Goal: Information Seeking & Learning: Learn about a topic

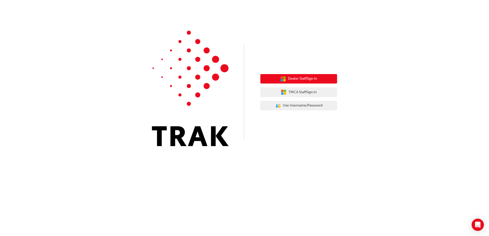
click at [298, 80] on span "Dealer Staff Sign In" at bounding box center [302, 79] width 29 height 6
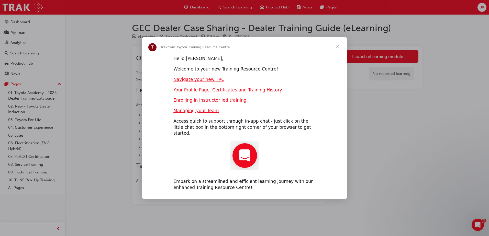
click at [337, 48] on span "Close" at bounding box center [338, 46] width 18 height 18
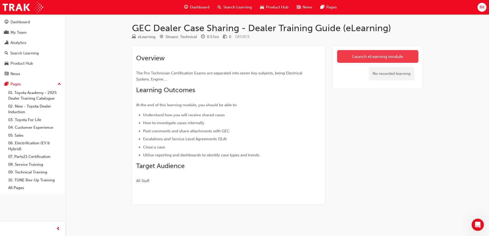
click at [356, 58] on link "Launch eLearning module" at bounding box center [377, 56] width 81 height 13
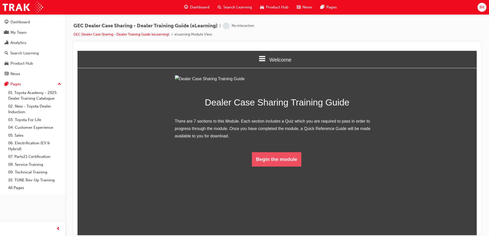
click at [283, 167] on button "Begin the module" at bounding box center [276, 159] width 49 height 14
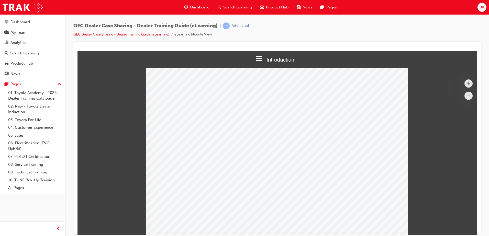
scroll to position [37, 0]
drag, startPoint x: 556, startPoint y: 147, endPoint x: 469, endPoint y: 133, distance: 88.1
click at [465, 83] on button "+" at bounding box center [469, 83] width 8 height 8
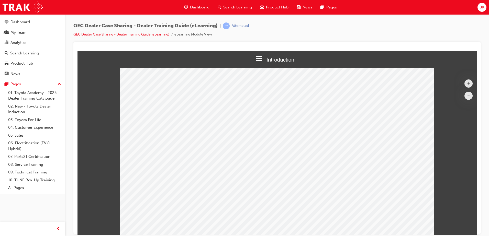
click at [465, 96] on button "–" at bounding box center [469, 96] width 8 height 8
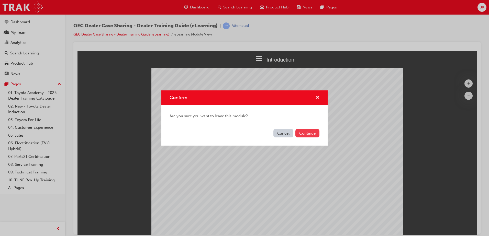
click at [304, 132] on button "Continue" at bounding box center [308, 133] width 24 height 8
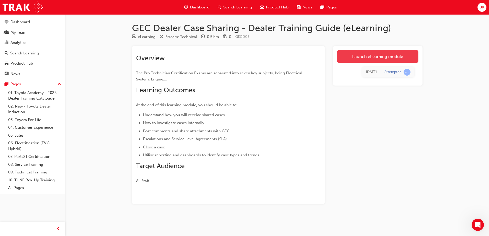
click at [379, 58] on link "Launch eLearning module" at bounding box center [377, 56] width 81 height 13
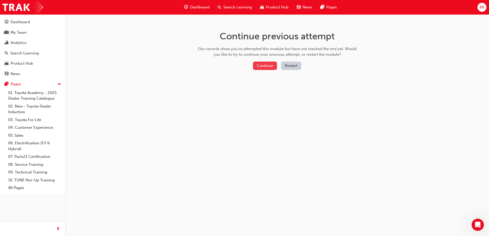
click at [265, 63] on button "Continue" at bounding box center [265, 66] width 24 height 8
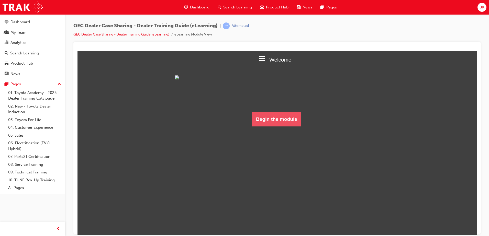
click at [287, 126] on button "Begin the module" at bounding box center [276, 119] width 49 height 14
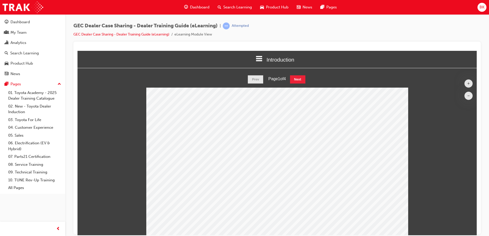
scroll to position [205, 404]
click at [298, 78] on button "Next" at bounding box center [297, 79] width 15 height 8
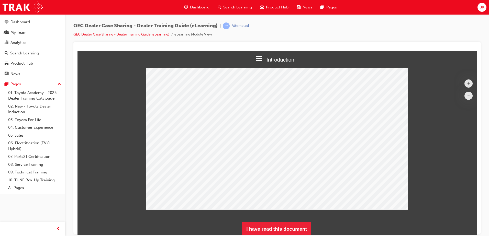
scroll to position [64, 0]
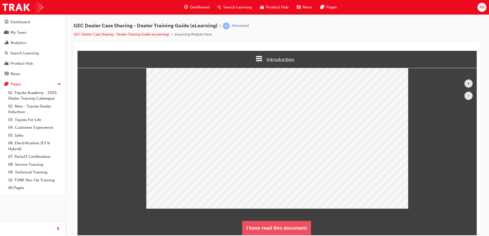
click at [279, 230] on button "I have read this document" at bounding box center [276, 228] width 69 height 14
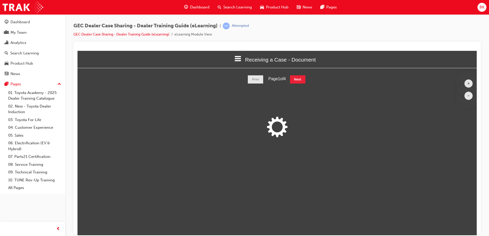
scroll to position [205, 404]
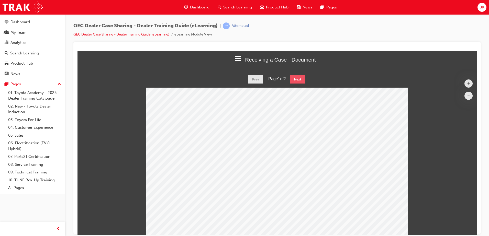
click at [301, 77] on button "Next" at bounding box center [297, 79] width 15 height 8
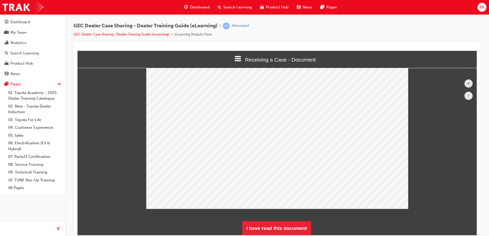
scroll to position [26, 0]
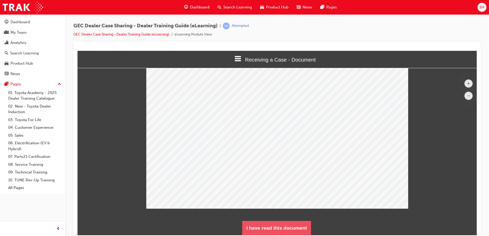
click at [305, 227] on button "I have read this document" at bounding box center [276, 228] width 69 height 14
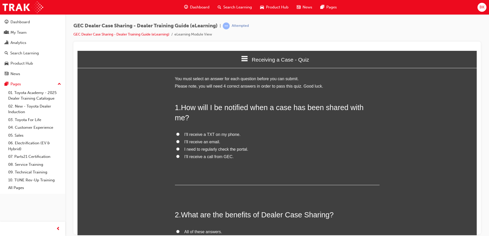
scroll to position [439, 404]
click at [177, 140] on input "I’ll receive an email." at bounding box center [177, 141] width 3 height 3
radio input "true"
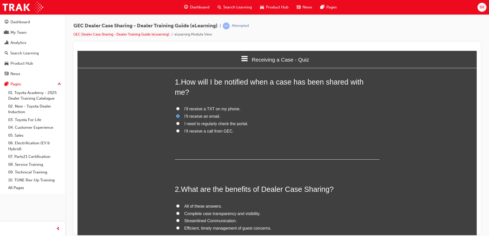
click at [178, 203] on label "All of these answers." at bounding box center [277, 206] width 205 height 7
click at [178, 204] on input "All of these answers." at bounding box center [177, 205] width 3 height 3
radio input "true"
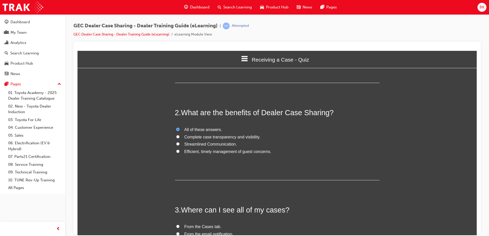
scroll to position [128, 0]
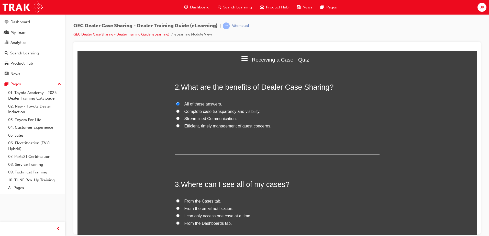
click at [175, 220] on label "From the Dashboards tab." at bounding box center [277, 223] width 205 height 7
click at [176, 222] on input "From the Dashboards tab." at bounding box center [177, 223] width 3 height 3
radio input "true"
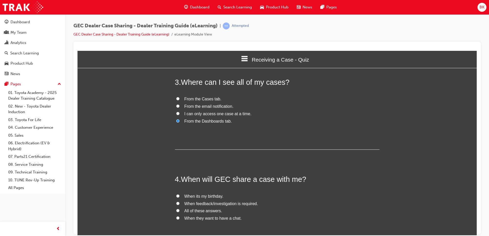
click at [176, 202] on input "When feedback/investigation is required." at bounding box center [177, 203] width 3 height 3
radio input "true"
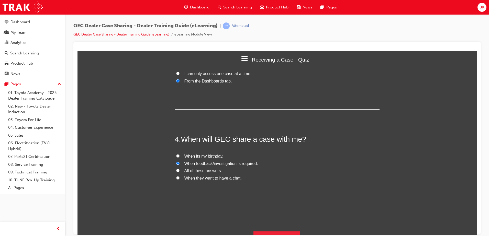
scroll to position [271, 0]
click at [277, 231] on button "Submit Answers" at bounding box center [277, 238] width 47 height 14
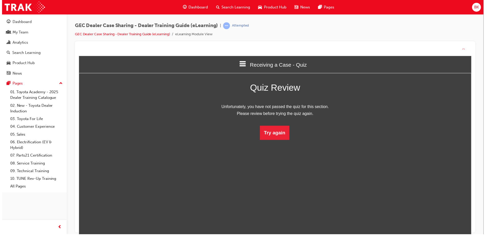
scroll to position [3, 3]
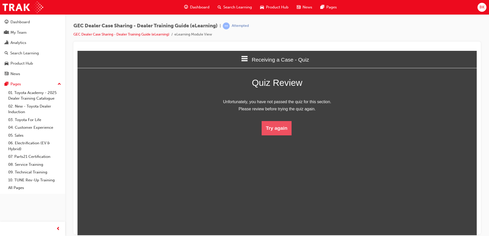
click at [278, 127] on button "Try again" at bounding box center [277, 128] width 30 height 14
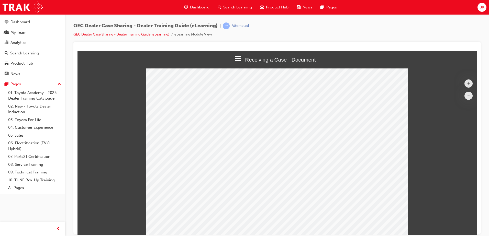
scroll to position [0, 0]
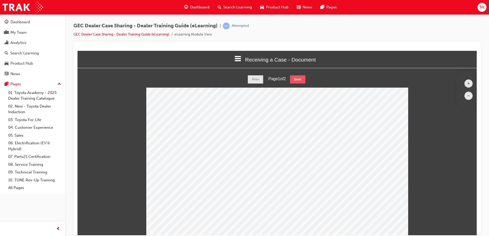
click at [300, 80] on button "Next" at bounding box center [297, 79] width 15 height 8
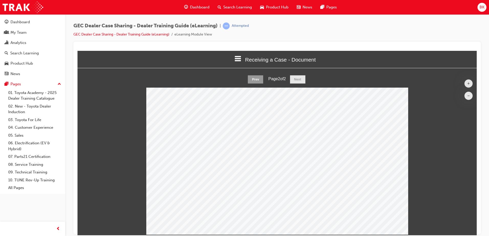
scroll to position [26, 0]
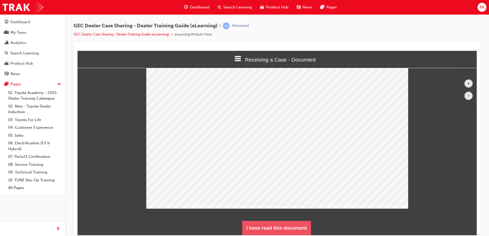
click at [298, 230] on button "I have read this document" at bounding box center [276, 228] width 69 height 14
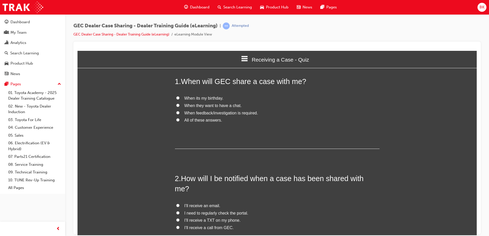
scroll to position [0, 0]
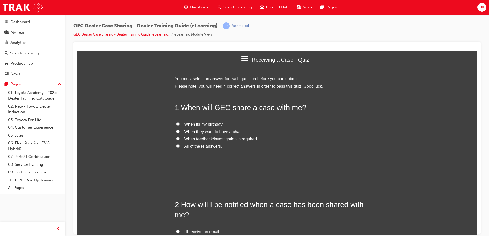
click at [185, 138] on span "When feedback/investigation is required." at bounding box center [222, 139] width 74 height 4
click at [180, 138] on input "When feedback/investigation is required." at bounding box center [177, 138] width 3 height 3
radio input "true"
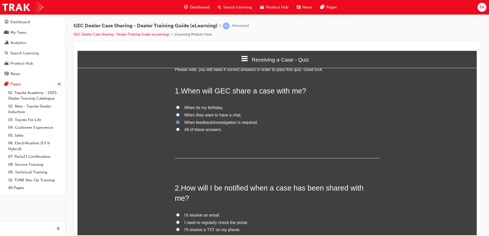
scroll to position [26, 0]
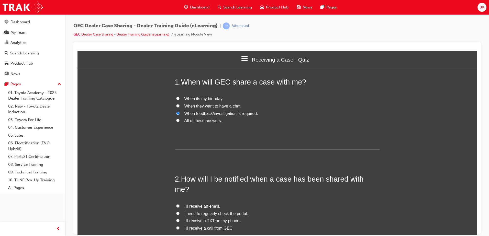
click at [177, 212] on input "I need to regularly check the portal." at bounding box center [177, 213] width 3 height 3
radio input "true"
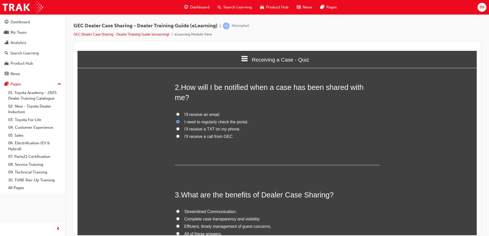
scroll to position [128, 0]
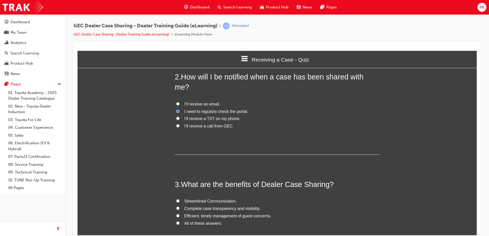
click at [176, 222] on input "All of these answers." at bounding box center [177, 223] width 3 height 3
radio input "true"
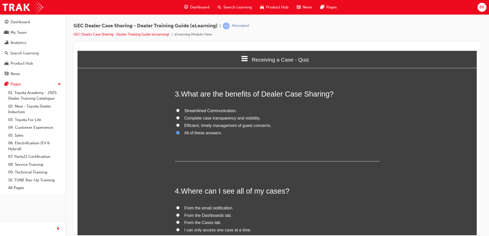
scroll to position [230, 0]
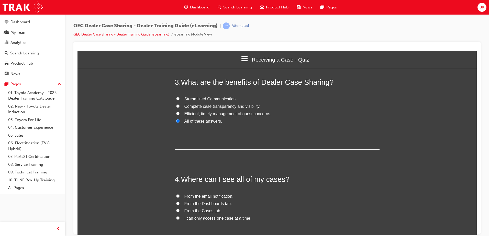
click at [177, 209] on input "From the Cases tab." at bounding box center [177, 210] width 3 height 3
radio input "true"
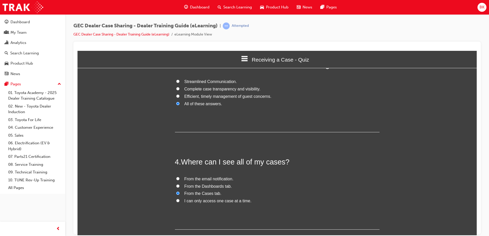
scroll to position [271, 0]
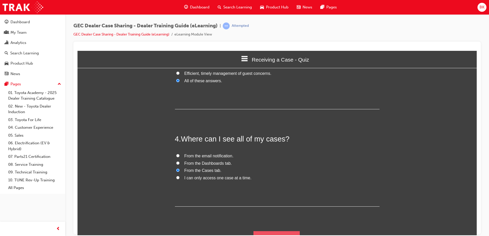
click at [275, 231] on button "Submit Answers" at bounding box center [277, 238] width 47 height 14
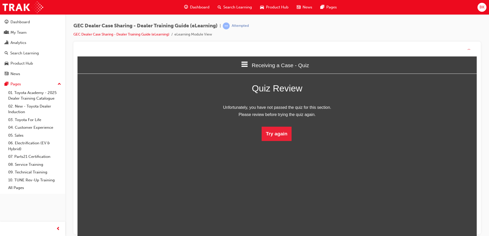
scroll to position [68, 407]
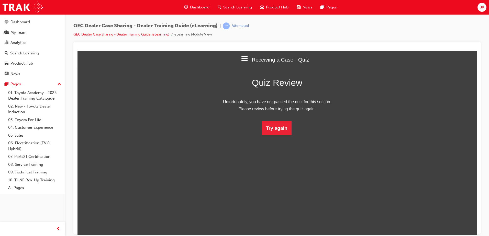
click at [276, 136] on html "Receiving a Case - Quiz Welcome Introduction Receiving a Case - Document Receiv…" at bounding box center [277, 143] width 399 height 185
click at [275, 129] on button "Try again" at bounding box center [277, 128] width 30 height 14
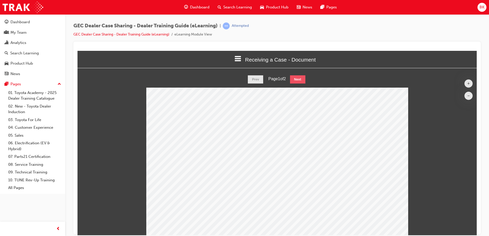
click at [298, 76] on button "Next" at bounding box center [297, 79] width 15 height 8
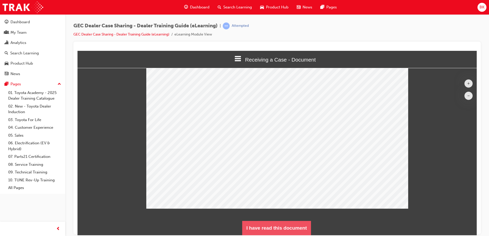
click at [290, 229] on button "I have read this document" at bounding box center [276, 228] width 69 height 14
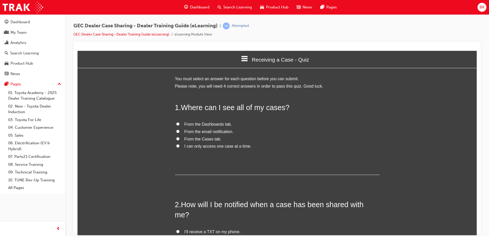
click at [176, 125] on input "From the Dashboards tab." at bounding box center [177, 123] width 3 height 3
radio input "true"
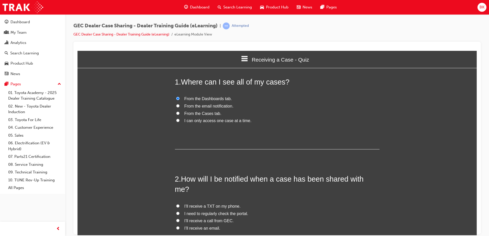
click at [176, 210] on label "I need to regularly check the portal." at bounding box center [277, 213] width 205 height 7
click at [176, 212] on input "I need to regularly check the portal." at bounding box center [177, 213] width 3 height 3
radio input "true"
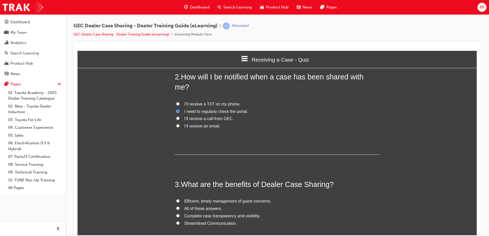
click at [176, 207] on input "All of these answers." at bounding box center [177, 208] width 3 height 3
radio input "true"
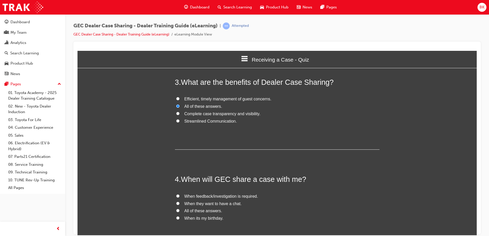
click at [176, 194] on input "When feedback/investigation is required." at bounding box center [177, 195] width 3 height 3
radio input "true"
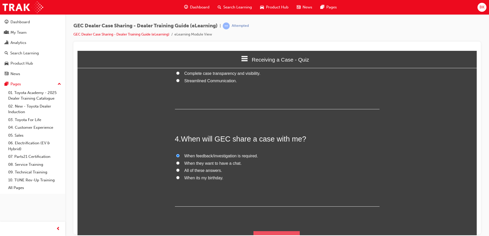
click at [276, 231] on button "Submit Answers" at bounding box center [277, 238] width 47 height 14
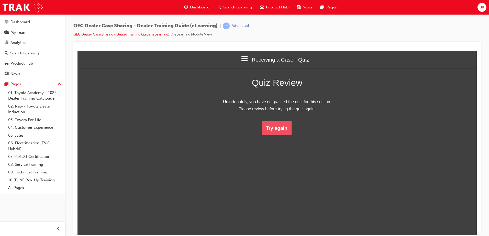
click at [278, 134] on button "Try again" at bounding box center [277, 128] width 30 height 14
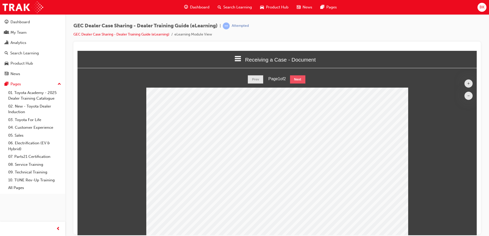
click at [300, 79] on button "Next" at bounding box center [297, 79] width 15 height 8
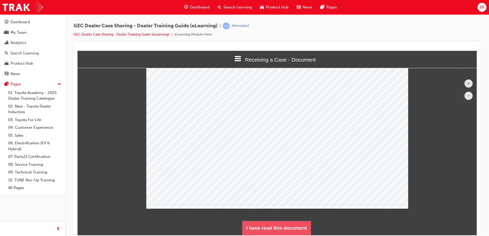
click at [287, 225] on button "I have read this document" at bounding box center [276, 228] width 69 height 14
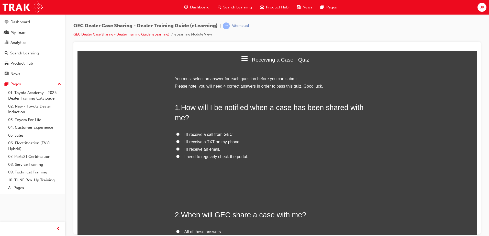
click at [193, 153] on label "I need to regularly check the portal." at bounding box center [277, 156] width 205 height 7
click at [180, 155] on input "I need to regularly check the portal." at bounding box center [177, 156] width 3 height 3
radio input "true"
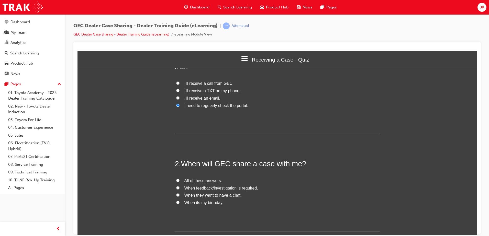
click at [199, 186] on span "When feedback/investigation is required." at bounding box center [222, 188] width 74 height 4
click at [180, 186] on input "When feedback/investigation is required." at bounding box center [177, 187] width 3 height 3
radio input "true"
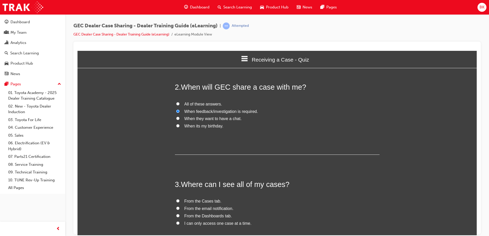
click at [216, 214] on span "From the Dashboards tab." at bounding box center [209, 216] width 48 height 4
click at [180, 214] on input "From the Dashboards tab." at bounding box center [177, 215] width 3 height 3
radio input "true"
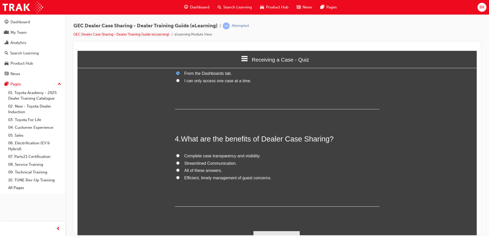
click at [213, 168] on span "All of these answers." at bounding box center [204, 170] width 38 height 4
click at [180, 169] on input "All of these answers." at bounding box center [177, 170] width 3 height 3
radio input "true"
click at [273, 232] on button "Submit Answers" at bounding box center [277, 238] width 47 height 14
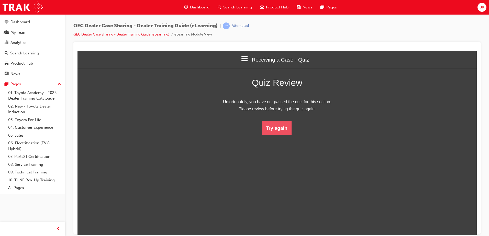
click at [274, 130] on button "Try again" at bounding box center [277, 128] width 30 height 14
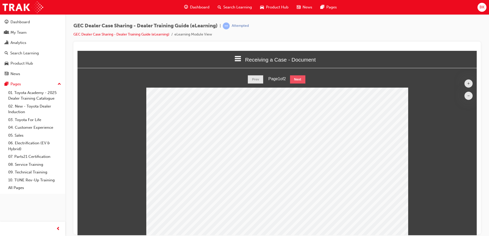
click at [296, 79] on button "Next" at bounding box center [297, 79] width 15 height 8
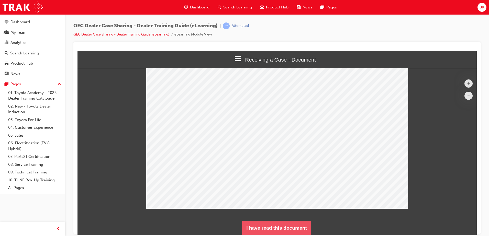
click at [285, 227] on button "I have read this document" at bounding box center [276, 228] width 69 height 14
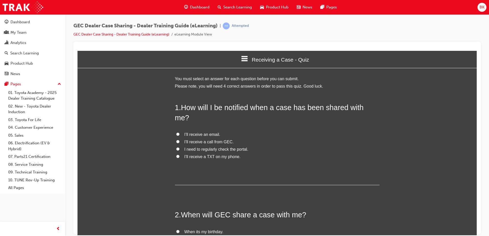
click at [204, 147] on span "I need to regularly check the portal." at bounding box center [217, 149] width 64 height 4
click at [180, 147] on input "I need to regularly check the portal." at bounding box center [177, 148] width 3 height 3
radio input "true"
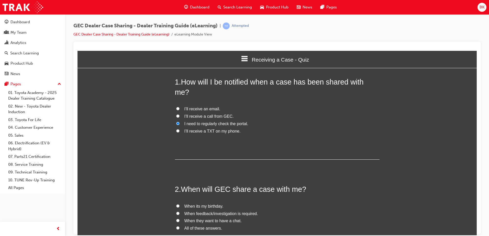
click at [220, 212] on span "When feedback/investigation is required." at bounding box center [222, 214] width 74 height 4
click at [180, 212] on input "When feedback/investigation is required." at bounding box center [177, 213] width 3 height 3
radio input "true"
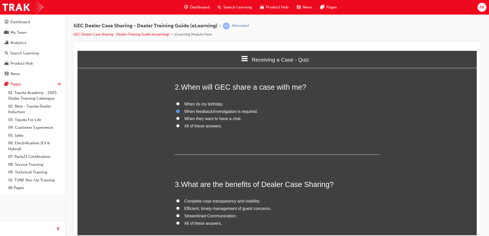
click at [220, 220] on label "All of these answers." at bounding box center [277, 223] width 205 height 7
click at [180, 222] on input "All of these answers." at bounding box center [177, 223] width 3 height 3
radio input "true"
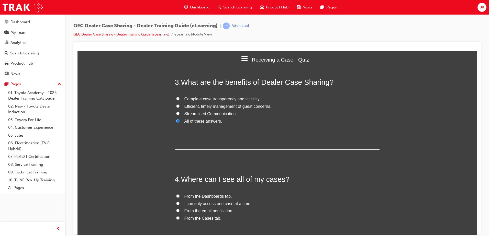
click at [202, 216] on span "From the Cases tab." at bounding box center [203, 218] width 37 height 4
click at [180, 216] on input "From the Cases tab." at bounding box center [177, 217] width 3 height 3
radio input "true"
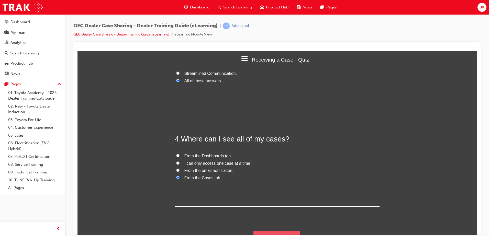
click at [281, 231] on button "Submit Answers" at bounding box center [277, 238] width 47 height 14
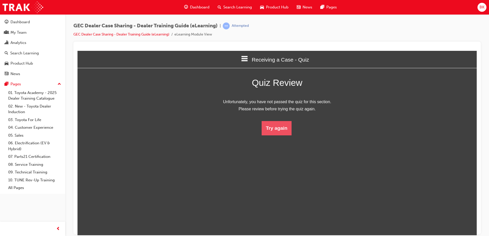
click at [283, 127] on button "Try again" at bounding box center [277, 128] width 30 height 14
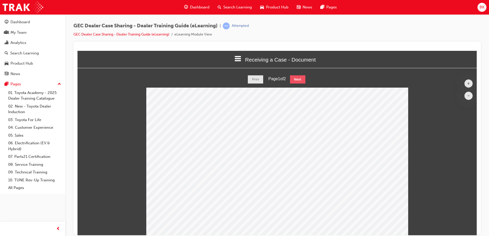
click at [298, 78] on button "Next" at bounding box center [297, 79] width 15 height 8
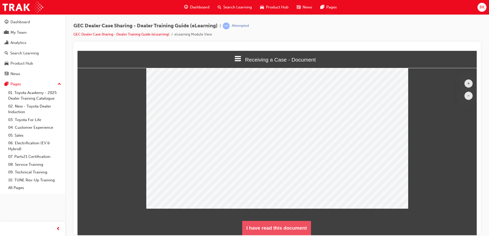
click at [283, 225] on button "I have read this document" at bounding box center [276, 228] width 69 height 14
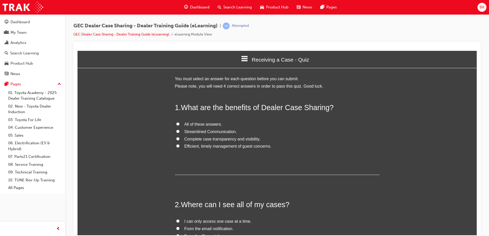
click at [185, 122] on span "All of these answers." at bounding box center [204, 124] width 38 height 4
click at [180, 122] on input "All of these answers." at bounding box center [177, 123] width 3 height 3
radio input "true"
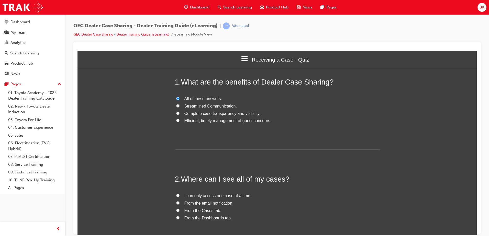
click at [187, 210] on span "From the Cases tab." at bounding box center [203, 211] width 37 height 4
click at [180, 210] on input "From the Cases tab." at bounding box center [177, 210] width 3 height 3
radio input "true"
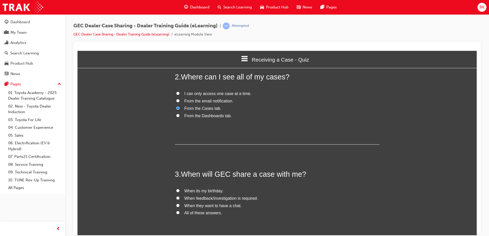
click at [207, 198] on span "When feedback/investigation is required." at bounding box center [222, 198] width 74 height 4
click at [180, 198] on input "When feedback/investigation is required." at bounding box center [177, 198] width 3 height 3
radio input "true"
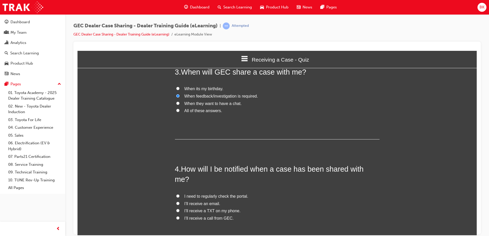
click at [226, 194] on span "I need to regularly check the portal." at bounding box center [217, 196] width 64 height 4
click at [180, 194] on input "I need to regularly check the portal." at bounding box center [177, 195] width 3 height 3
radio input "true"
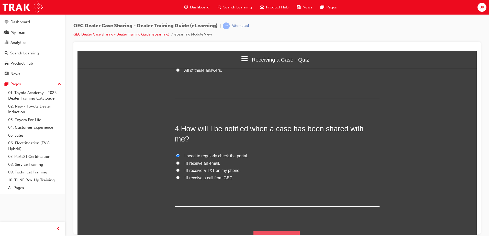
click at [279, 231] on button "Submit Answers" at bounding box center [277, 238] width 47 height 14
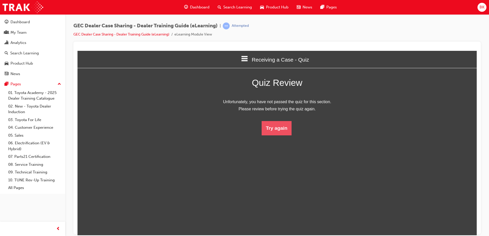
click at [276, 129] on button "Try again" at bounding box center [277, 128] width 30 height 14
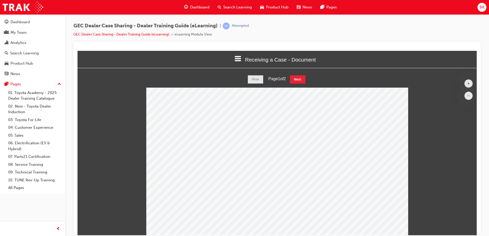
click at [295, 74] on html "Receiving a Case - Document Welcome Introduction Receiving a Case - Document Re…" at bounding box center [277, 143] width 399 height 185
click at [296, 79] on button "Next" at bounding box center [297, 79] width 15 height 8
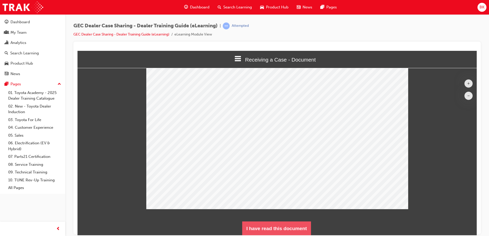
click at [284, 231] on button "I have read this document" at bounding box center [276, 229] width 69 height 14
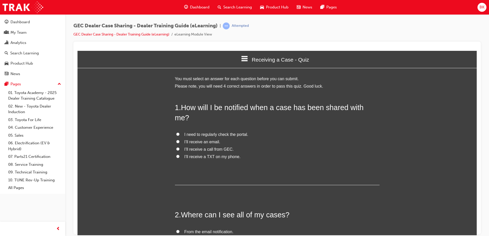
click at [231, 132] on span "I need to regularly check the portal." at bounding box center [217, 134] width 64 height 4
click at [180, 133] on input "I need to regularly check the portal." at bounding box center [177, 134] width 3 height 3
radio input "true"
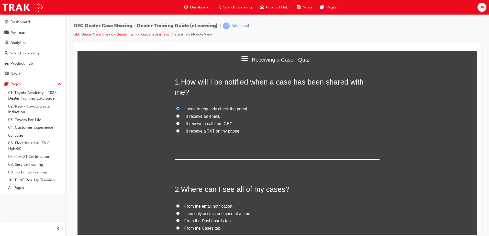
click at [215, 226] on span "From the Cases tab." at bounding box center [203, 228] width 37 height 4
click at [180, 226] on input "From the Cases tab." at bounding box center [177, 227] width 3 height 3
radio input "true"
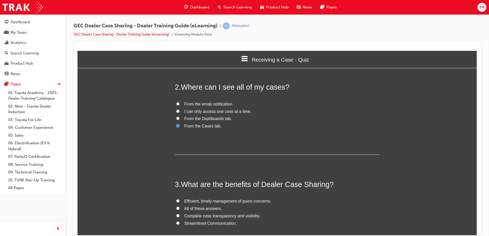
click at [187, 199] on span "Efficient, timely management of guest concerns." at bounding box center [228, 201] width 87 height 4
click at [180, 199] on input "Efficient, timely management of guest concerns." at bounding box center [177, 200] width 3 height 3
radio input "true"
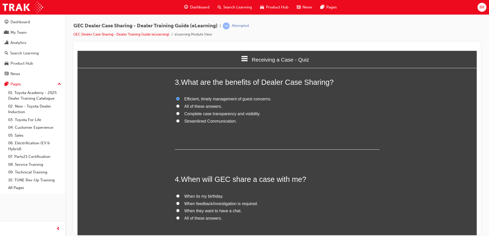
click at [188, 202] on span "When feedback/investigation is required." at bounding box center [222, 204] width 74 height 4
click at [180, 202] on input "When feedback/investigation is required." at bounding box center [177, 203] width 3 height 3
radio input "true"
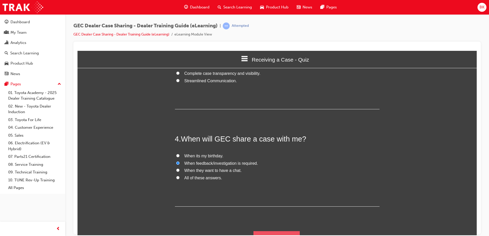
click at [285, 231] on button "Submit Answers" at bounding box center [277, 238] width 47 height 14
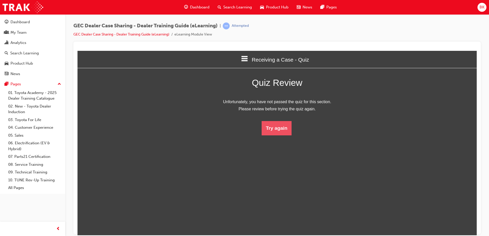
click at [278, 128] on button "Try again" at bounding box center [277, 128] width 30 height 14
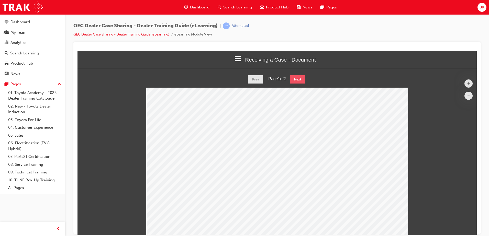
click at [295, 78] on button "Next" at bounding box center [297, 79] width 15 height 8
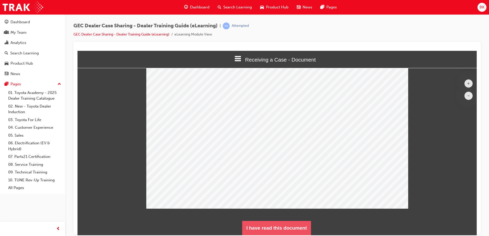
click at [278, 223] on button "I have read this document" at bounding box center [276, 228] width 69 height 14
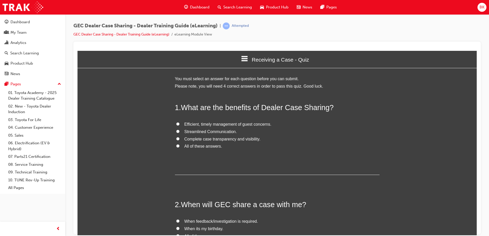
click at [176, 137] on input "Complete case transparency and visibility." at bounding box center [177, 138] width 3 height 3
radio input "true"
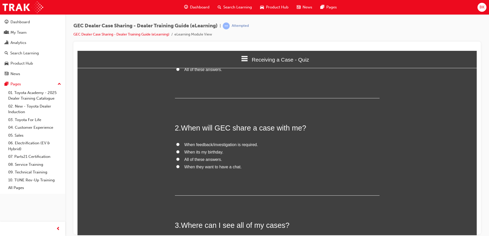
click at [177, 144] on input "When feedback/investigation is required." at bounding box center [177, 144] width 3 height 3
radio input "true"
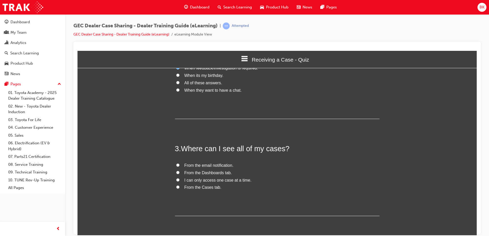
click at [177, 188] on input "From the Cases tab." at bounding box center [177, 187] width 3 height 3
radio input "true"
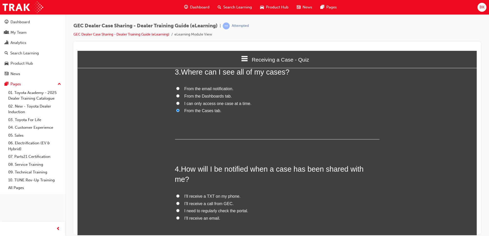
click at [180, 208] on label "I need to regularly check the portal." at bounding box center [277, 211] width 205 height 7
click at [180, 209] on input "I need to regularly check the portal." at bounding box center [177, 210] width 3 height 3
radio input "true"
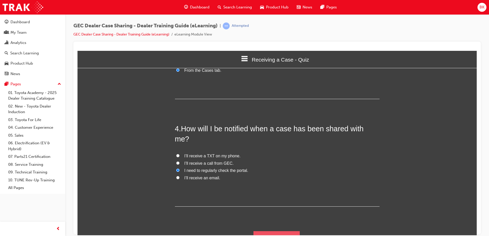
click at [279, 231] on button "Submit Answers" at bounding box center [277, 238] width 47 height 14
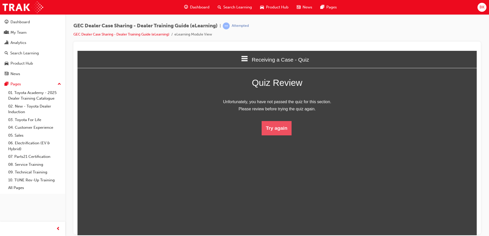
click at [279, 134] on button "Try again" at bounding box center [277, 128] width 30 height 14
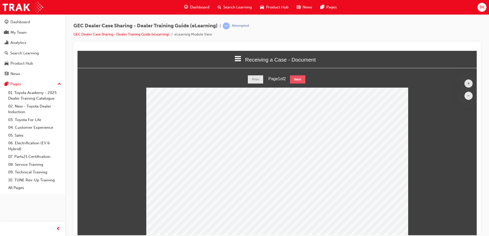
click at [298, 80] on button "Next" at bounding box center [297, 79] width 15 height 8
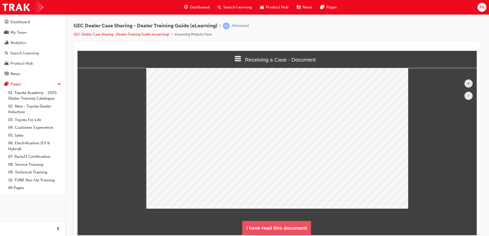
click at [259, 227] on button "I have read this document" at bounding box center [276, 228] width 69 height 14
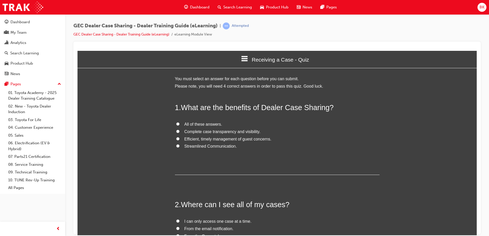
click at [180, 124] on label "All of these answers." at bounding box center [277, 124] width 205 height 7
click at [180, 124] on input "All of these answers." at bounding box center [177, 123] width 3 height 3
radio input "true"
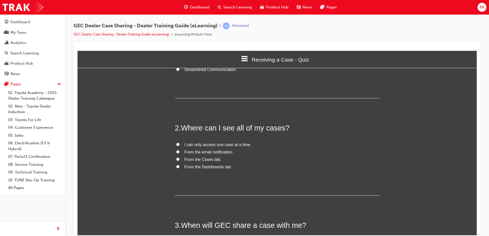
click at [179, 158] on label "From the Cases tab." at bounding box center [277, 159] width 205 height 7
click at [179, 158] on input "From the Cases tab." at bounding box center [177, 159] width 3 height 3
radio input "true"
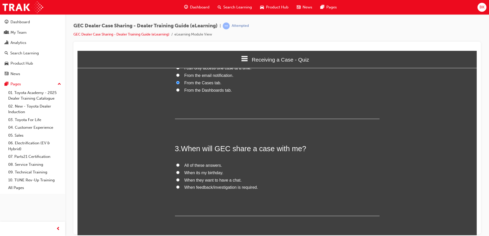
click at [188, 189] on span "When feedback/investigation is required." at bounding box center [222, 187] width 74 height 4
click at [180, 189] on input "When feedback/investigation is required." at bounding box center [177, 187] width 3 height 3
radio input "true"
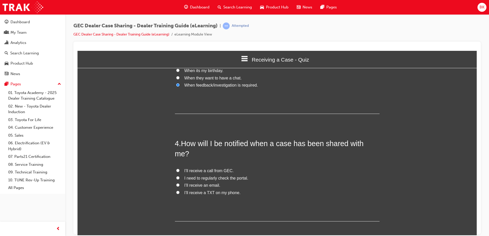
click at [185, 183] on span "I’ll receive an email." at bounding box center [203, 185] width 36 height 4
click at [180, 183] on input "I’ll receive an email." at bounding box center [177, 184] width 3 height 3
radio input "true"
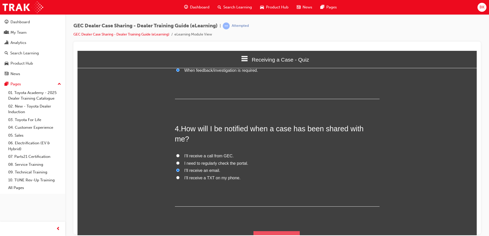
click at [286, 231] on button "Submit Answers" at bounding box center [277, 238] width 47 height 14
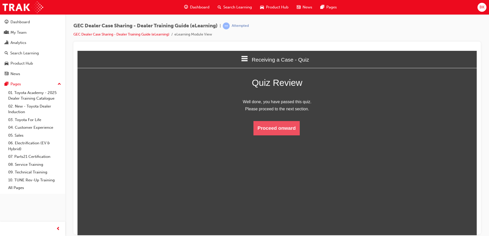
click at [275, 125] on button "Proceed onward" at bounding box center [277, 128] width 46 height 14
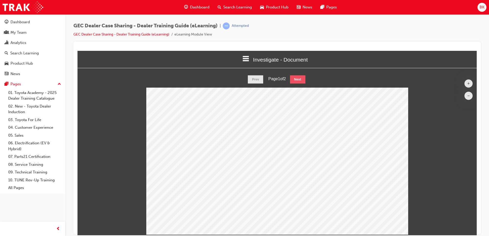
click at [297, 78] on button "Next" at bounding box center [297, 79] width 15 height 8
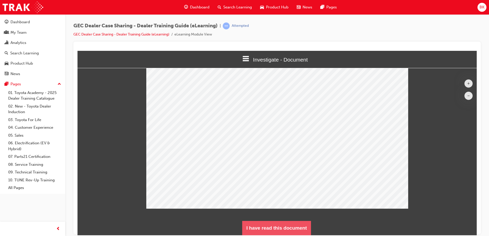
click at [266, 225] on button "I have read this document" at bounding box center [276, 228] width 69 height 14
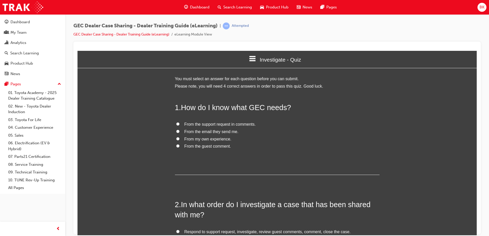
click at [187, 144] on span "From the guest comment." at bounding box center [208, 146] width 47 height 4
click at [180, 144] on input "From the guest comment." at bounding box center [177, 145] width 3 height 3
radio input "true"
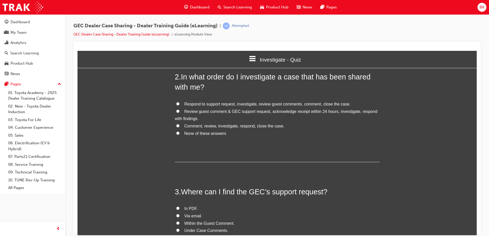
click at [175, 113] on label "Review guest comment & GEC support request, acknowledge receipt within 24 hours…" at bounding box center [277, 115] width 205 height 15
click at [176, 113] on input "Review guest comment & GEC support request, acknowledge receipt within 24 hours…" at bounding box center [177, 111] width 3 height 3
radio input "true"
click at [177, 126] on input "Comment, review, investigate, respond, close the case." at bounding box center [177, 125] width 3 height 3
radio input "true"
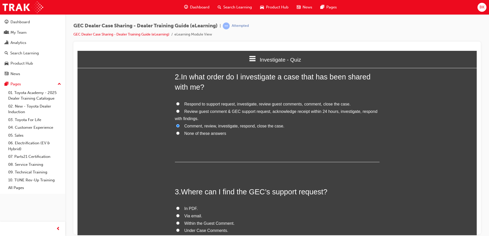
click at [176, 110] on input "Review guest comment & GEC support request, acknowledge receipt within 24 hours…" at bounding box center [177, 111] width 3 height 3
radio input "true"
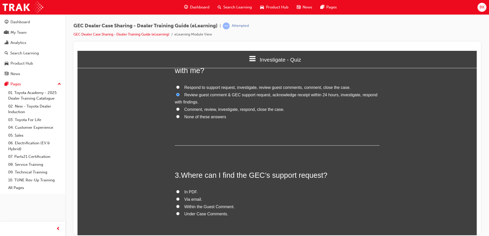
scroll to position [154, 0]
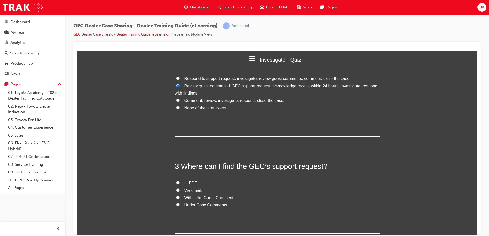
click at [199, 198] on span "Within the Guest Comment." at bounding box center [210, 198] width 50 height 4
click at [180, 198] on input "Within the Guest Comment." at bounding box center [177, 197] width 3 height 3
radio input "true"
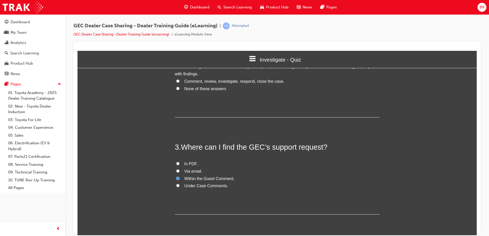
scroll to position [256, 0]
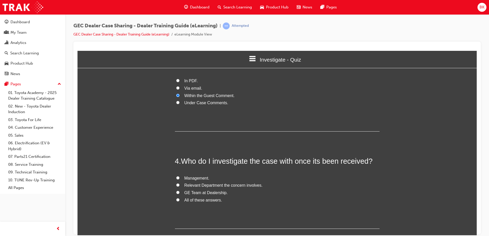
click at [177, 192] on input "GE Team at Dealership." at bounding box center [177, 192] width 3 height 3
radio input "true"
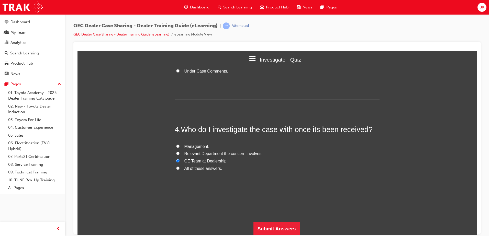
scroll to position [288, 0]
click at [205, 166] on span "All of these answers." at bounding box center [204, 168] width 38 height 4
click at [180, 166] on input "All of these answers." at bounding box center [177, 167] width 3 height 3
radio input "true"
click at [280, 223] on button "Submit Answers" at bounding box center [277, 228] width 47 height 14
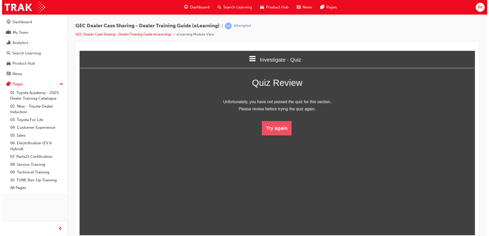
scroll to position [68, 407]
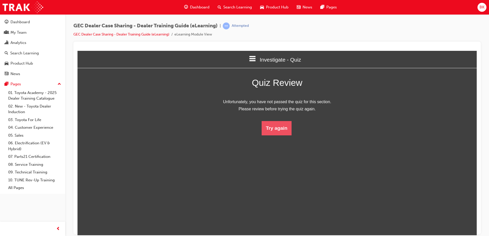
click at [279, 124] on button "Try again" at bounding box center [277, 128] width 30 height 14
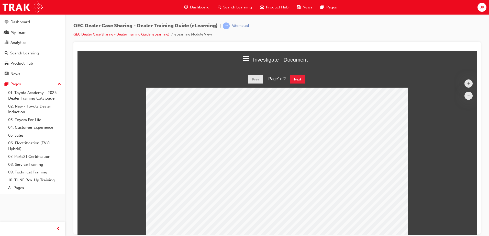
scroll to position [3, 3]
click at [291, 80] on div "Prev Page 1 of 2 Next" at bounding box center [277, 79] width 399 height 8
click at [295, 79] on button "Next" at bounding box center [297, 79] width 15 height 8
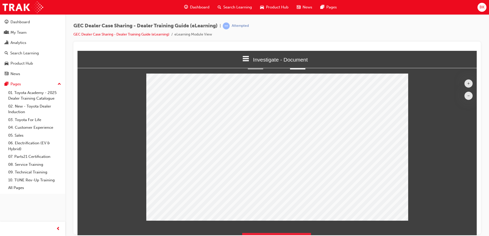
scroll to position [26, 0]
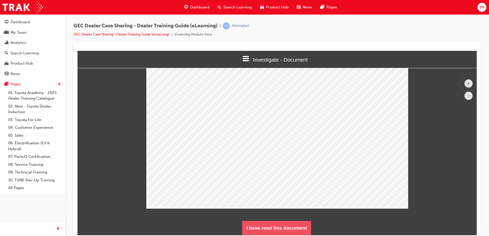
click at [261, 222] on button "I have read this document" at bounding box center [276, 228] width 69 height 14
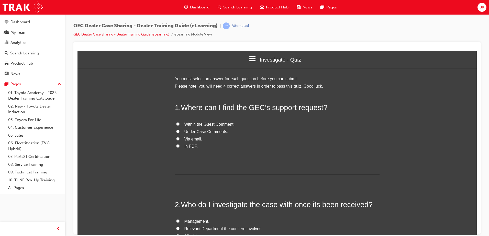
scroll to position [456, 404]
click at [176, 123] on input "Within the Guest Comment." at bounding box center [177, 123] width 3 height 3
radio input "true"
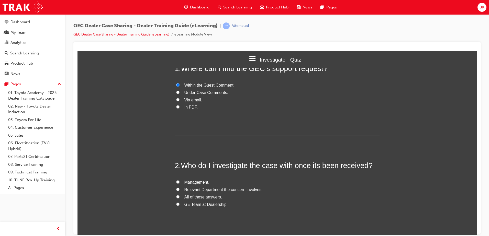
scroll to position [51, 0]
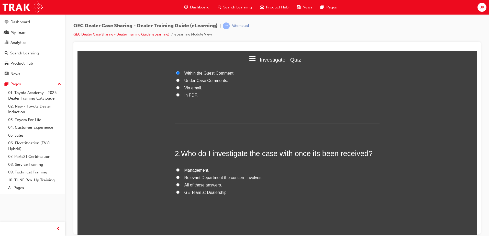
click at [176, 186] on input "All of these answers." at bounding box center [177, 184] width 3 height 3
radio input "true"
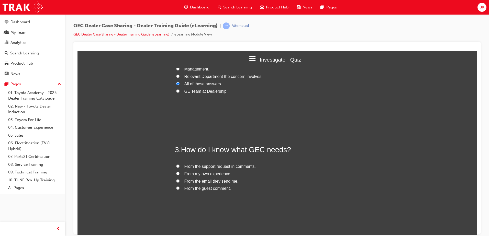
scroll to position [154, 0]
click at [176, 179] on input "From the email they send me." at bounding box center [177, 179] width 3 height 3
radio input "true"
click at [188, 187] on span "From the guest comment." at bounding box center [208, 187] width 47 height 4
click at [180, 187] on input "From the guest comment." at bounding box center [177, 187] width 3 height 3
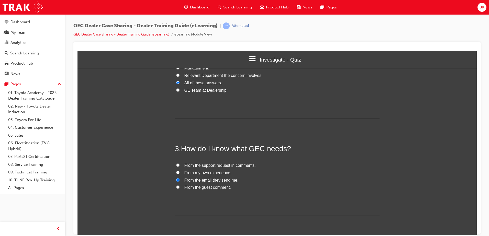
radio input "true"
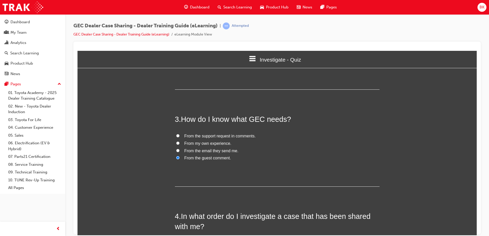
scroll to position [230, 0]
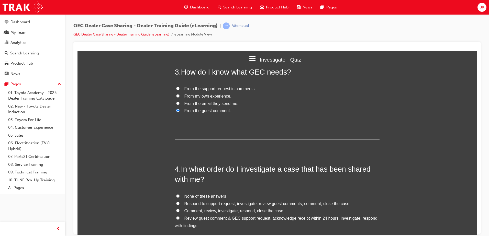
click at [177, 217] on input "Review guest comment & GEC support request, acknowledge receipt within 24 hours…" at bounding box center [177, 217] width 3 height 3
radio input "true"
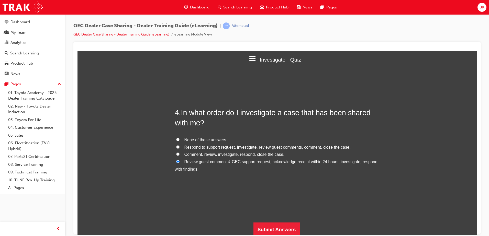
scroll to position [288, 0]
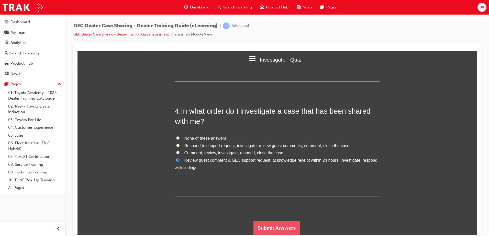
click at [272, 230] on button "Submit Answers" at bounding box center [277, 228] width 47 height 14
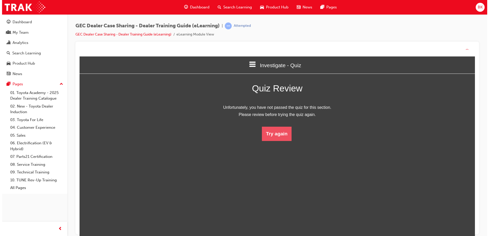
scroll to position [68, 407]
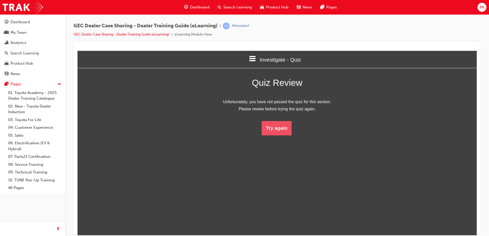
click at [275, 133] on button "Try again" at bounding box center [277, 128] width 30 height 14
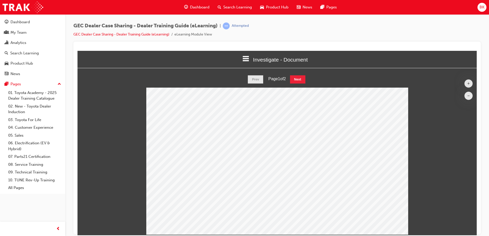
scroll to position [168, 407]
click at [295, 79] on button "Next" at bounding box center [297, 79] width 15 height 8
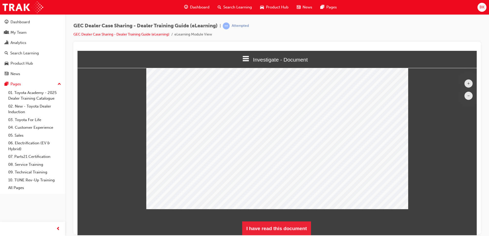
scroll to position [26, 0]
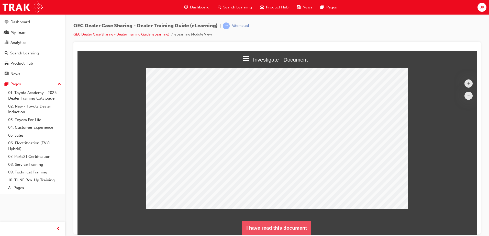
click at [277, 226] on button "I have read this document" at bounding box center [276, 228] width 69 height 14
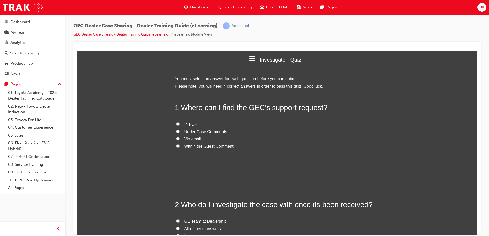
click at [197, 146] on span "Within the Guest Comment." at bounding box center [210, 146] width 50 height 4
click at [180, 146] on input "Within the Guest Comment." at bounding box center [177, 145] width 3 height 3
radio input "true"
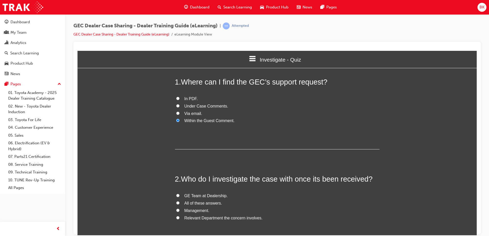
click at [199, 217] on span "Relevant Department the concern involves." at bounding box center [224, 218] width 78 height 4
click at [180, 217] on input "Relevant Department the concern involves." at bounding box center [177, 217] width 3 height 3
radio input "true"
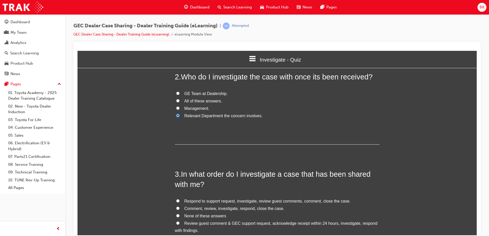
click at [200, 225] on span "Review guest comment & GEC support request, acknowledge receipt within 24 hours…" at bounding box center [276, 227] width 203 height 12
click at [180, 225] on input "Review guest comment & GEC support request, acknowledge receipt within 24 hours…" at bounding box center [177, 223] width 3 height 3
radio input "true"
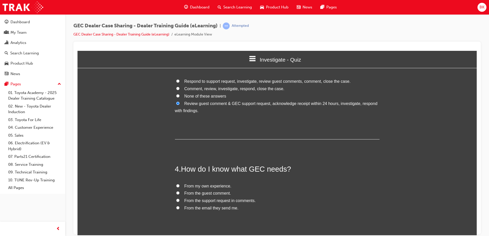
scroll to position [256, 0]
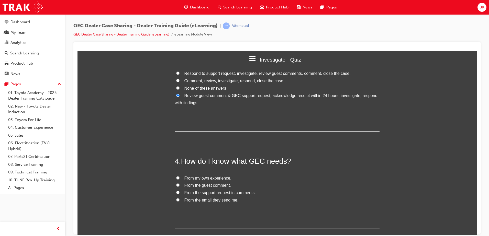
click at [205, 188] on label "From the guest comment." at bounding box center [277, 185] width 205 height 7
click at [180, 187] on input "From the guest comment." at bounding box center [177, 184] width 3 height 3
radio input "true"
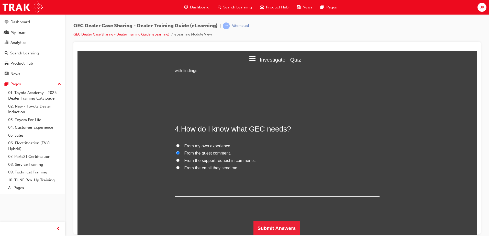
scroll to position [288, 0]
click at [271, 229] on button "Submit Answers" at bounding box center [277, 228] width 47 height 14
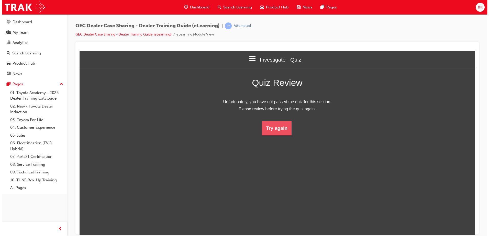
scroll to position [68, 404]
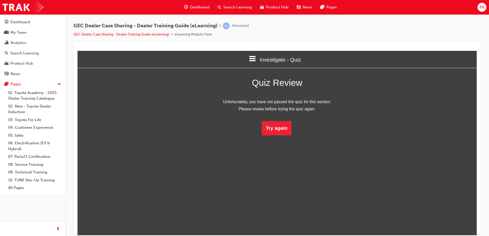
click at [269, 136] on html "Investigate - Quiz Welcome Introduction Receiving a Case - Document Receiving a…" at bounding box center [277, 143] width 399 height 185
click at [268, 132] on button "Try again" at bounding box center [277, 128] width 30 height 14
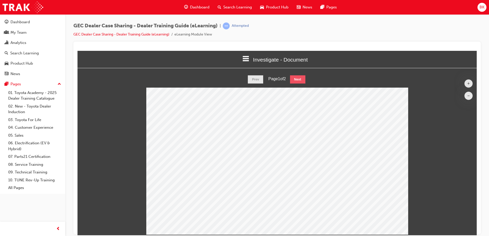
click at [295, 78] on button "Next" at bounding box center [297, 79] width 15 height 8
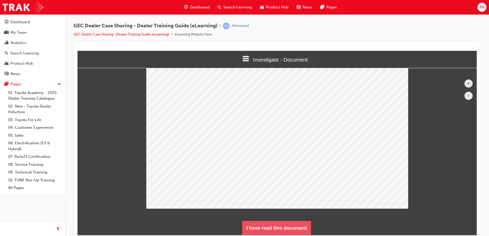
click at [297, 225] on button "I have read this document" at bounding box center [276, 228] width 69 height 14
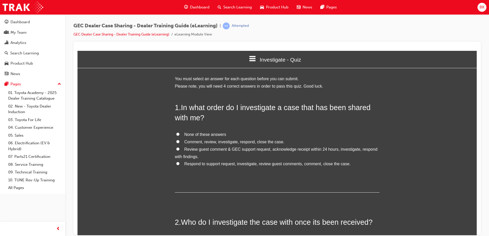
click at [197, 149] on span "Review guest comment & GEC support request, acknowledge receipt within 24 hours…" at bounding box center [276, 153] width 203 height 12
click at [180, 149] on input "Review guest comment & GEC support request, acknowledge receipt within 24 hours…" at bounding box center [177, 148] width 3 height 3
radio input "true"
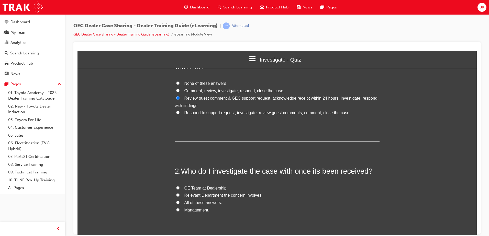
click at [196, 204] on span "All of these answers." at bounding box center [204, 203] width 38 height 4
click at [180, 204] on input "All of these answers." at bounding box center [177, 202] width 3 height 3
radio input "true"
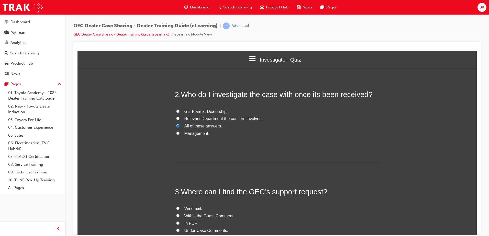
click at [218, 232] on span "Under Case Comments." at bounding box center [207, 231] width 44 height 4
click at [180, 232] on input "Under Case Comments." at bounding box center [177, 230] width 3 height 3
radio input "true"
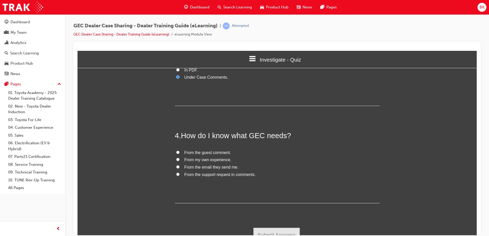
click at [211, 151] on span "From the guest comment." at bounding box center [208, 152] width 47 height 4
click at [180, 151] on input "From the guest comment." at bounding box center [177, 152] width 3 height 3
radio input "true"
click at [274, 230] on button "Submit Answers" at bounding box center [277, 235] width 47 height 14
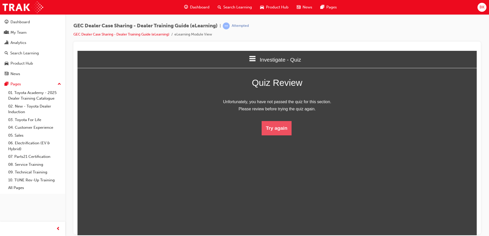
click at [270, 131] on button "Try again" at bounding box center [277, 128] width 30 height 14
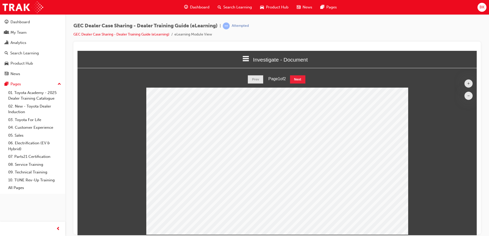
click at [300, 84] on div "+ – Prev Page 1 of 2 Next" at bounding box center [277, 155] width 399 height 160
click at [300, 79] on button "Next" at bounding box center [297, 79] width 15 height 8
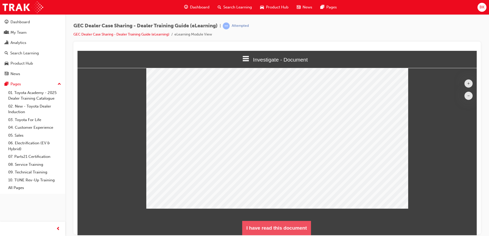
click at [283, 229] on button "I have read this document" at bounding box center [276, 228] width 69 height 14
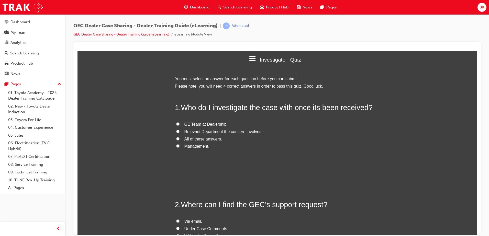
click at [199, 139] on span "All of these answers." at bounding box center [204, 139] width 38 height 4
click at [180, 139] on input "All of these answers." at bounding box center [177, 138] width 3 height 3
radio input "true"
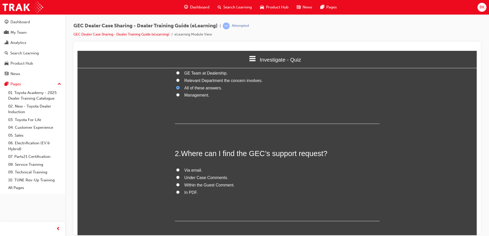
click at [201, 177] on span "Under Case Comments." at bounding box center [207, 178] width 44 height 4
click at [180, 177] on input "Under Case Comments." at bounding box center [177, 177] width 3 height 3
radio input "true"
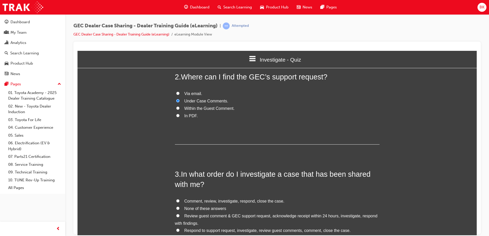
click at [207, 216] on span "Review guest comment & GEC support request, acknowledge receipt within 24 hours…" at bounding box center [276, 220] width 203 height 12
click at [180, 216] on input "Review guest comment & GEC support request, acknowledge receipt within 24 hours…" at bounding box center [177, 215] width 3 height 3
radio input "true"
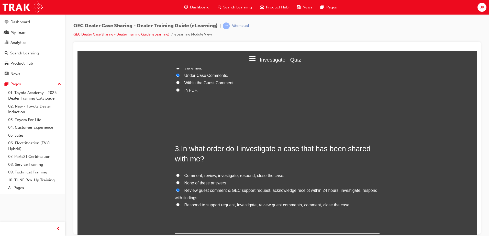
click at [207, 205] on span "Respond to support request, investigate, review guest comments, comment, close …" at bounding box center [268, 205] width 166 height 4
click at [180, 205] on input "Respond to support request, investigate, review guest comments, comment, close …" at bounding box center [177, 204] width 3 height 3
radio input "true"
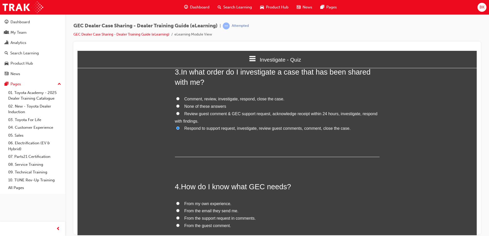
click at [219, 211] on span "From the email they send me." at bounding box center [212, 211] width 54 height 4
click at [180, 211] on input "From the email they send me." at bounding box center [177, 210] width 3 height 3
radio input "true"
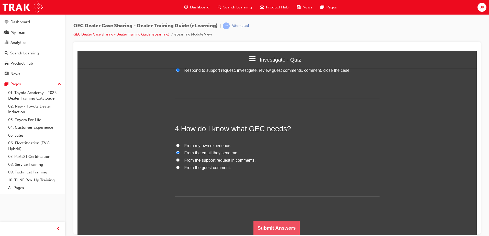
click at [282, 226] on button "Submit Answers" at bounding box center [277, 228] width 47 height 14
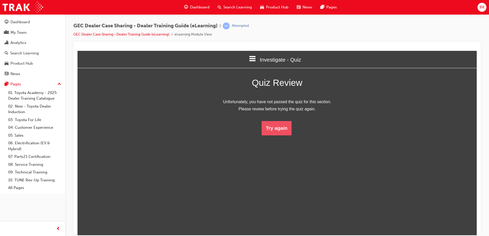
click at [278, 128] on button "Try again" at bounding box center [277, 128] width 30 height 14
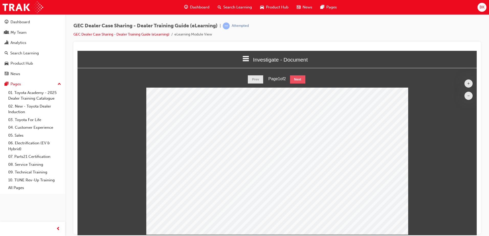
click at [300, 78] on button "Next" at bounding box center [297, 79] width 15 height 8
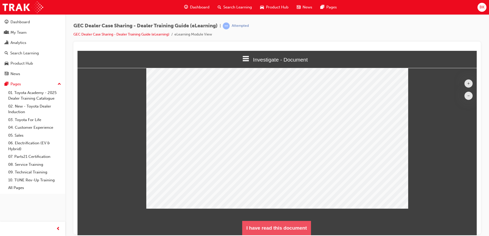
click at [279, 223] on button "I have read this document" at bounding box center [276, 228] width 69 height 14
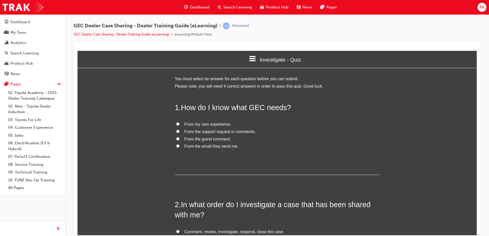
click at [214, 140] on span "From the guest comment." at bounding box center [208, 139] width 47 height 4
click at [180, 140] on input "From the guest comment." at bounding box center [177, 138] width 3 height 3
radio input "true"
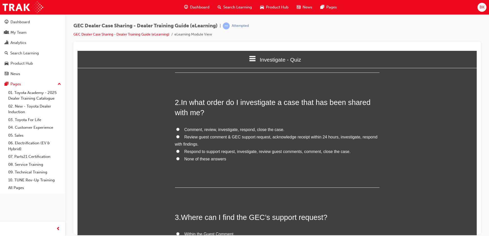
click at [217, 153] on span "Respond to support request, investigate, review guest comments, comment, close …" at bounding box center [268, 151] width 166 height 4
click at [180, 153] on input "Respond to support request, investigate, review guest comments, comment, close …" at bounding box center [177, 151] width 3 height 3
radio input "true"
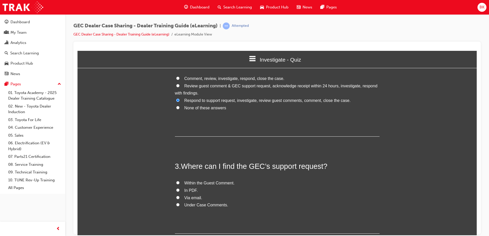
click at [206, 206] on span "Under Case Comments." at bounding box center [207, 205] width 44 height 4
click at [180, 206] on input "Under Case Comments." at bounding box center [177, 204] width 3 height 3
radio input "true"
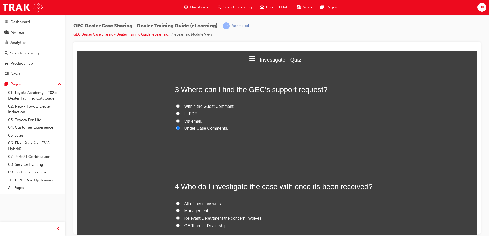
click at [219, 203] on span "All of these answers." at bounding box center [204, 204] width 38 height 4
click at [180, 203] on input "All of these answers." at bounding box center [177, 203] width 3 height 3
radio input "true"
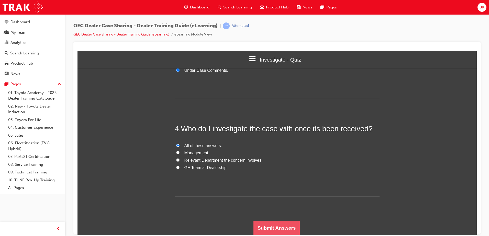
click at [268, 225] on button "Submit Answers" at bounding box center [277, 228] width 47 height 14
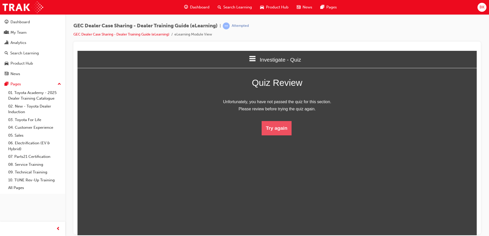
click at [279, 128] on button "Try again" at bounding box center [277, 128] width 30 height 14
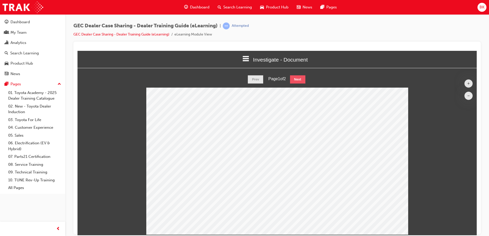
click at [299, 75] on button "Next" at bounding box center [297, 79] width 15 height 8
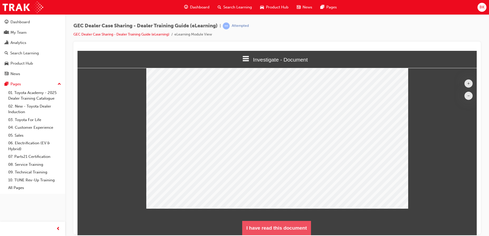
click at [296, 226] on button "I have read this document" at bounding box center [276, 228] width 69 height 14
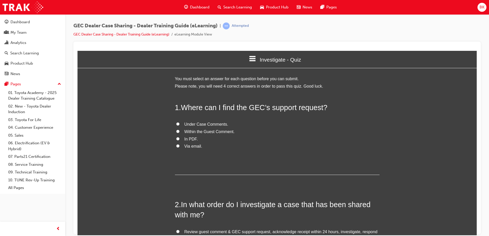
click at [191, 125] on span "Under Case Comments." at bounding box center [207, 124] width 44 height 4
click at [180, 125] on input "Under Case Comments." at bounding box center [177, 123] width 3 height 3
radio input "true"
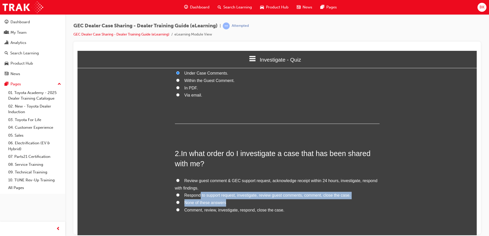
drag, startPoint x: 199, startPoint y: 193, endPoint x: 233, endPoint y: 205, distance: 36.1
click at [233, 205] on div "Review guest comment & GEC support request, acknowledge receipt within 24 hours…" at bounding box center [277, 195] width 205 height 37
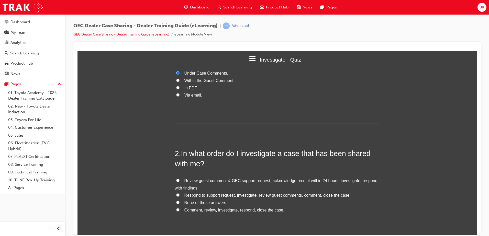
drag, startPoint x: 233, startPoint y: 205, endPoint x: 231, endPoint y: 209, distance: 4.4
click at [231, 209] on span "Comment, review, investigate, respond, close the case." at bounding box center [235, 210] width 100 height 4
click at [180, 209] on input "Comment, review, investigate, respond, close the case." at bounding box center [177, 209] width 3 height 3
radio input "true"
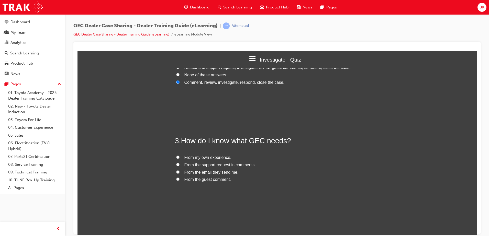
click at [197, 180] on span "From the guest comment." at bounding box center [208, 179] width 47 height 4
click at [180, 180] on input "From the guest comment." at bounding box center [177, 179] width 3 height 3
radio input "true"
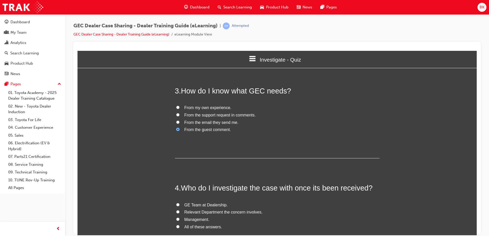
scroll to position [205, 0]
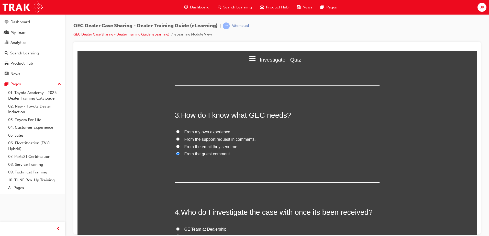
click at [208, 146] on span "From the email they send me." at bounding box center [212, 147] width 54 height 4
click at [180, 146] on input "From the email they send me." at bounding box center [177, 146] width 3 height 3
radio input "true"
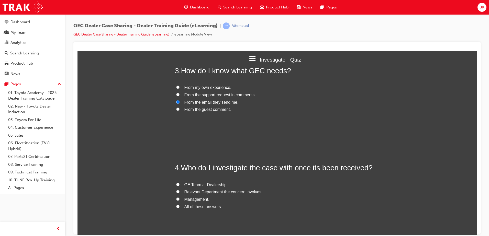
scroll to position [256, 0]
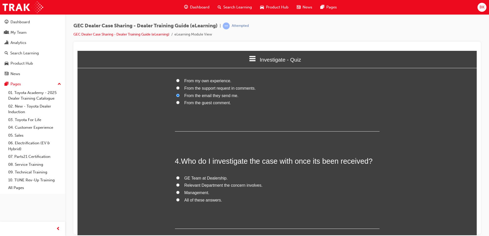
click at [190, 201] on span "All of these answers." at bounding box center [204, 200] width 38 height 4
click at [180, 201] on input "All of these answers." at bounding box center [177, 199] width 3 height 3
radio input "true"
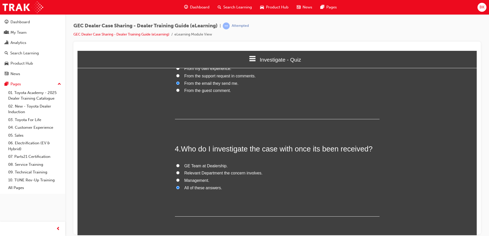
scroll to position [288, 0]
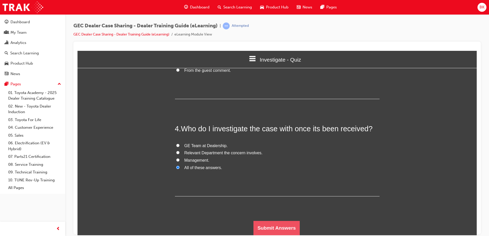
click at [275, 228] on button "Submit Answers" at bounding box center [277, 228] width 47 height 14
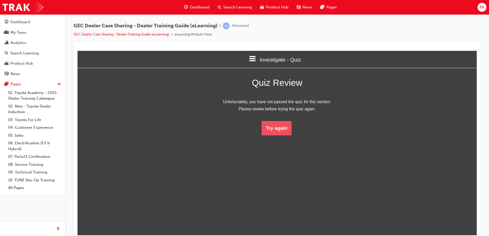
scroll to position [68, 407]
click at [275, 134] on button "Try again" at bounding box center [277, 128] width 30 height 14
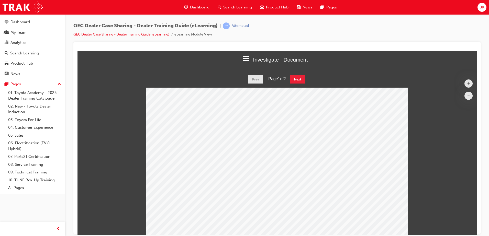
scroll to position [3, 3]
click at [297, 78] on button "Next" at bounding box center [297, 79] width 15 height 8
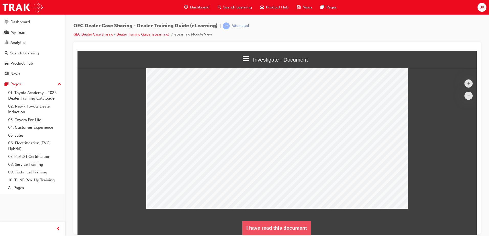
click at [292, 226] on button "I have read this document" at bounding box center [276, 228] width 69 height 14
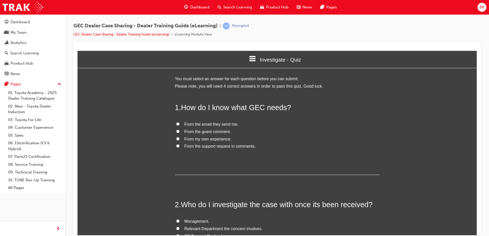
click at [201, 133] on span "From the guest comment." at bounding box center [208, 131] width 47 height 4
click at [180, 133] on input "From the guest comment." at bounding box center [177, 131] width 3 height 3
radio input "true"
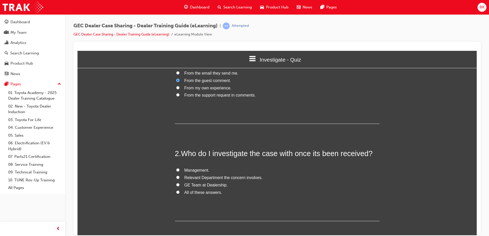
click at [207, 192] on span "All of these answers." at bounding box center [204, 192] width 38 height 4
click at [180, 192] on input "All of these answers." at bounding box center [177, 192] width 3 height 3
radio input "true"
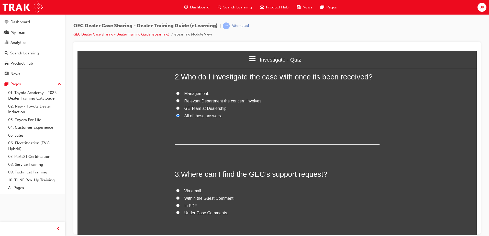
click at [204, 199] on span "Within the Guest Comment." at bounding box center [210, 198] width 50 height 4
click at [180, 199] on input "Within the Guest Comment." at bounding box center [177, 198] width 3 height 3
radio input "true"
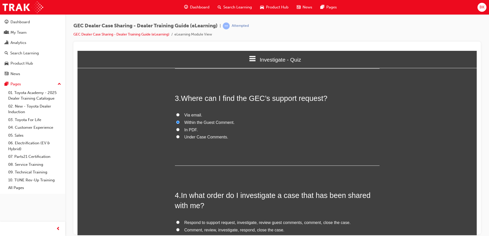
scroll to position [205, 0]
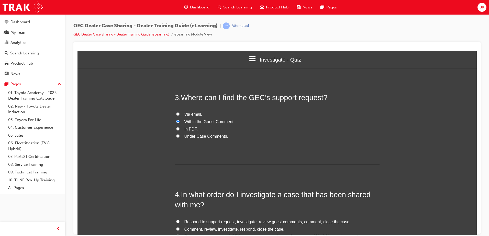
click at [198, 137] on span "Under Case Comments." at bounding box center [207, 136] width 44 height 4
click at [180, 137] on input "Under Case Comments." at bounding box center [177, 135] width 3 height 3
radio input "true"
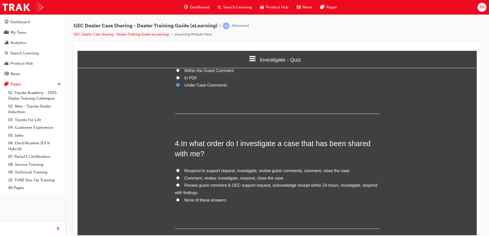
click at [192, 177] on span "Comment, review, investigate, respond, close the case." at bounding box center [235, 178] width 100 height 4
click at [180, 177] on input "Comment, review, investigate, respond, close the case." at bounding box center [177, 177] width 3 height 3
radio input "true"
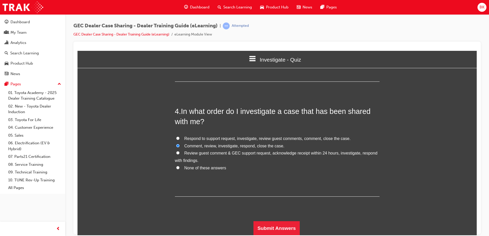
scroll to position [288, 0]
click at [281, 230] on button "Submit Answers" at bounding box center [277, 228] width 47 height 14
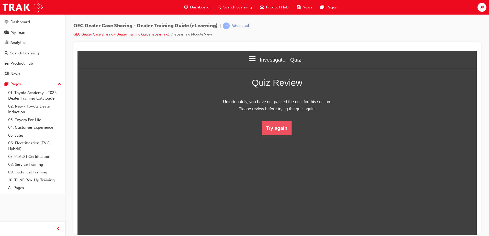
click at [270, 132] on button "Try again" at bounding box center [277, 128] width 30 height 14
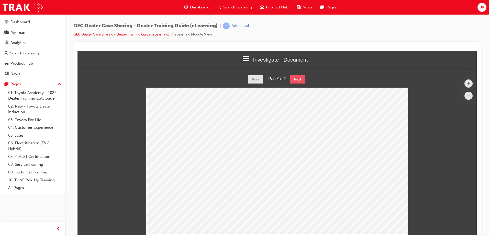
click at [303, 80] on button "Next" at bounding box center [297, 79] width 15 height 8
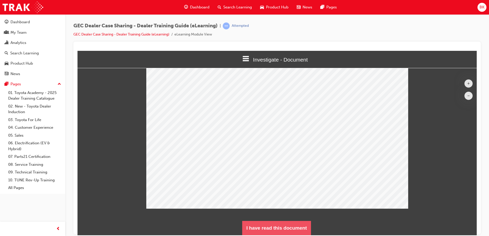
click at [288, 229] on button "I have read this document" at bounding box center [276, 228] width 69 height 14
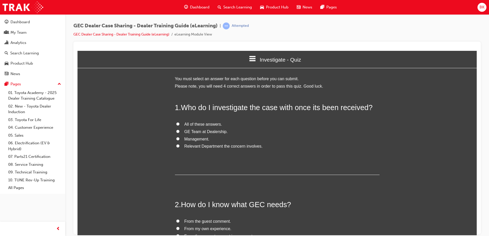
click at [191, 146] on span "Relevant Department the concern involves." at bounding box center [224, 146] width 78 height 4
click at [180, 146] on input "Relevant Department the concern involves." at bounding box center [177, 145] width 3 height 3
radio input "true"
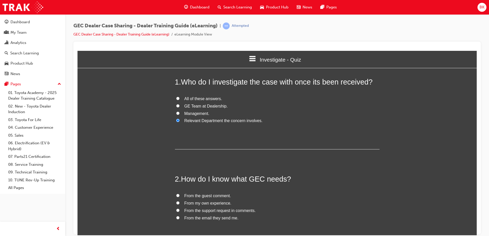
click at [210, 219] on span "From the email they send me." at bounding box center [212, 218] width 54 height 4
click at [180, 219] on input "From the email they send me." at bounding box center [177, 217] width 3 height 3
radio input "true"
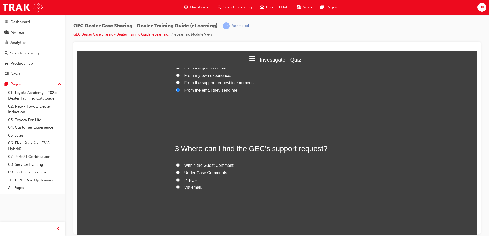
click at [201, 172] on span "Under Case Comments." at bounding box center [207, 173] width 44 height 4
click at [180, 172] on input "Under Case Comments." at bounding box center [177, 172] width 3 height 3
radio input "true"
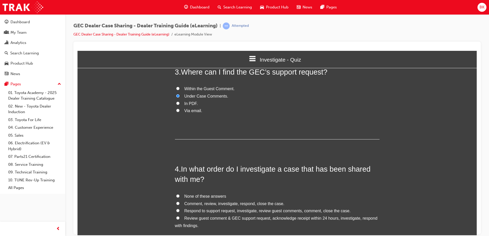
click at [211, 205] on span "Comment, review, investigate, respond, close the case." at bounding box center [235, 204] width 100 height 4
click at [180, 205] on input "Comment, review, investigate, respond, close the case." at bounding box center [177, 203] width 3 height 3
radio input "true"
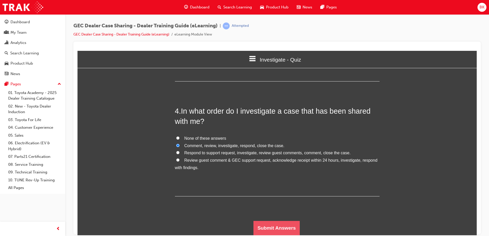
click at [281, 229] on button "Submit Answers" at bounding box center [277, 228] width 47 height 14
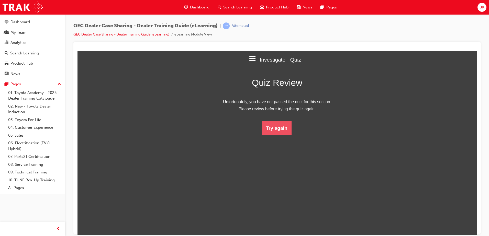
click at [276, 122] on button "Try again" at bounding box center [277, 128] width 30 height 14
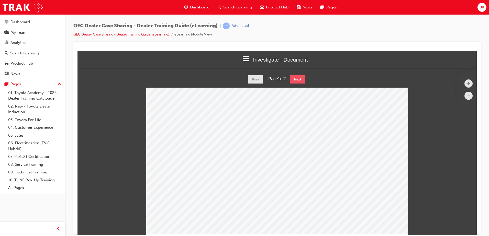
click at [296, 81] on button "Next" at bounding box center [297, 79] width 15 height 8
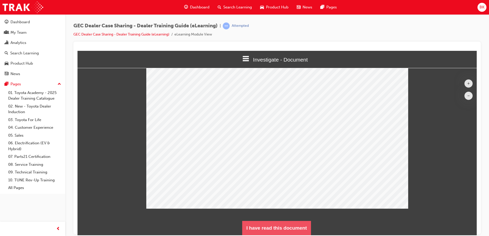
click at [283, 227] on button "I have read this document" at bounding box center [276, 228] width 69 height 14
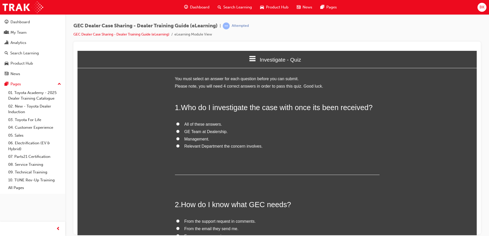
click at [186, 146] on span "Relevant Department the concern involves." at bounding box center [224, 146] width 78 height 4
click at [180, 146] on input "Relevant Department the concern involves." at bounding box center [177, 145] width 3 height 3
radio input "true"
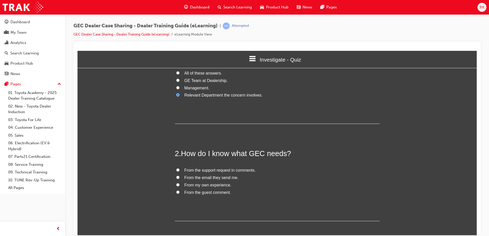
click at [185, 177] on span "From the email they send me." at bounding box center [212, 178] width 54 height 4
click at [180, 177] on input "From the email they send me." at bounding box center [177, 177] width 3 height 3
radio input "true"
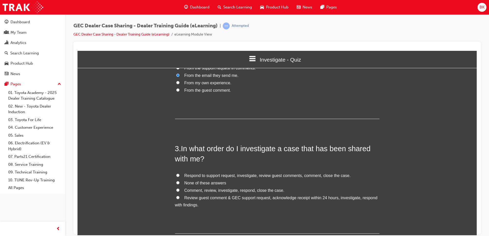
click at [205, 175] on span "Respond to support request, investigate, review guest comments, comment, close …" at bounding box center [268, 176] width 166 height 4
click at [180, 175] on input "Respond to support request, investigate, review guest comments, comment, close …" at bounding box center [177, 175] width 3 height 3
radio input "true"
click at [219, 176] on span "Respond to support request, investigate, review guest comments, comment, close …" at bounding box center [268, 176] width 166 height 4
click at [180, 176] on input "Respond to support request, investigate, review guest comments, comment, close …" at bounding box center [177, 175] width 3 height 3
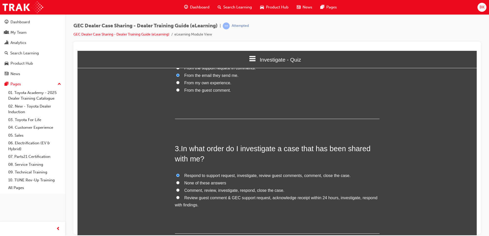
click at [218, 193] on span "Comment, review, investigate, respond, close the case." at bounding box center [235, 190] width 100 height 4
click at [180, 192] on input "Comment, review, investigate, respond, close the case." at bounding box center [177, 190] width 3 height 3
radio input "true"
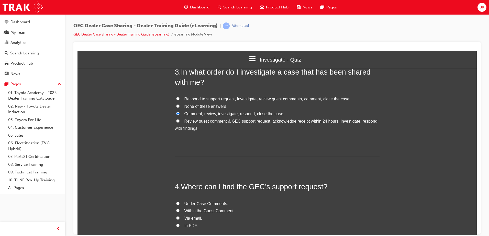
click at [205, 203] on span "Under Case Comments." at bounding box center [207, 204] width 44 height 4
click at [180, 203] on input "Under Case Comments." at bounding box center [177, 203] width 3 height 3
radio input "true"
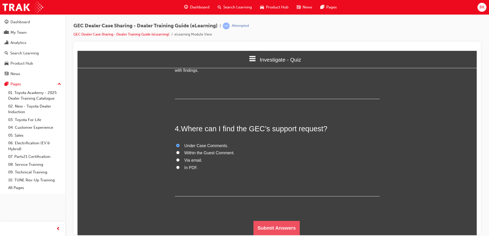
click at [283, 227] on button "Submit Answers" at bounding box center [277, 228] width 47 height 14
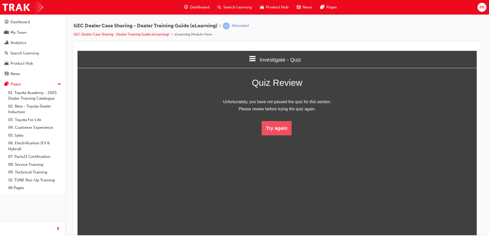
click at [264, 129] on button "Try again" at bounding box center [277, 128] width 30 height 14
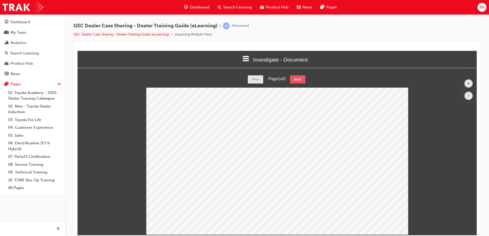
click at [299, 75] on button "Next" at bounding box center [297, 79] width 15 height 8
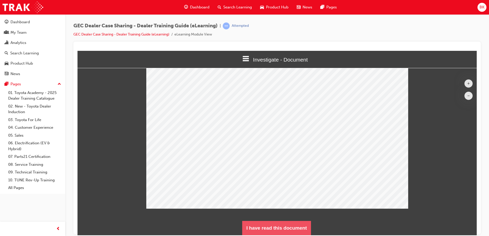
click at [291, 223] on button "I have read this document" at bounding box center [276, 228] width 69 height 14
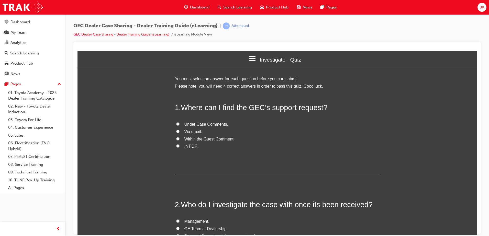
click at [203, 124] on span "Under Case Comments." at bounding box center [207, 124] width 44 height 4
click at [180, 124] on input "Under Case Comments." at bounding box center [177, 123] width 3 height 3
radio input "true"
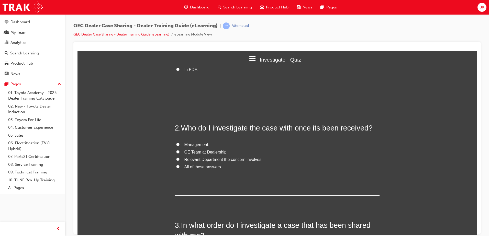
click at [185, 166] on span "All of these answers." at bounding box center [204, 167] width 38 height 4
click at [180, 166] on input "All of these answers." at bounding box center [177, 166] width 3 height 3
radio input "true"
click at [185, 159] on span "Relevant Department the concern involves." at bounding box center [224, 159] width 78 height 4
click at [180, 159] on input "Relevant Department the concern involves." at bounding box center [177, 159] width 3 height 3
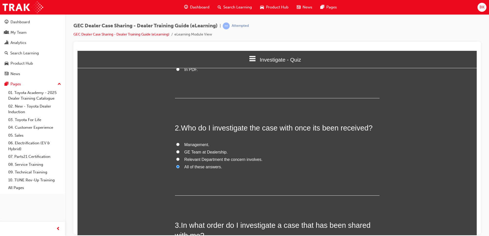
radio input "true"
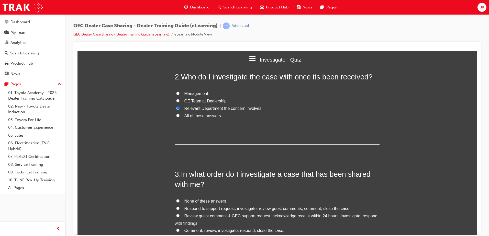
click at [214, 230] on span "Comment, review, investigate, respond, close the case." at bounding box center [235, 231] width 100 height 4
click at [180, 230] on input "Comment, review, investigate, respond, close the case." at bounding box center [177, 230] width 3 height 3
radio input "true"
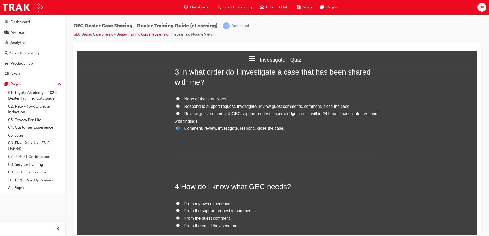
click at [210, 226] on span "From the email they send me." at bounding box center [212, 226] width 54 height 4
click at [180, 226] on input "From the email they send me." at bounding box center [177, 225] width 3 height 3
radio input "true"
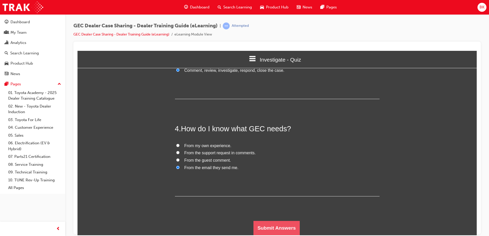
click at [277, 227] on button "Submit Answers" at bounding box center [277, 228] width 47 height 14
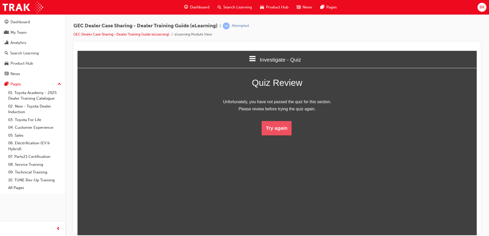
click at [275, 126] on button "Try again" at bounding box center [277, 128] width 30 height 14
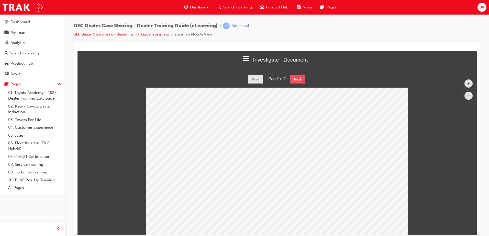
click at [303, 75] on button "Next" at bounding box center [297, 79] width 15 height 8
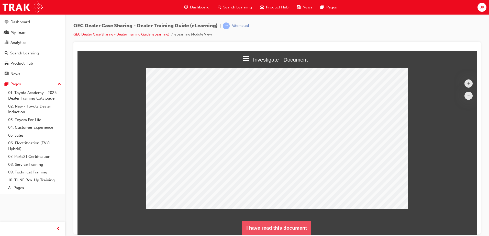
click at [271, 227] on button "I have read this document" at bounding box center [276, 228] width 69 height 14
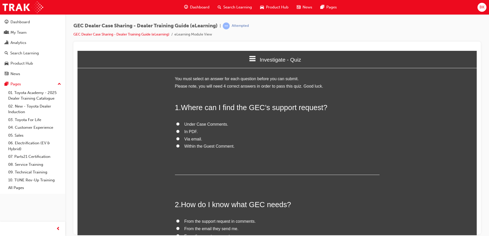
click at [194, 124] on span "Under Case Comments." at bounding box center [207, 124] width 44 height 4
click at [180, 124] on input "Under Case Comments." at bounding box center [177, 123] width 3 height 3
radio input "true"
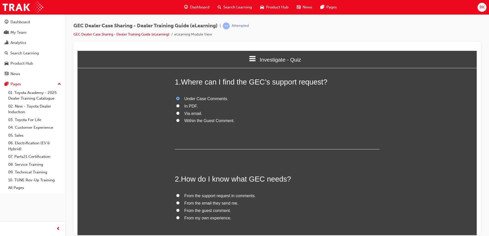
click at [207, 206] on label "From the email they send me." at bounding box center [277, 203] width 205 height 7
click at [180, 205] on input "From the email they send me." at bounding box center [177, 202] width 3 height 3
radio input "true"
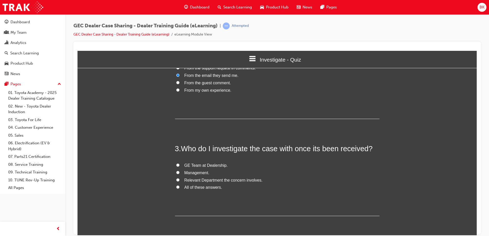
click at [206, 187] on span "All of these answers." at bounding box center [204, 187] width 38 height 4
click at [180, 187] on input "All of these answers." at bounding box center [177, 187] width 3 height 3
radio input "true"
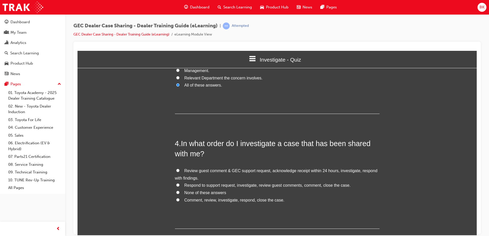
click at [198, 185] on span "Respond to support request, investigate, review guest comments, comment, close …" at bounding box center [268, 185] width 166 height 4
click at [180, 185] on input "Respond to support request, investigate, review guest comments, comment, close …" at bounding box center [177, 184] width 3 height 3
radio input "true"
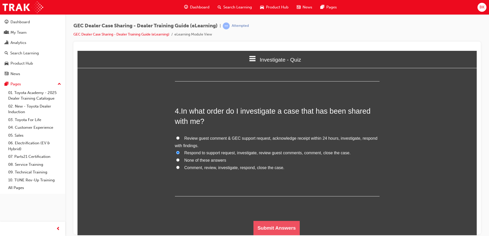
click at [279, 221] on button "Submit Answers" at bounding box center [277, 228] width 47 height 14
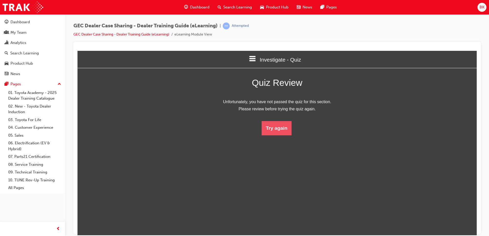
click at [271, 131] on button "Try again" at bounding box center [277, 128] width 30 height 14
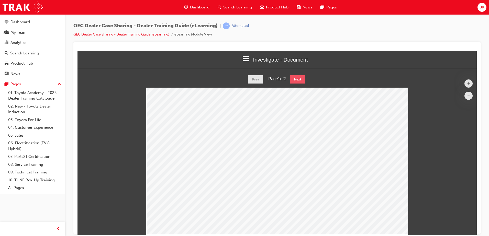
click at [295, 79] on button "Next" at bounding box center [297, 79] width 15 height 8
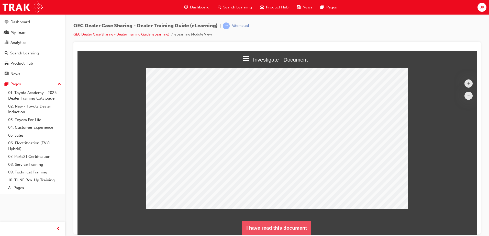
click at [292, 228] on button "I have read this document" at bounding box center [276, 228] width 69 height 14
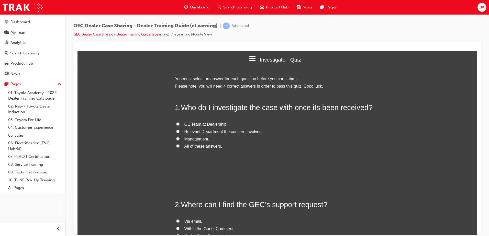
click at [180, 125] on label "GE Team at Dealership." at bounding box center [277, 124] width 205 height 7
click at [180, 125] on input "GE Team at Dealership." at bounding box center [177, 123] width 3 height 3
radio input "true"
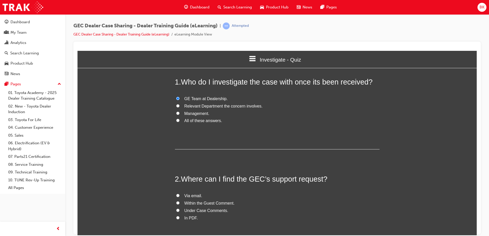
click at [185, 195] on span "Via email." at bounding box center [194, 196] width 18 height 4
click at [180, 195] on input "Via email." at bounding box center [177, 195] width 3 height 3
radio input "true"
click at [185, 211] on span "Under Case Comments." at bounding box center [207, 211] width 44 height 4
click at [180, 211] on input "Under Case Comments." at bounding box center [177, 210] width 3 height 3
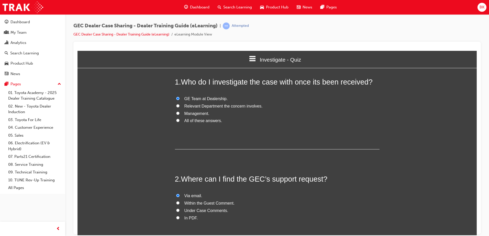
radio input "true"
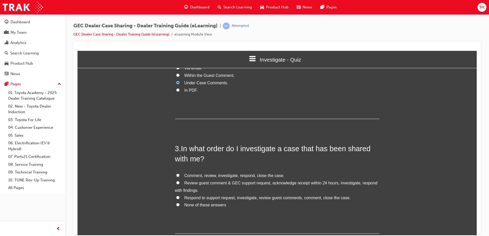
click at [198, 184] on span "Review guest comment & GEC support request, acknowledge receipt within 24 hours…" at bounding box center [276, 187] width 203 height 12
click at [180, 184] on input "Review guest comment & GEC support request, acknowledge receipt within 24 hours…" at bounding box center [177, 182] width 3 height 3
radio input "true"
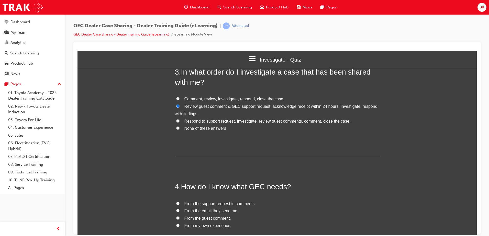
click at [208, 212] on span "From the email they send me." at bounding box center [212, 211] width 54 height 4
click at [180, 212] on input "From the email they send me." at bounding box center [177, 210] width 3 height 3
radio input "true"
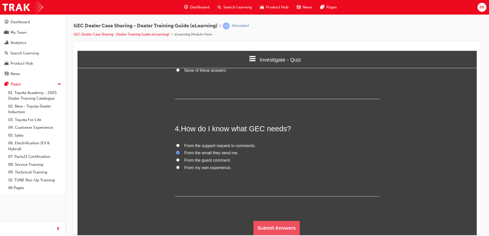
click at [274, 230] on button "Submit Answers" at bounding box center [277, 228] width 47 height 14
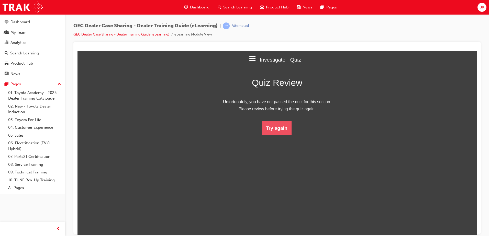
click at [268, 128] on button "Try again" at bounding box center [277, 128] width 30 height 14
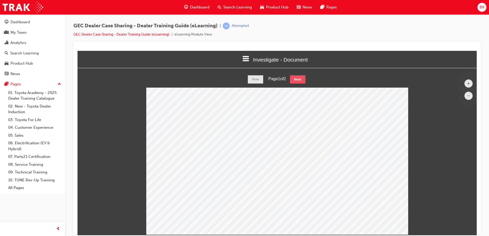
click at [295, 81] on button "Next" at bounding box center [297, 79] width 15 height 8
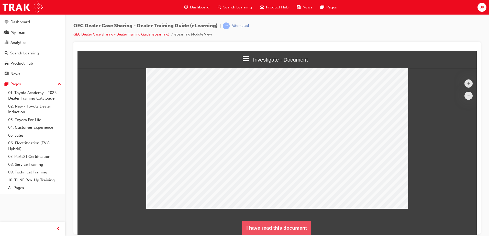
click at [273, 231] on button "I have read this document" at bounding box center [276, 228] width 69 height 14
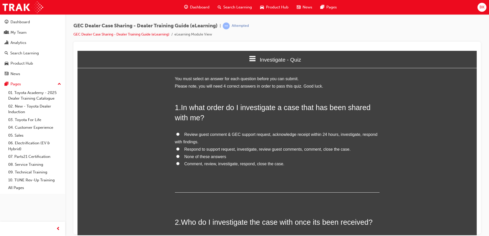
click at [186, 164] on span "Comment, review, investigate, respond, close the case." at bounding box center [235, 164] width 100 height 4
click at [180, 164] on input "Comment, review, investigate, respond, close the case." at bounding box center [177, 163] width 3 height 3
radio input "true"
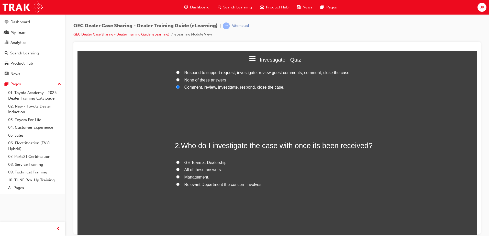
click at [186, 171] on span "All of these answers." at bounding box center [204, 170] width 38 height 4
click at [180, 171] on input "All of these answers." at bounding box center [177, 169] width 3 height 3
radio input "true"
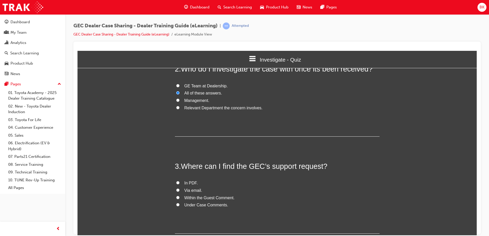
click at [193, 206] on span "Under Case Comments." at bounding box center [207, 205] width 44 height 4
click at [180, 206] on input "Under Case Comments." at bounding box center [177, 204] width 3 height 3
radio input "true"
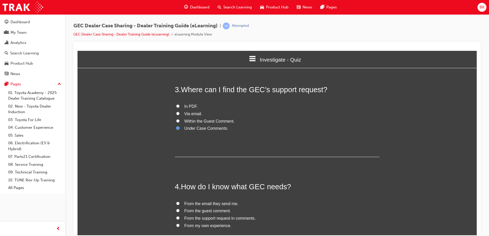
click at [197, 200] on label "From the email they send me." at bounding box center [277, 203] width 205 height 7
click at [180, 202] on input "From the email they send me." at bounding box center [177, 203] width 3 height 3
radio input "true"
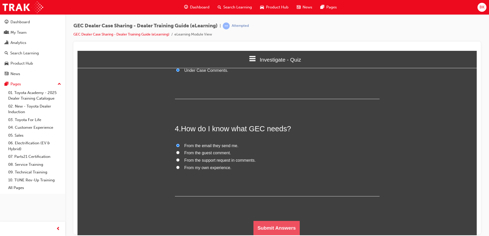
click at [289, 234] on button "Submit Answers" at bounding box center [277, 228] width 47 height 14
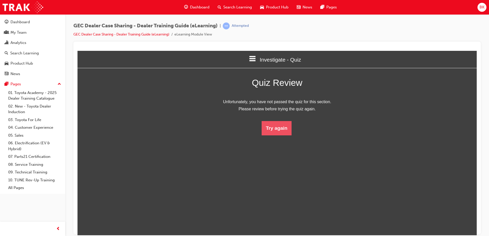
click at [271, 129] on button "Try again" at bounding box center [277, 128] width 30 height 14
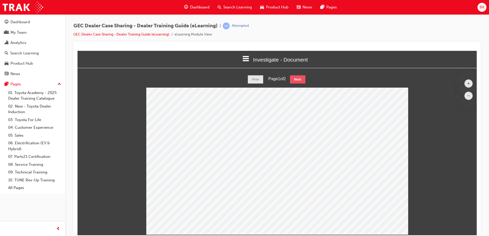
click at [297, 75] on button "Next" at bounding box center [297, 79] width 15 height 8
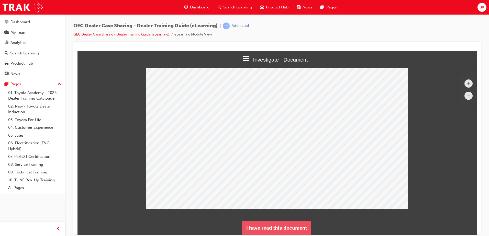
click at [286, 224] on button "I have read this document" at bounding box center [276, 228] width 69 height 14
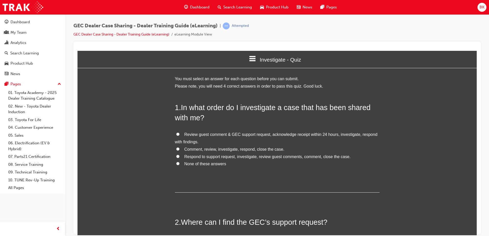
click at [216, 131] on div "1 . In what order do I investigate a case that has been shared with me? Review …" at bounding box center [277, 147] width 205 height 91
click at [219, 133] on span "Review guest comment & GEC support request, acknowledge receipt within 24 hours…" at bounding box center [276, 138] width 203 height 12
click at [180, 133] on input "Review guest comment & GEC support request, acknowledge receipt within 24 hours…" at bounding box center [177, 134] width 3 height 3
radio input "true"
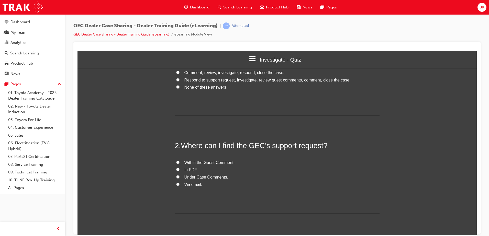
click at [199, 177] on span "Under Case Comments." at bounding box center [207, 177] width 44 height 4
click at [180, 177] on input "Under Case Comments." at bounding box center [177, 176] width 3 height 3
radio input "true"
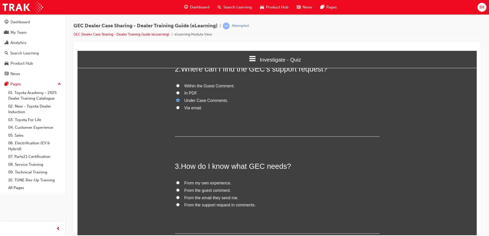
click at [211, 200] on span "From the email they send me." at bounding box center [212, 198] width 54 height 4
click at [180, 199] on input "From the email they send me." at bounding box center [177, 197] width 3 height 3
radio input "true"
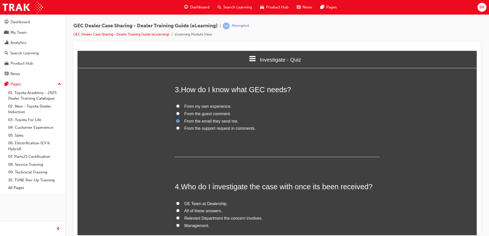
click at [203, 220] on span "Relevant Department the concern involves." at bounding box center [224, 218] width 78 height 4
click at [180, 220] on input "Relevant Department the concern involves." at bounding box center [177, 217] width 3 height 3
radio input "true"
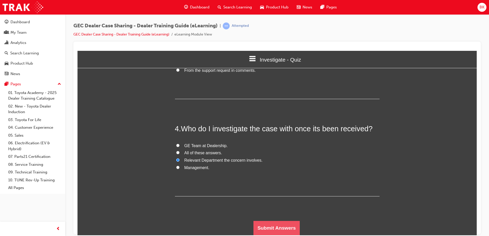
click at [278, 225] on button "Submit Answers" at bounding box center [277, 228] width 47 height 14
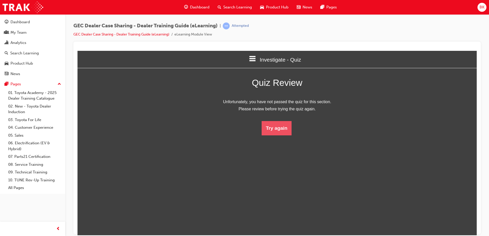
click at [273, 132] on button "Try again" at bounding box center [277, 128] width 30 height 14
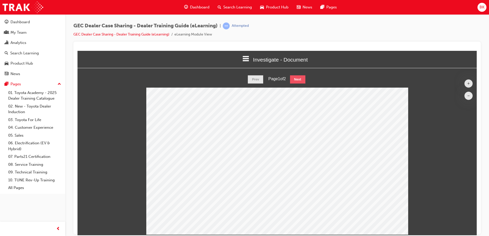
click at [297, 81] on button "Next" at bounding box center [297, 79] width 15 height 8
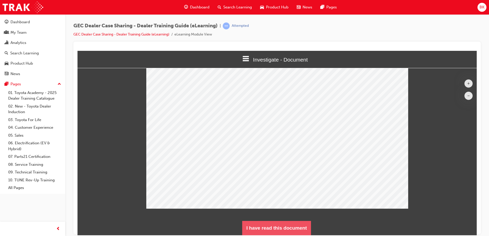
click at [289, 225] on button "I have read this document" at bounding box center [276, 228] width 69 height 14
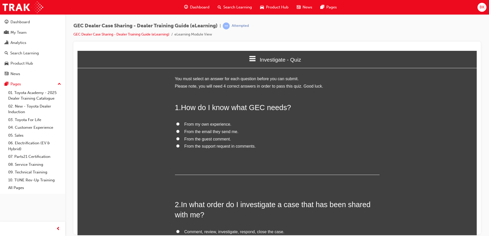
click at [204, 133] on span "From the email they send me." at bounding box center [212, 131] width 54 height 4
click at [180, 133] on input "From the email they send me." at bounding box center [177, 131] width 3 height 3
radio input "true"
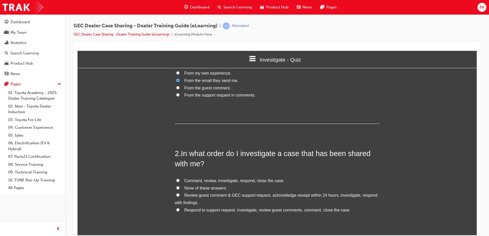
click at [216, 180] on span "Comment, review, investigate, respond, close the case." at bounding box center [235, 181] width 100 height 4
click at [180, 180] on input "Comment, review, investigate, respond, close the case." at bounding box center [177, 180] width 3 height 3
radio input "true"
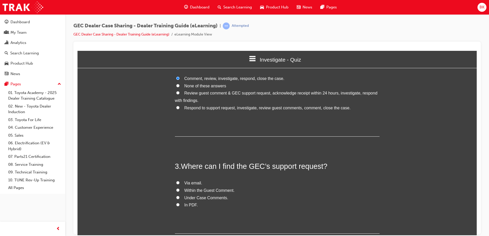
click at [191, 197] on span "Under Case Comments." at bounding box center [207, 198] width 44 height 4
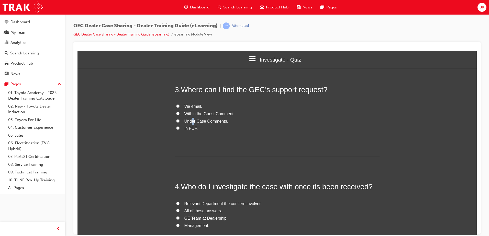
click at [176, 121] on input "Under Case Comments." at bounding box center [177, 120] width 3 height 3
radio input "true"
click at [185, 211] on span "All of these answers." at bounding box center [204, 211] width 38 height 4
click at [180, 211] on input "All of these answers." at bounding box center [177, 210] width 3 height 3
radio input "true"
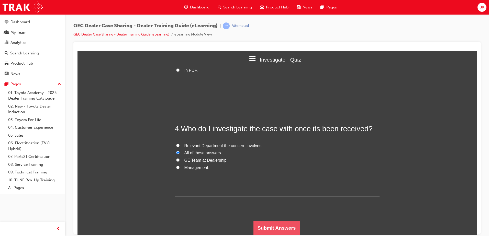
click at [287, 228] on button "Submit Answers" at bounding box center [277, 228] width 47 height 14
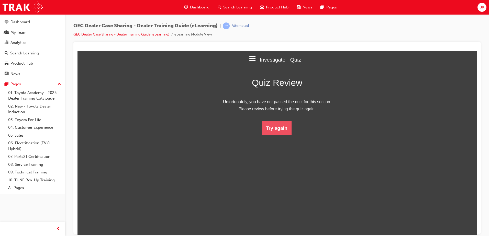
click at [279, 132] on button "Try again" at bounding box center [277, 128] width 30 height 14
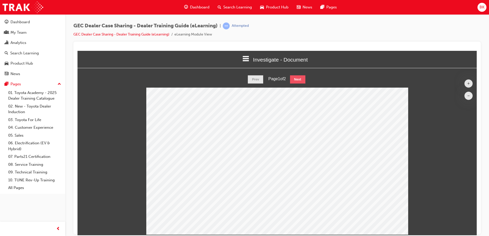
click at [297, 78] on button "Next" at bounding box center [297, 79] width 15 height 8
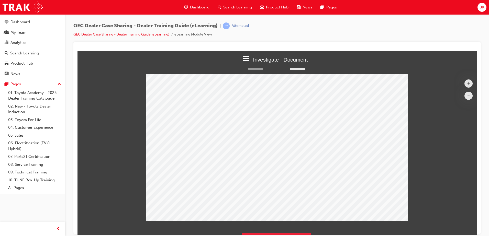
scroll to position [26, 0]
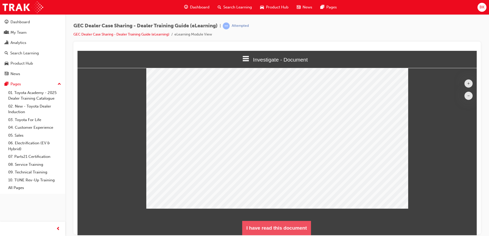
click at [298, 229] on button "I have read this document" at bounding box center [276, 228] width 69 height 14
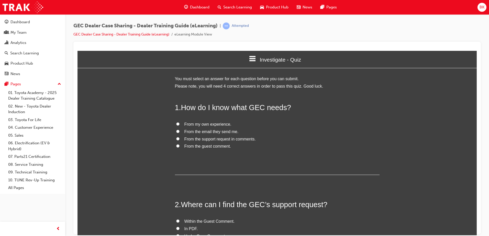
scroll to position [456, 404]
click at [216, 132] on span "From the email they send me." at bounding box center [212, 131] width 54 height 4
click at [180, 132] on input "From the email they send me." at bounding box center [177, 131] width 3 height 3
radio input "true"
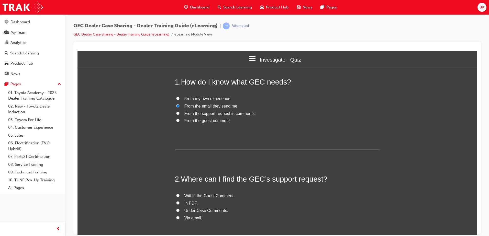
scroll to position [51, 0]
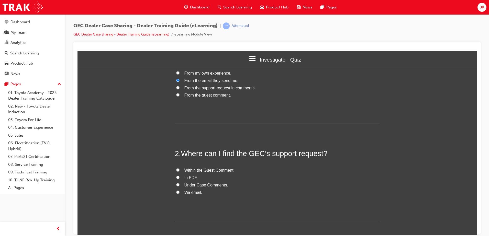
click at [208, 185] on span "Under Case Comments." at bounding box center [207, 185] width 44 height 4
click at [180, 185] on input "Under Case Comments." at bounding box center [177, 184] width 3 height 3
radio input "true"
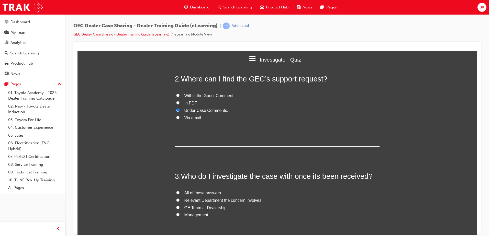
scroll to position [128, 0]
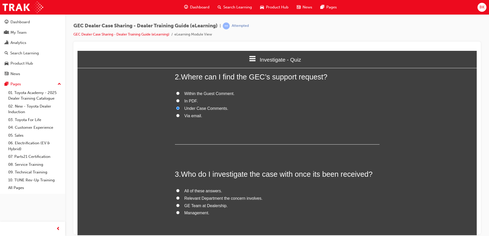
click at [199, 200] on span "Relevant Department the concern involves." at bounding box center [224, 198] width 78 height 4
click at [180, 200] on input "Relevant Department the concern involves." at bounding box center [177, 198] width 3 height 3
radio input "true"
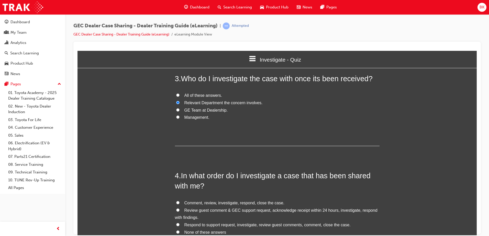
scroll to position [230, 0]
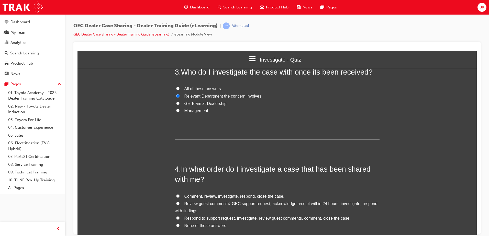
click at [213, 205] on span "Review guest comment & GEC support request, acknowledge receipt within 24 hours…" at bounding box center [276, 208] width 203 height 12
click at [180, 205] on input "Review guest comment & GEC support request, acknowledge receipt within 24 hours…" at bounding box center [177, 203] width 3 height 3
radio input "true"
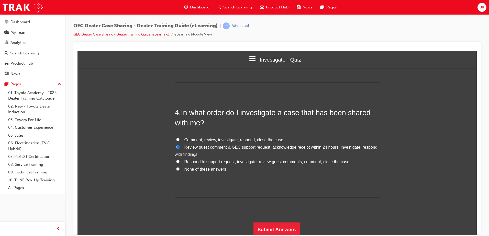
scroll to position [288, 0]
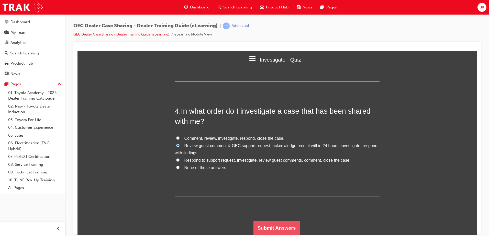
click at [273, 224] on button "Submit Answers" at bounding box center [277, 228] width 47 height 14
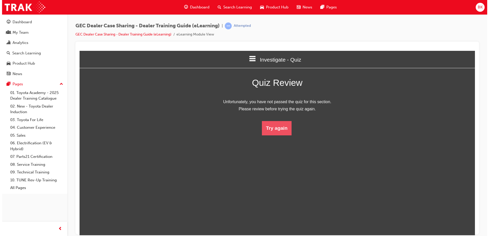
scroll to position [68, 407]
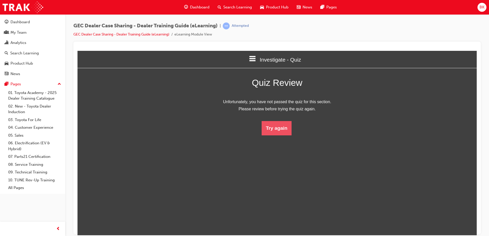
click at [277, 126] on button "Try again" at bounding box center [277, 128] width 30 height 14
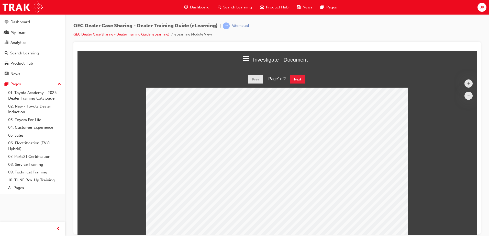
scroll to position [168, 407]
click at [295, 73] on html "Investigate - Document Welcome Introduction Receiving a Case - Document Receivi…" at bounding box center [277, 143] width 399 height 185
click at [297, 77] on button "Next" at bounding box center [297, 79] width 15 height 8
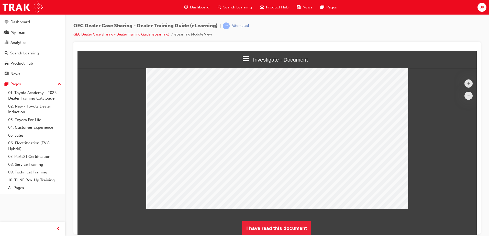
scroll to position [26, 0]
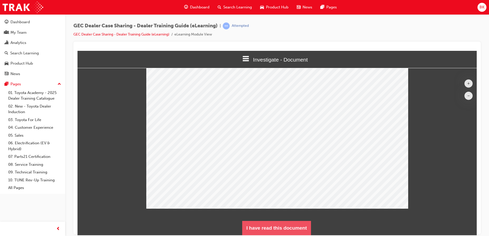
click at [279, 229] on button "I have read this document" at bounding box center [276, 228] width 69 height 14
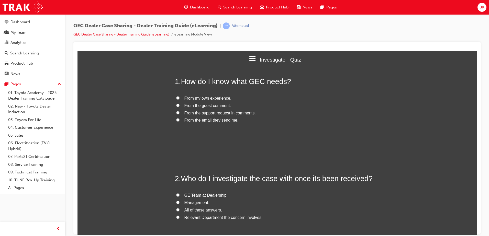
scroll to position [456, 404]
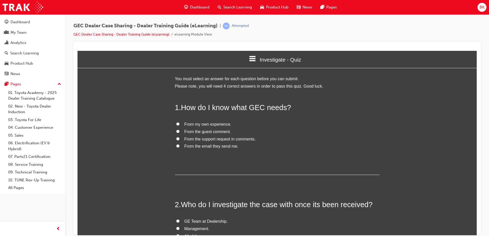
click at [211, 146] on span "From the email they send me." at bounding box center [212, 146] width 54 height 4
click at [180, 146] on input "From the email they send me." at bounding box center [177, 145] width 3 height 3
radio input "true"
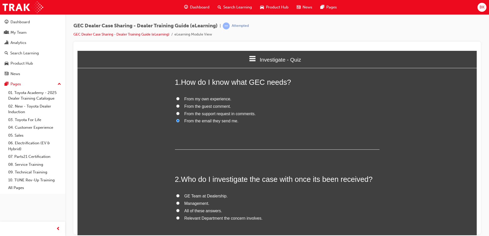
scroll to position [26, 0]
click at [200, 196] on span "GE Team at Dealership." at bounding box center [207, 196] width 44 height 4
click at [180, 196] on input "GE Team at Dealership." at bounding box center [177, 195] width 3 height 3
radio input "true"
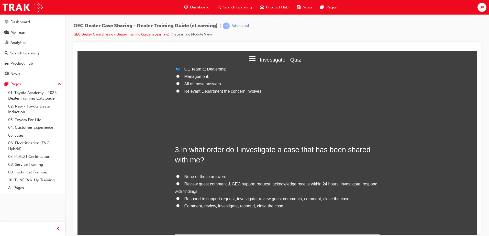
scroll to position [154, 0]
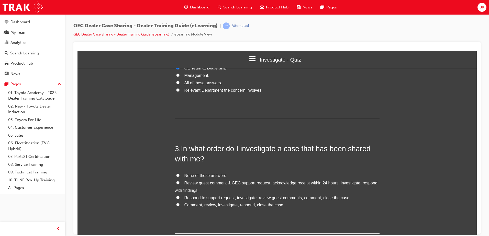
click at [205, 183] on span "Review guest comment & GEC support request, acknowledge receipt within 24 hours…" at bounding box center [276, 187] width 203 height 12
click at [180, 183] on input "Review guest comment & GEC support request, acknowledge receipt within 24 hours…" at bounding box center [177, 182] width 3 height 3
radio input "true"
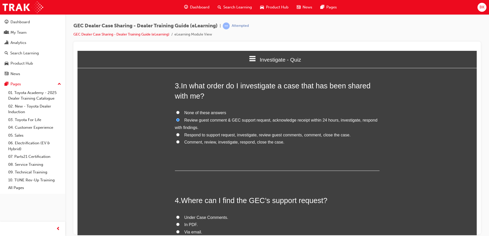
scroll to position [230, 0]
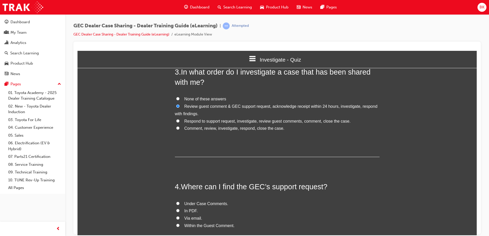
click at [201, 225] on span "Within the Guest Comment." at bounding box center [210, 226] width 50 height 4
click at [180, 225] on input "Within the Guest Comment." at bounding box center [177, 225] width 3 height 3
radio input "true"
click at [207, 205] on span "Under Case Comments." at bounding box center [207, 204] width 44 height 4
click at [180, 205] on input "Under Case Comments." at bounding box center [177, 203] width 3 height 3
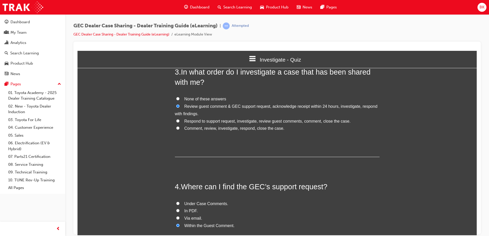
radio input "true"
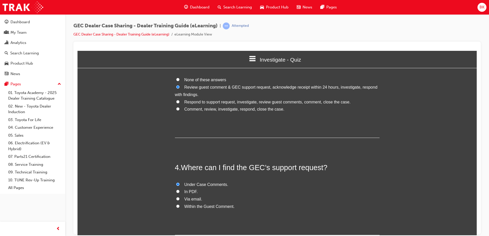
scroll to position [288, 0]
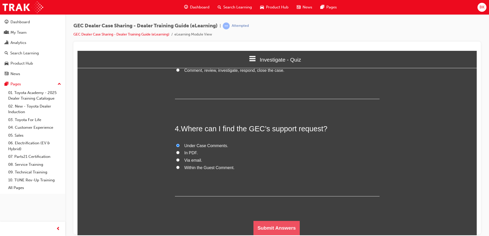
click at [288, 224] on button "Submit Answers" at bounding box center [277, 228] width 47 height 14
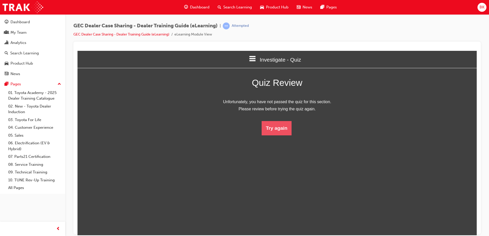
scroll to position [68, 404]
click at [281, 134] on button "Try again" at bounding box center [277, 128] width 30 height 14
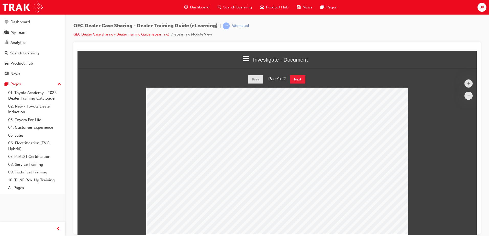
click at [299, 74] on html "Investigate - Document Welcome Introduction Receiving a Case - Document Receivi…" at bounding box center [277, 143] width 399 height 185
click at [300, 79] on button "Next" at bounding box center [297, 79] width 15 height 8
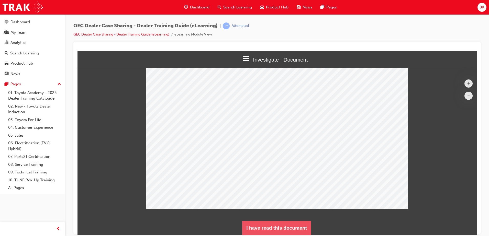
click at [284, 225] on button "I have read this document" at bounding box center [276, 228] width 69 height 14
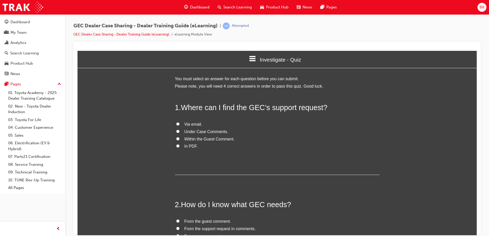
click at [191, 133] on span "Under Case Comments." at bounding box center [207, 131] width 44 height 4
click at [180, 133] on input "Under Case Comments." at bounding box center [177, 131] width 3 height 3
radio input "true"
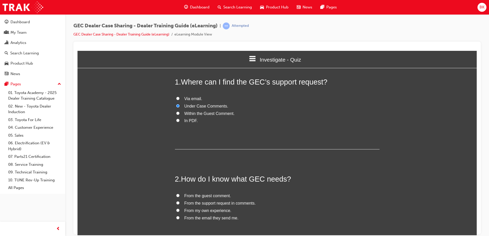
click at [214, 222] on label "From the email they send me." at bounding box center [277, 218] width 205 height 7
click at [180, 220] on input "From the email they send me." at bounding box center [177, 217] width 3 height 3
radio input "true"
click at [213, 219] on span "From the email they send me." at bounding box center [212, 218] width 54 height 4
click at [180, 219] on input "From the email they send me." at bounding box center [177, 217] width 3 height 3
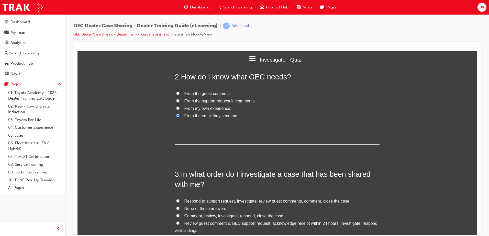
click at [214, 223] on span "Review guest comment & GEC support request, acknowledge receipt within 24 hours…" at bounding box center [276, 227] width 203 height 12
click at [180, 223] on input "Review guest comment & GEC support request, acknowledge receipt within 24 hours…" at bounding box center [177, 223] width 3 height 3
radio input "true"
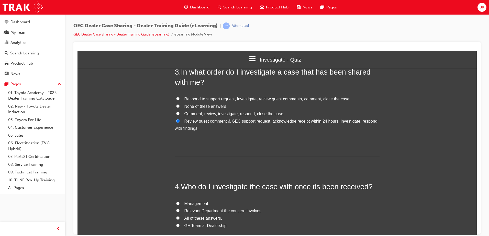
click at [199, 226] on span "GE Team at Dealership." at bounding box center [207, 226] width 44 height 4
click at [180, 226] on input "GE Team at Dealership." at bounding box center [177, 225] width 3 height 3
radio input "true"
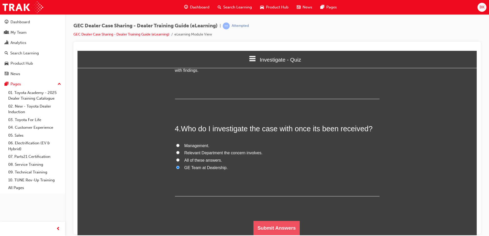
click at [267, 227] on button "Submit Answers" at bounding box center [277, 228] width 47 height 14
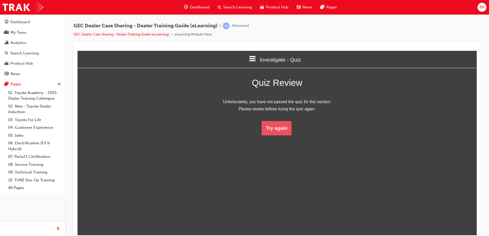
click at [279, 133] on button "Try again" at bounding box center [277, 128] width 30 height 14
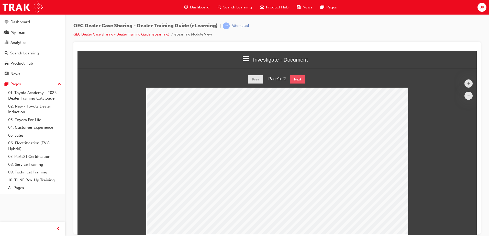
click at [299, 79] on button "Next" at bounding box center [297, 79] width 15 height 8
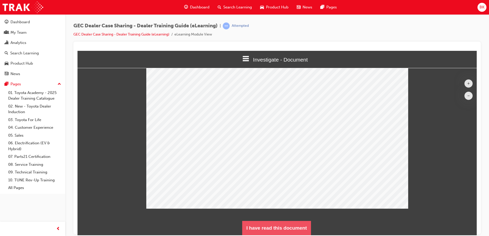
click at [285, 226] on button "I have read this document" at bounding box center [276, 228] width 69 height 14
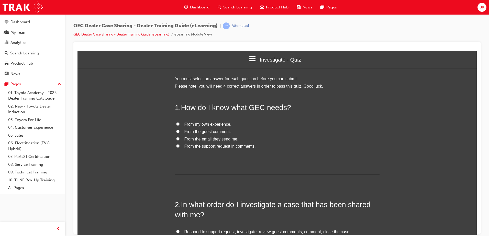
click at [201, 141] on span "From the email they send me." at bounding box center [212, 139] width 54 height 4
click at [180, 140] on input "From the email they send me." at bounding box center [177, 138] width 3 height 3
radio input "true"
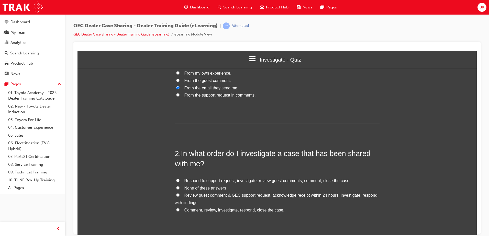
click at [210, 196] on span "Review guest comment & GEC support request, acknowledge receipt within 24 hours…" at bounding box center [276, 199] width 203 height 12
click at [180, 196] on input "Review guest comment & GEC support request, acknowledge receipt within 24 hours…" at bounding box center [177, 194] width 3 height 3
radio input "true"
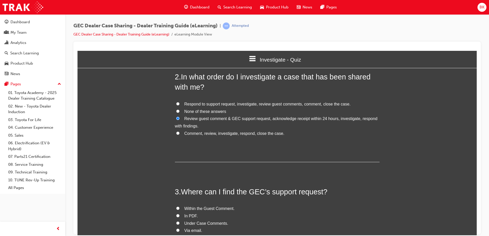
click at [218, 225] on span "Under Case Comments." at bounding box center [207, 223] width 44 height 4
click at [180, 225] on input "Under Case Comments." at bounding box center [177, 223] width 3 height 3
radio input "true"
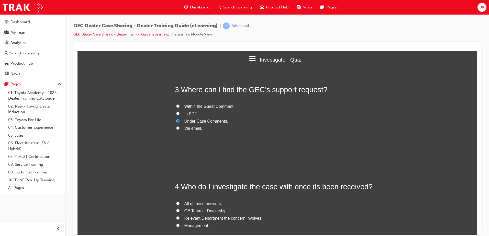
click at [202, 220] on span "Relevant Department the concern involves." at bounding box center [224, 218] width 78 height 4
click at [180, 220] on input "Relevant Department the concern involves." at bounding box center [177, 217] width 3 height 3
radio input "true"
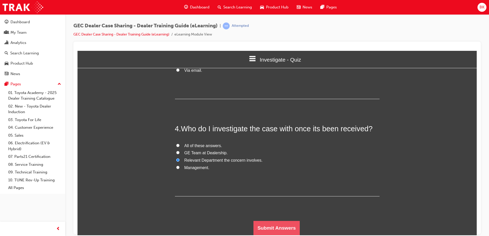
click at [266, 226] on button "Submit Answers" at bounding box center [277, 228] width 47 height 14
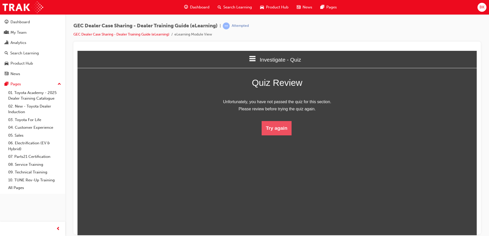
click at [282, 131] on button "Try again" at bounding box center [277, 128] width 30 height 14
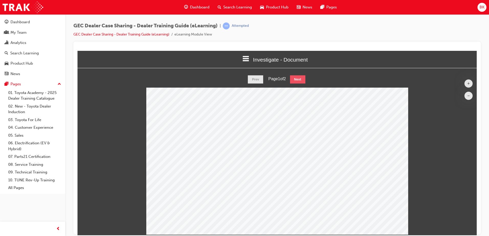
click at [300, 81] on button "Next" at bounding box center [297, 79] width 15 height 8
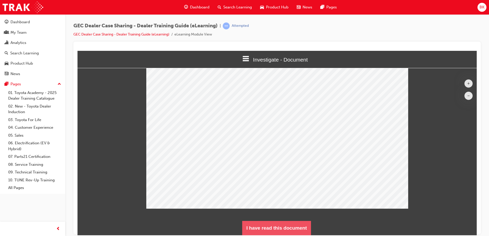
click at [286, 226] on button "I have read this document" at bounding box center [276, 228] width 69 height 14
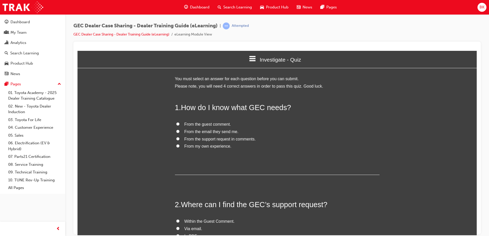
click at [194, 132] on span "From the email they send me." at bounding box center [212, 131] width 54 height 4
click at [180, 132] on input "From the email they send me." at bounding box center [177, 131] width 3 height 3
radio input "true"
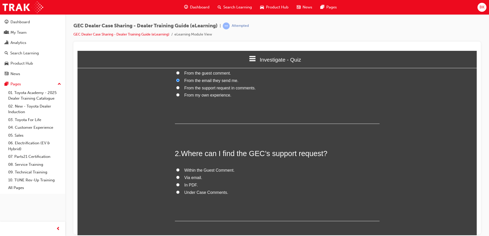
click at [215, 192] on span "Under Case Comments." at bounding box center [207, 192] width 44 height 4
click at [180, 192] on input "Under Case Comments." at bounding box center [177, 192] width 3 height 3
radio input "true"
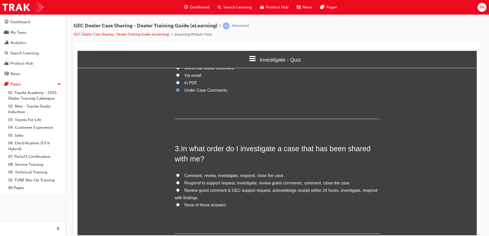
click at [211, 191] on span "Review guest comment & GEC support request, acknowledge receipt within 24 hours…" at bounding box center [276, 194] width 203 height 12
click at [180, 191] on input "Review guest comment & GEC support request, acknowledge receipt within 24 hours…" at bounding box center [177, 190] width 3 height 3
radio input "true"
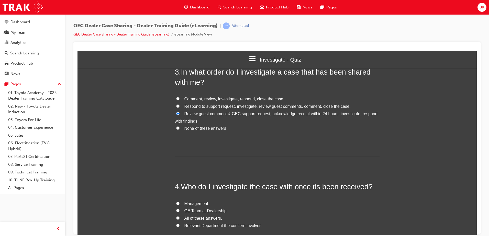
click at [209, 212] on span "GE Team at Dealership." at bounding box center [207, 211] width 44 height 4
click at [180, 212] on input "GE Team at Dealership." at bounding box center [177, 210] width 3 height 3
radio input "true"
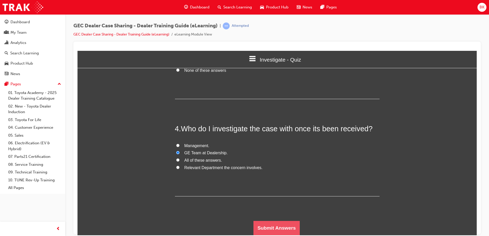
click at [271, 224] on button "Submit Answers" at bounding box center [277, 228] width 47 height 14
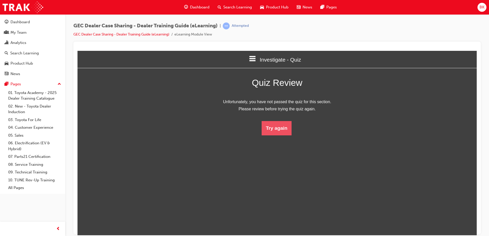
click at [275, 128] on button "Try again" at bounding box center [277, 128] width 30 height 14
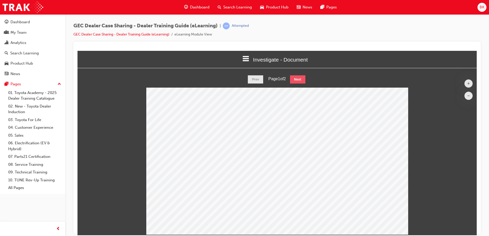
click at [294, 75] on button "Next" at bounding box center [297, 79] width 15 height 8
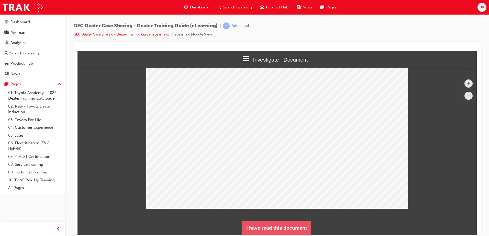
click at [284, 225] on button "I have read this document" at bounding box center [276, 228] width 69 height 14
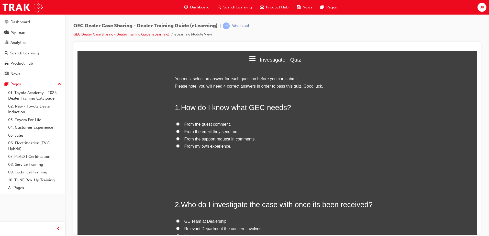
click at [188, 135] on label "From the email they send me." at bounding box center [277, 131] width 205 height 7
click at [180, 133] on input "From the email they send me." at bounding box center [177, 131] width 3 height 3
radio input "true"
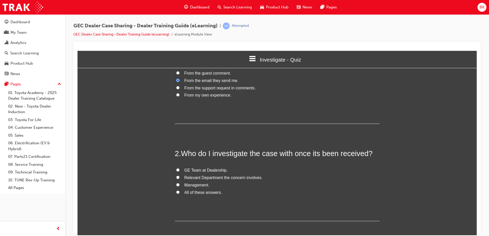
click at [200, 186] on span "Management." at bounding box center [197, 185] width 25 height 4
click at [180, 186] on input "Management." at bounding box center [177, 184] width 3 height 3
radio input "true"
click at [203, 187] on span "Management." at bounding box center [197, 185] width 25 height 4
click at [180, 187] on input "Management." at bounding box center [177, 184] width 3 height 3
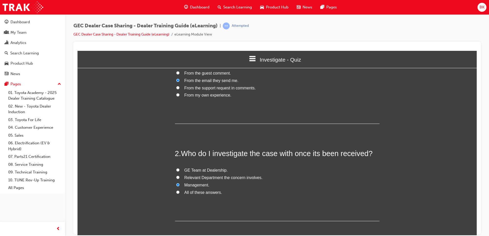
click at [204, 193] on span "All of these answers." at bounding box center [204, 192] width 38 height 4
click at [180, 193] on input "All of these answers." at bounding box center [177, 192] width 3 height 3
radio input "true"
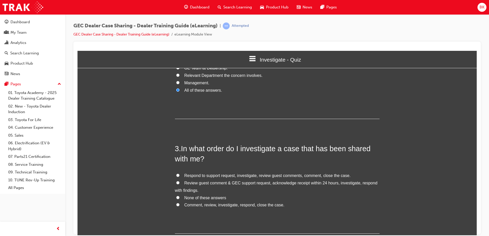
click at [209, 183] on span "Review guest comment & GEC support request, acknowledge receipt within 24 hours…" at bounding box center [276, 187] width 203 height 12
click at [180, 183] on input "Review guest comment & GEC support request, acknowledge receipt within 24 hours…" at bounding box center [177, 182] width 3 height 3
radio input "true"
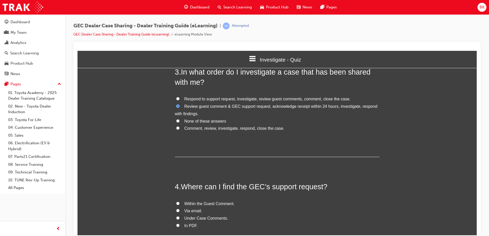
click at [216, 217] on span "Under Case Comments." at bounding box center [207, 218] width 44 height 4
click at [180, 217] on input "Under Case Comments." at bounding box center [177, 217] width 3 height 3
radio input "true"
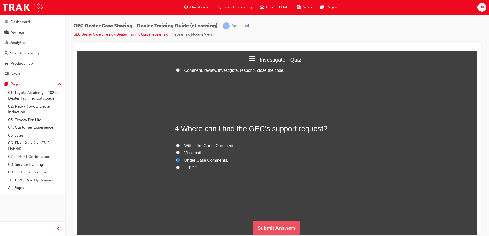
click at [286, 226] on button "Submit Answers" at bounding box center [277, 228] width 47 height 14
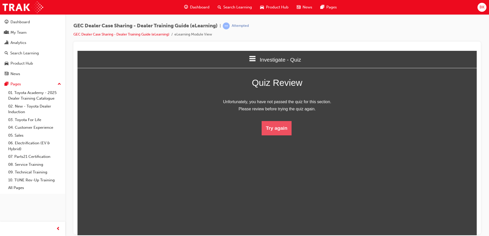
click at [275, 125] on button "Try again" at bounding box center [277, 128] width 30 height 14
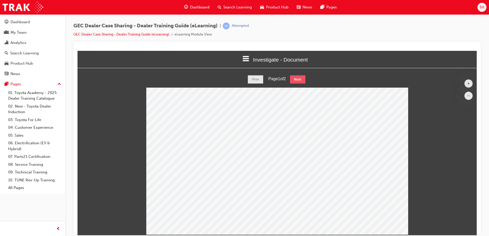
drag, startPoint x: 290, startPoint y: 79, endPoint x: 293, endPoint y: 79, distance: 2.9
click at [292, 79] on div "Prev Page 1 of 2 Next" at bounding box center [277, 79] width 399 height 8
click at [294, 78] on button "Next" at bounding box center [297, 79] width 15 height 8
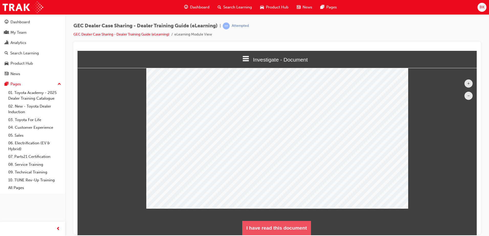
click at [281, 228] on button "I have read this document" at bounding box center [276, 228] width 69 height 14
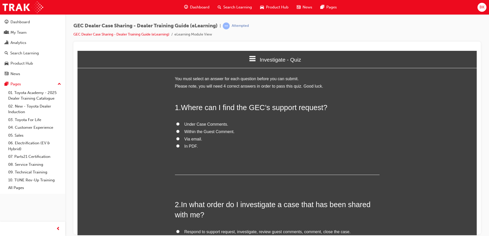
click at [201, 123] on span "Under Case Comments." at bounding box center [207, 124] width 44 height 4
click at [180, 123] on input "Under Case Comments." at bounding box center [177, 123] width 3 height 3
radio input "true"
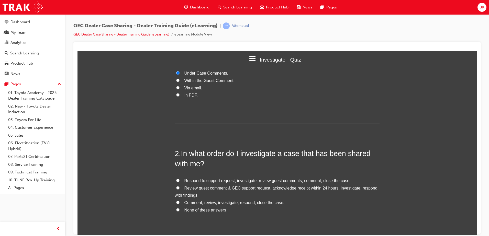
click at [226, 189] on span "Review guest comment & GEC support request, acknowledge receipt within 24 hours…" at bounding box center [276, 192] width 203 height 12
click at [180, 189] on input "Review guest comment & GEC support request, acknowledge receipt within 24 hours…" at bounding box center [177, 187] width 3 height 3
radio input "true"
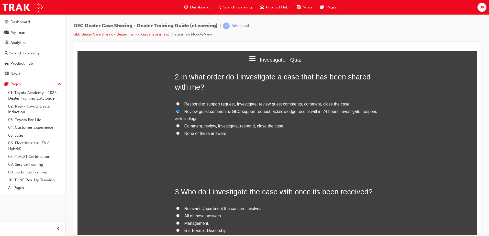
click at [212, 216] on span "All of these answers." at bounding box center [204, 216] width 38 height 4
click at [180, 216] on input "All of these answers." at bounding box center [177, 215] width 3 height 3
radio input "true"
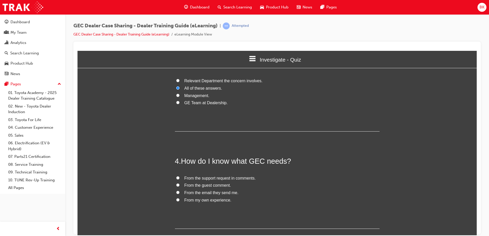
click at [212, 194] on span "From the email they send me." at bounding box center [212, 193] width 54 height 4
click at [180, 194] on input "From the email they send me." at bounding box center [177, 192] width 3 height 3
radio input "true"
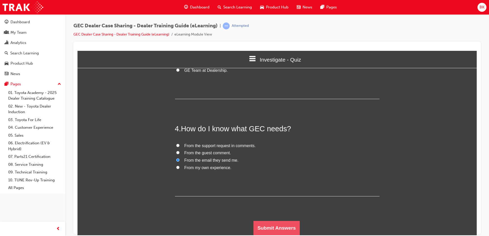
click at [293, 225] on button "Submit Answers" at bounding box center [277, 228] width 47 height 14
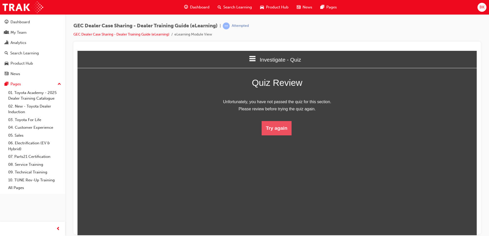
click at [269, 129] on button "Try again" at bounding box center [277, 128] width 30 height 14
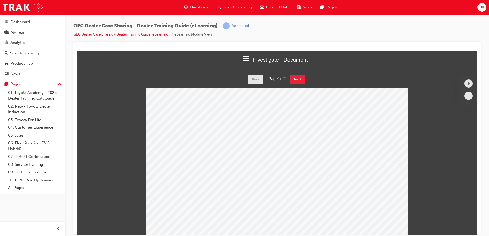
click at [298, 75] on html "Investigate - Document Welcome Introduction Receiving a Case - Document Receivi…" at bounding box center [277, 143] width 399 height 185
click at [301, 83] on button "Next" at bounding box center [297, 79] width 15 height 8
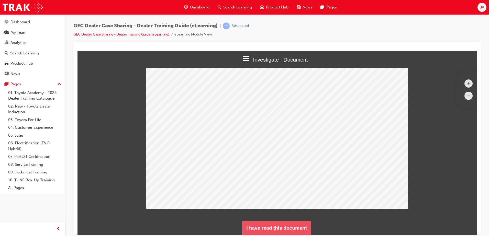
click at [279, 231] on button "I have read this document" at bounding box center [276, 228] width 69 height 14
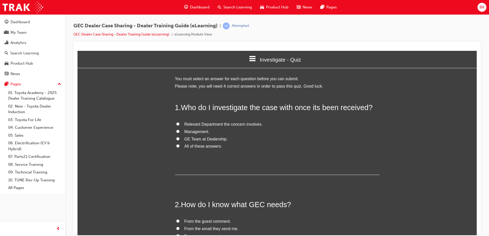
click at [213, 145] on span "All of these answers." at bounding box center [204, 146] width 38 height 4
click at [180, 145] on input "All of these answers." at bounding box center [177, 145] width 3 height 3
radio input "true"
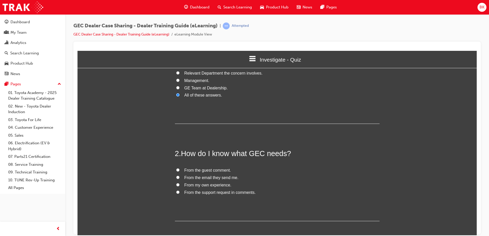
click at [213, 177] on span "From the email they send me." at bounding box center [212, 178] width 54 height 4
click at [180, 177] on input "From the email they send me." at bounding box center [177, 177] width 3 height 3
radio input "true"
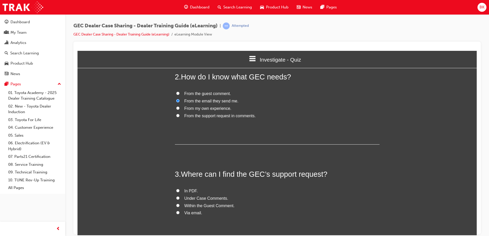
click at [210, 116] on span "From the support request in comments." at bounding box center [220, 116] width 71 height 4
click at [180, 116] on input "From the support request in comments." at bounding box center [177, 115] width 3 height 3
radio input "true"
click at [210, 197] on span "Under Case Comments." at bounding box center [207, 198] width 44 height 4
click at [180, 197] on input "Under Case Comments." at bounding box center [177, 198] width 3 height 3
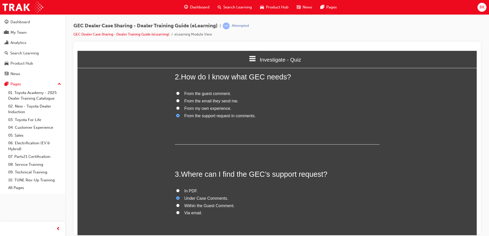
radio input "true"
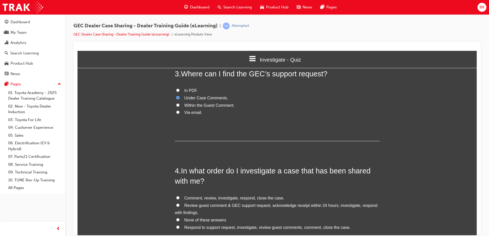
scroll to position [230, 0]
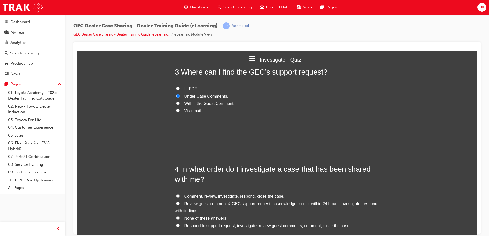
click at [218, 205] on span "Review guest comment & GEC support request, acknowledge receipt within 24 hours…" at bounding box center [276, 208] width 203 height 12
click at [180, 205] on input "Review guest comment & GEC support request, acknowledge receipt within 24 hours…" at bounding box center [177, 203] width 3 height 3
radio input "true"
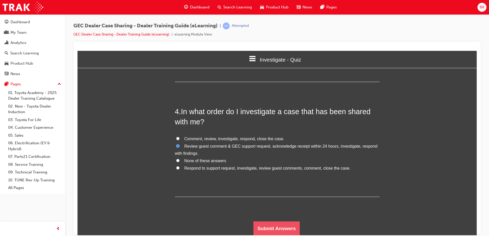
scroll to position [288, 0]
click at [265, 231] on button "Submit Answers" at bounding box center [277, 228] width 47 height 14
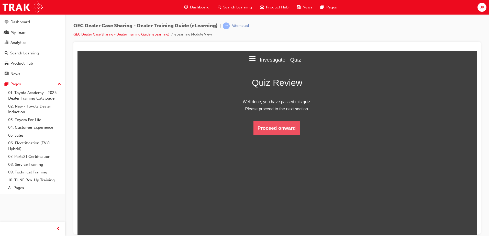
click at [279, 126] on button "Proceed onward" at bounding box center [277, 128] width 46 height 14
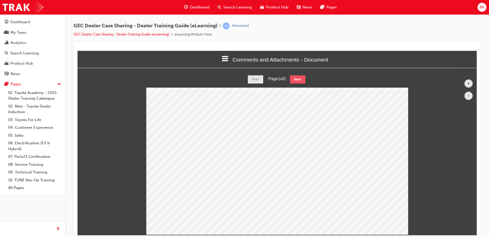
click at [301, 76] on button "Next" at bounding box center [297, 79] width 15 height 8
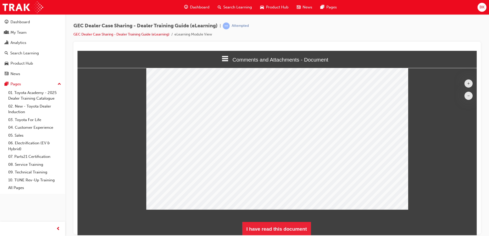
scroll to position [26, 0]
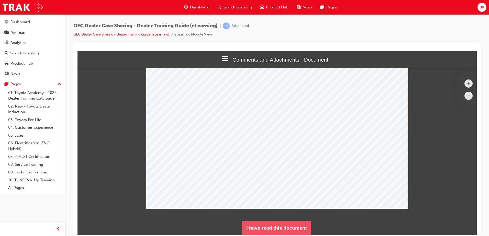
click at [280, 229] on button "I have read this document" at bounding box center [276, 228] width 69 height 14
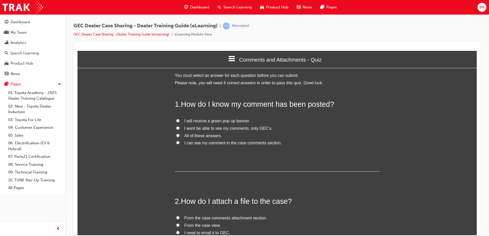
scroll to position [0, 0]
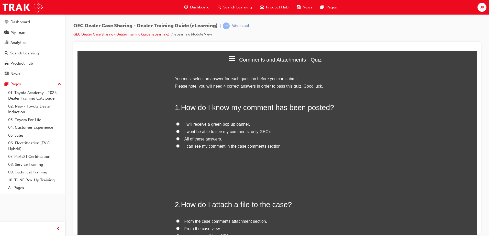
click at [199, 122] on span "I will receive a green pop up banner." at bounding box center [218, 124] width 66 height 4
click at [180, 122] on input "I will receive a green pop up banner." at bounding box center [177, 123] width 3 height 3
radio input "true"
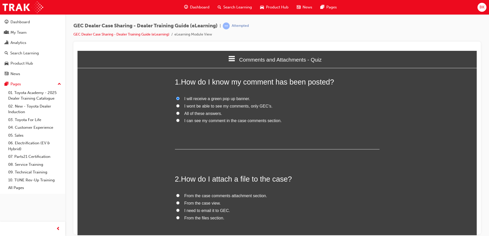
click at [221, 196] on span "From the case comments attachment section." at bounding box center [226, 196] width 83 height 4
click at [180, 196] on input "From the case comments attachment section." at bounding box center [177, 195] width 3 height 3
radio input "true"
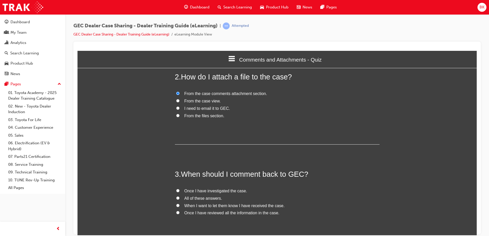
click at [215, 197] on span "All of these answers." at bounding box center [204, 198] width 38 height 4
click at [180, 197] on input "All of these answers." at bounding box center [177, 198] width 3 height 3
radio input "true"
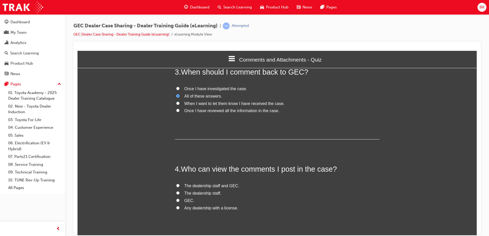
click at [186, 186] on span "The dealership staff and GEC." at bounding box center [212, 186] width 55 height 4
click at [180, 186] on input "The dealership staff and GEC." at bounding box center [177, 185] width 3 height 3
radio input "true"
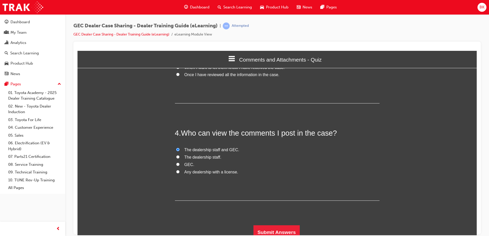
scroll to position [271, 0]
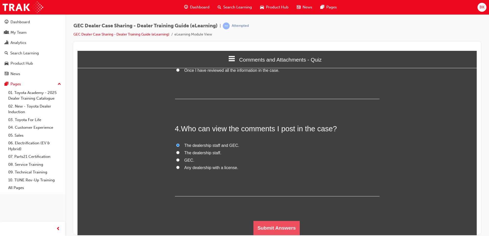
click at [290, 226] on button "Submit Answers" at bounding box center [277, 228] width 47 height 14
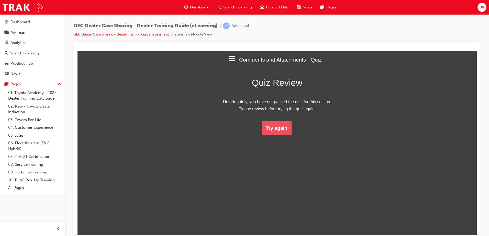
click at [274, 129] on button "Try again" at bounding box center [277, 128] width 30 height 14
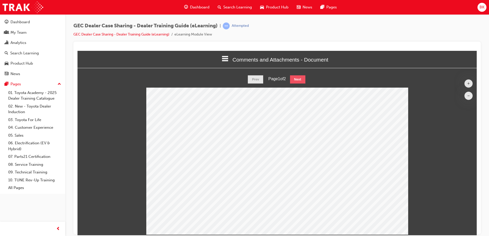
click at [297, 82] on button "Next" at bounding box center [297, 79] width 15 height 8
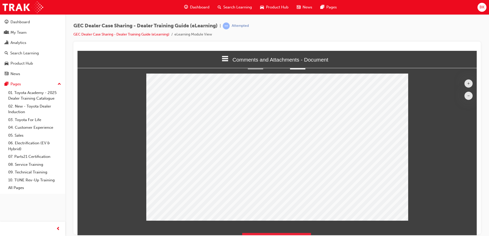
scroll to position [26, 0]
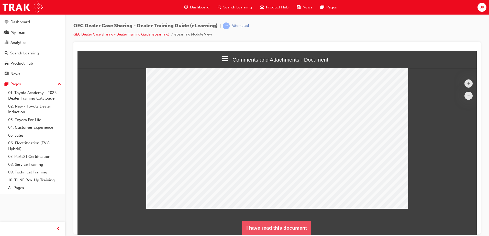
click at [284, 229] on button "I have read this document" at bounding box center [276, 228] width 69 height 14
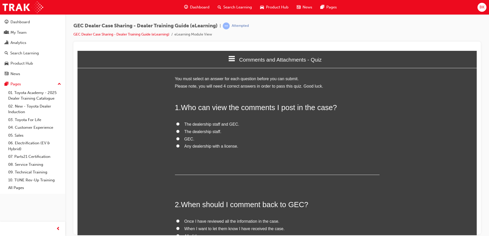
scroll to position [439, 404]
click at [201, 123] on span "The dealership staff and GEC." at bounding box center [212, 124] width 55 height 4
click at [180, 123] on input "The dealership staff and GEC." at bounding box center [177, 123] width 3 height 3
radio input "true"
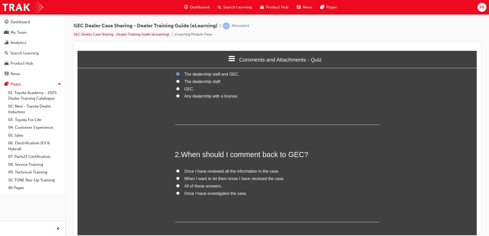
scroll to position [51, 0]
click at [214, 185] on span "All of these answers." at bounding box center [204, 185] width 38 height 4
click at [180, 185] on input "All of these answers." at bounding box center [177, 184] width 3 height 3
radio input "true"
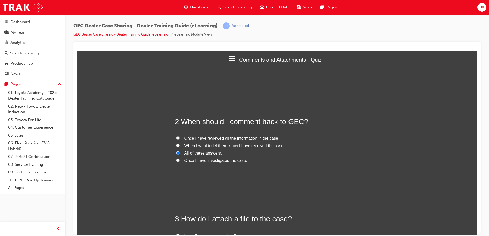
scroll to position [128, 0]
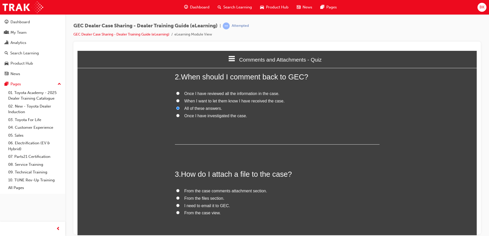
click at [220, 190] on span "From the case comments attachment section." at bounding box center [226, 191] width 83 height 4
click at [180, 190] on input "From the case comments attachment section." at bounding box center [177, 190] width 3 height 3
radio input "true"
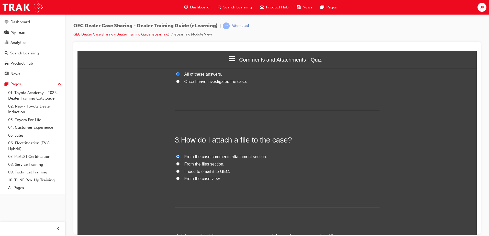
scroll to position [205, 0]
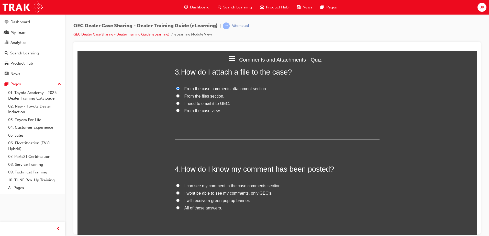
click at [204, 209] on span "All of these answers." at bounding box center [204, 208] width 38 height 4
click at [180, 209] on input "All of these answers." at bounding box center [177, 207] width 3 height 3
radio input "true"
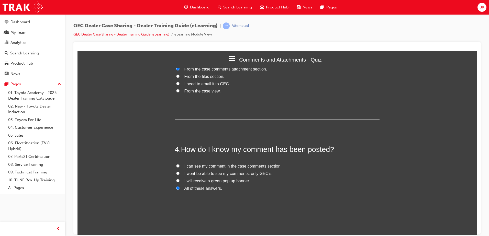
scroll to position [271, 0]
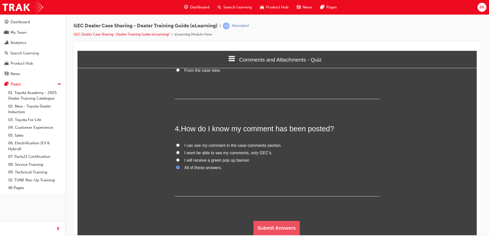
click at [272, 226] on button "Submit Answers" at bounding box center [277, 228] width 47 height 14
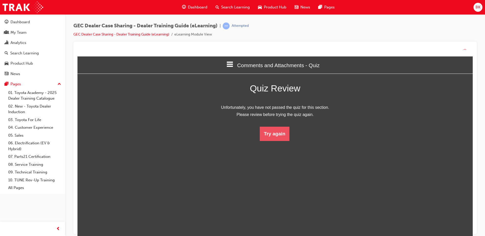
scroll to position [68, 407]
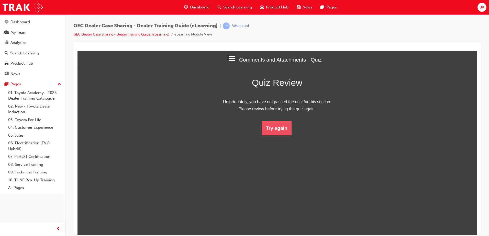
click at [275, 132] on button "Try again" at bounding box center [277, 128] width 30 height 14
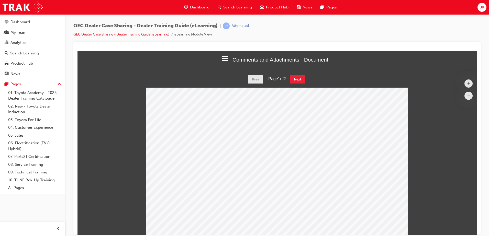
scroll to position [3, 3]
click at [302, 78] on button "Next" at bounding box center [297, 79] width 15 height 8
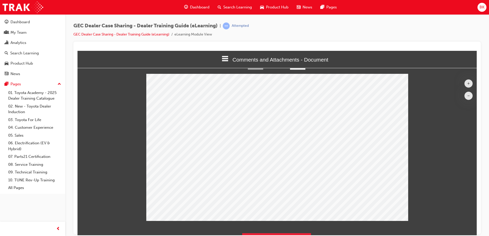
scroll to position [26, 0]
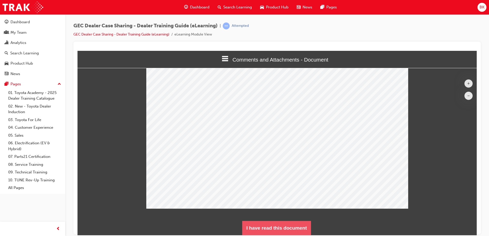
click at [296, 227] on button "I have read this document" at bounding box center [276, 228] width 69 height 14
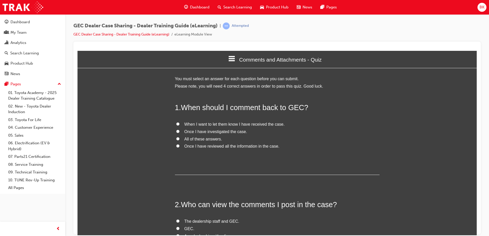
click at [209, 132] on span "Once I have investigated the case." at bounding box center [216, 131] width 63 height 4
click at [180, 132] on input "Once I have investigated the case." at bounding box center [177, 131] width 3 height 3
radio input "true"
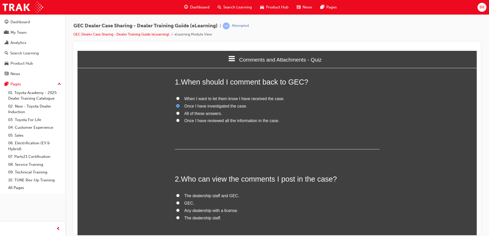
click at [200, 196] on span "The dealership staff and GEC." at bounding box center [212, 196] width 55 height 4
click at [180, 196] on input "The dealership staff and GEC." at bounding box center [177, 195] width 3 height 3
radio input "true"
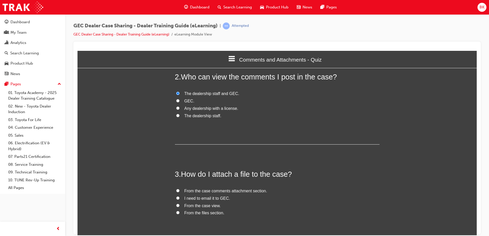
click at [203, 191] on span "From the case comments attachment section." at bounding box center [226, 191] width 83 height 4
click at [180, 191] on input "From the case comments attachment section." at bounding box center [177, 190] width 3 height 3
radio input "true"
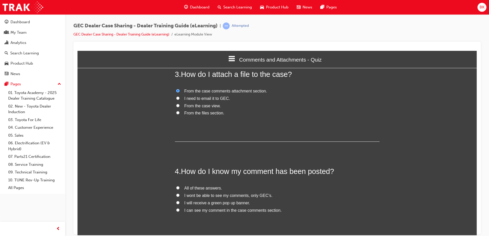
scroll to position [230, 0]
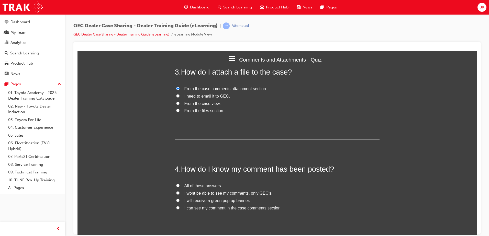
click at [203, 185] on span "All of these answers." at bounding box center [204, 186] width 38 height 4
click at [180, 185] on input "All of these answers." at bounding box center [177, 185] width 3 height 3
radio input "true"
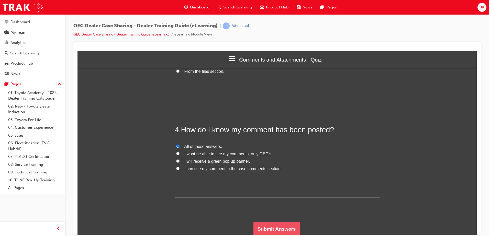
scroll to position [271, 0]
click at [269, 226] on button "Submit Answers" at bounding box center [277, 228] width 47 height 14
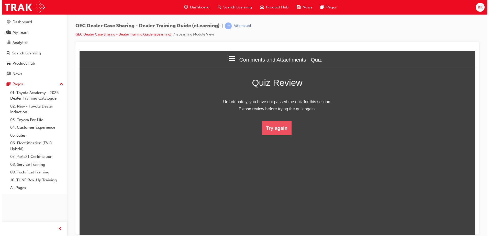
scroll to position [68, 407]
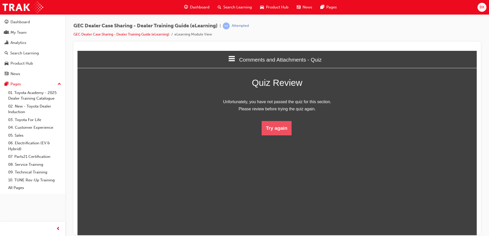
click at [278, 132] on button "Try again" at bounding box center [277, 128] width 30 height 14
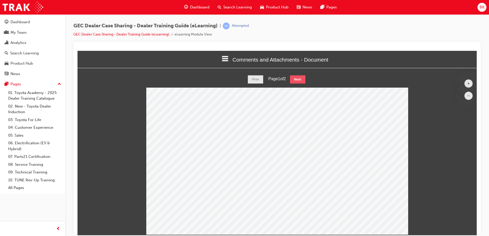
click at [300, 78] on button "Next" at bounding box center [297, 79] width 15 height 8
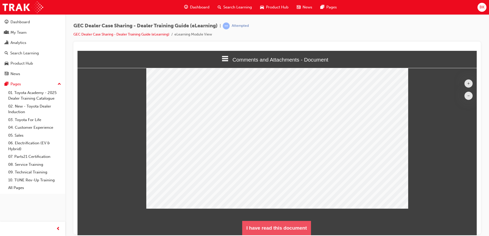
click at [294, 229] on button "I have read this document" at bounding box center [276, 228] width 69 height 14
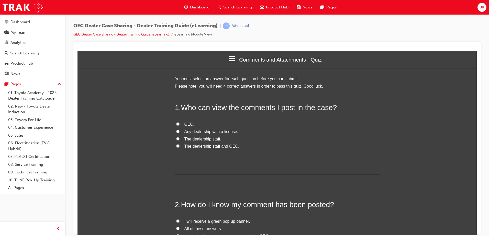
click at [176, 131] on input "Any dealership with a license." at bounding box center [177, 131] width 3 height 3
radio input "true"
click at [176, 131] on input "Any dealership with a license." at bounding box center [177, 131] width 3 height 3
click at [176, 142] on label "The dealership staff." at bounding box center [277, 139] width 205 height 7
click at [176, 140] on input "The dealership staff." at bounding box center [177, 138] width 3 height 3
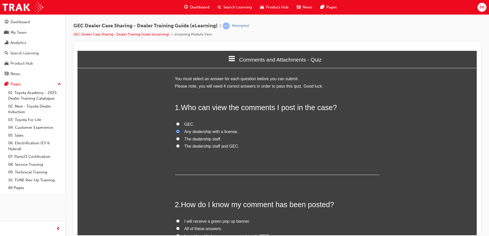
radio input "true"
click at [179, 147] on label "The dealership staff and GEC." at bounding box center [277, 146] width 205 height 7
click at [179, 147] on input "The dealership staff and GEC." at bounding box center [177, 145] width 3 height 3
radio input "true"
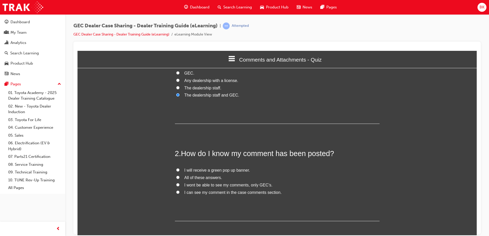
click at [192, 171] on span "I will receive a green pop up banner." at bounding box center [218, 170] width 66 height 4
click at [180, 171] on input "I will receive a green pop up banner." at bounding box center [177, 169] width 3 height 3
radio input "true"
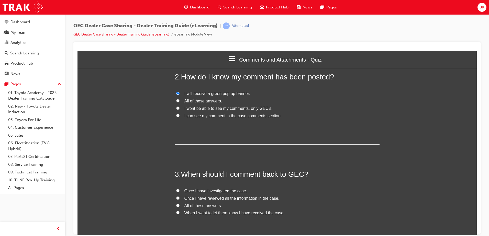
click at [209, 190] on span "Once I have investigated the case." at bounding box center [216, 191] width 63 height 4
click at [180, 190] on input "Once I have investigated the case." at bounding box center [177, 190] width 3 height 3
radio input "true"
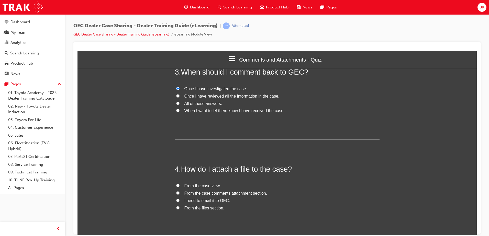
click at [230, 193] on span "From the case comments attachment section." at bounding box center [226, 193] width 83 height 4
click at [180, 193] on input "From the case comments attachment section." at bounding box center [177, 192] width 3 height 3
radio input "true"
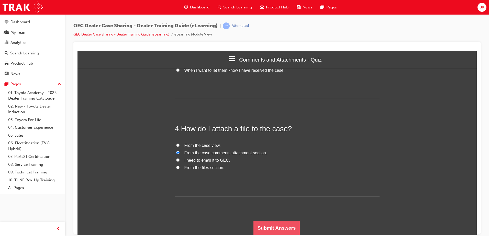
click at [272, 227] on button "Submit Answers" at bounding box center [277, 228] width 47 height 14
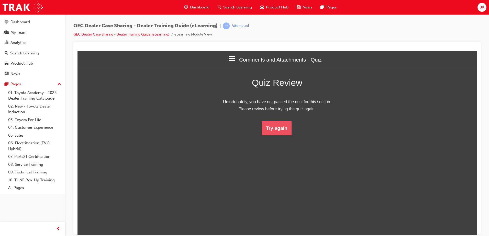
click at [276, 132] on button "Try again" at bounding box center [277, 128] width 30 height 14
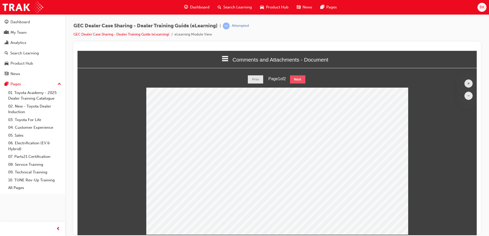
click at [298, 82] on button "Next" at bounding box center [297, 79] width 15 height 8
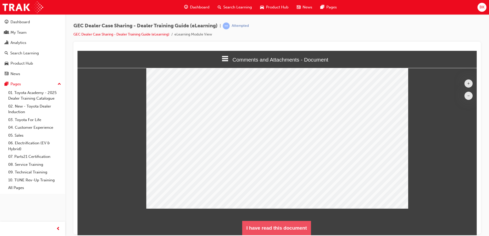
click at [291, 227] on button "I have read this document" at bounding box center [276, 228] width 69 height 14
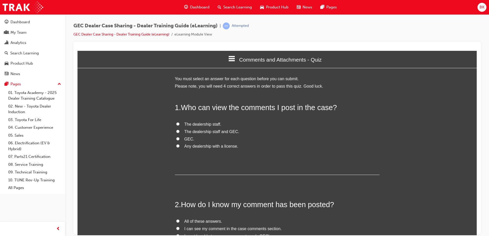
click at [214, 133] on span "The dealership staff and GEC." at bounding box center [212, 131] width 55 height 4
click at [180, 133] on input "The dealership staff and GEC." at bounding box center [177, 131] width 3 height 3
radio input "true"
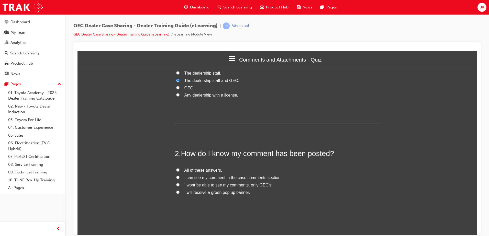
click at [209, 177] on span "I can see my comment in the case comments section." at bounding box center [233, 178] width 97 height 4
click at [180, 177] on input "I can see my comment in the case comments section." at bounding box center [177, 177] width 3 height 3
radio input "true"
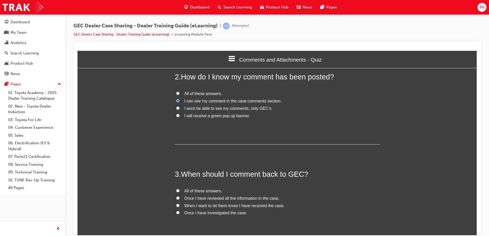
click at [220, 217] on label "Once I have investigated the case." at bounding box center [277, 213] width 205 height 7
click at [180, 214] on input "Once I have investigated the case." at bounding box center [177, 212] width 3 height 3
radio input "true"
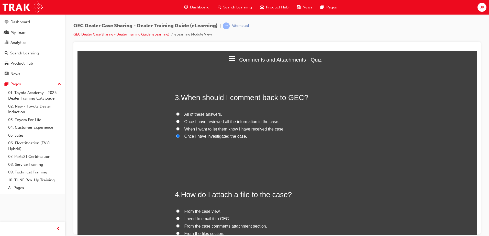
click at [224, 227] on span "From the case comments attachment section." at bounding box center [226, 226] width 83 height 4
click at [180, 227] on input "From the case comments attachment section." at bounding box center [177, 225] width 3 height 3
radio input "true"
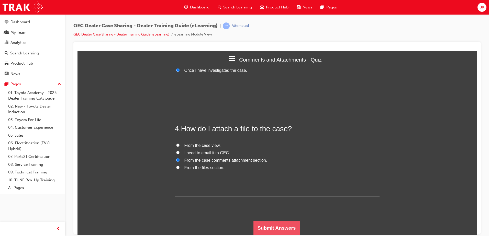
click at [265, 225] on button "Submit Answers" at bounding box center [277, 228] width 47 height 14
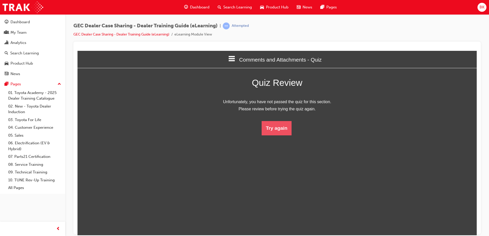
click at [280, 128] on button "Try again" at bounding box center [277, 128] width 30 height 14
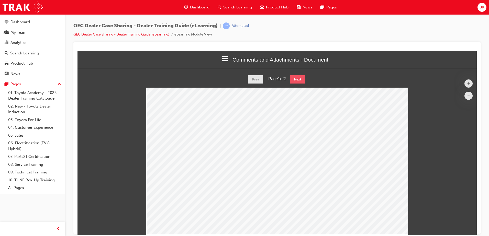
click at [299, 79] on button "Next" at bounding box center [297, 79] width 15 height 8
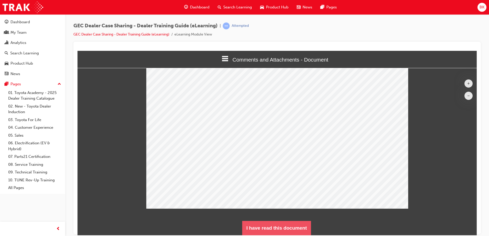
click at [277, 227] on button "I have read this document" at bounding box center [276, 228] width 69 height 14
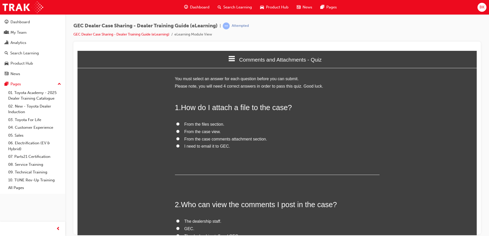
click at [188, 140] on span "From the case comments attachment section." at bounding box center [226, 139] width 83 height 4
click at [180, 140] on input "From the case comments attachment section." at bounding box center [177, 138] width 3 height 3
radio input "true"
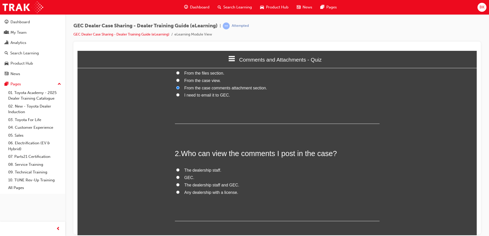
click at [212, 186] on span "The dealership staff and GEC." at bounding box center [212, 185] width 55 height 4
click at [180, 186] on input "The dealership staff and GEC." at bounding box center [177, 184] width 3 height 3
radio input "true"
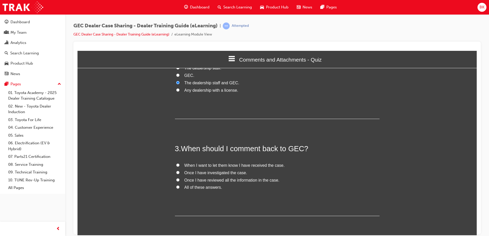
click at [208, 174] on span "Once I have investigated the case." at bounding box center [216, 173] width 63 height 4
click at [180, 174] on input "Once I have investigated the case." at bounding box center [177, 172] width 3 height 3
radio input "true"
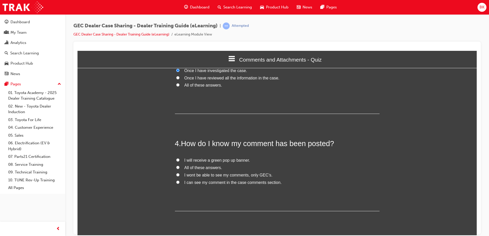
click at [202, 161] on span "I will receive a green pop up banner." at bounding box center [218, 160] width 66 height 4
click at [180, 161] on input "I will receive a green pop up banner." at bounding box center [177, 159] width 3 height 3
radio input "true"
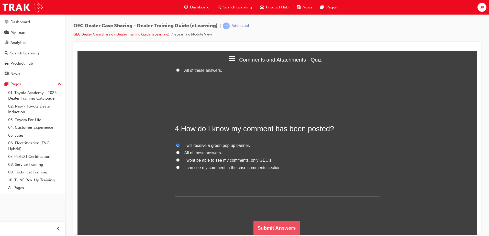
click at [278, 225] on button "Submit Answers" at bounding box center [277, 228] width 47 height 14
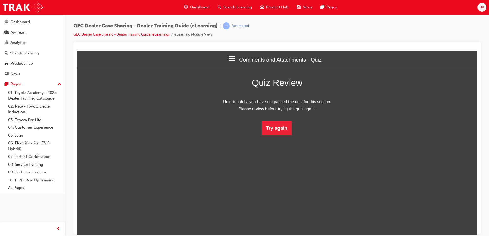
click at [267, 136] on html "Comments and Attachments - Quiz Welcome Introduction Receiving a Case - Documen…" at bounding box center [277, 143] width 399 height 185
click at [267, 131] on button "Try again" at bounding box center [277, 128] width 30 height 14
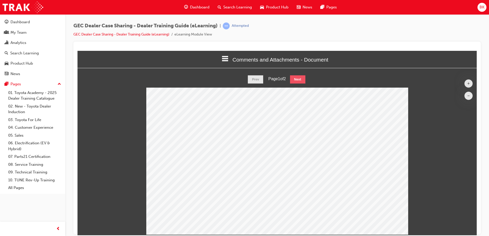
click at [298, 78] on button "Next" at bounding box center [297, 79] width 15 height 8
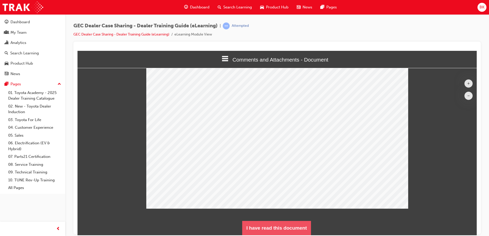
click at [297, 226] on button "I have read this document" at bounding box center [276, 228] width 69 height 14
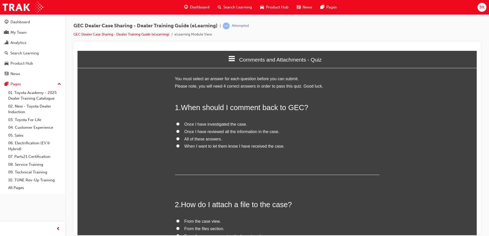
click at [230, 132] on span "Once I have reviewed all the information in the case." at bounding box center [232, 131] width 95 height 4
click at [180, 132] on input "Once I have reviewed all the information in the case." at bounding box center [177, 131] width 3 height 3
radio input "true"
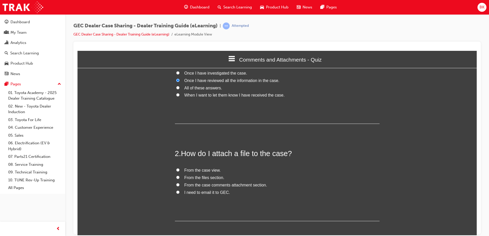
click at [233, 186] on span "From the case comments attachment section." at bounding box center [226, 185] width 83 height 4
click at [180, 186] on input "From the case comments attachment section." at bounding box center [177, 184] width 3 height 3
radio input "true"
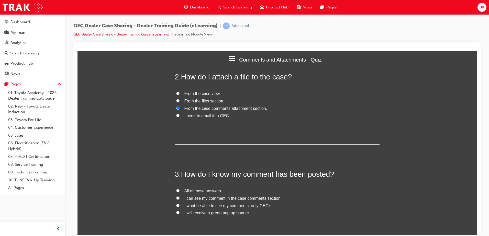
click at [230, 214] on span "I will receive a green pop up banner." at bounding box center [218, 213] width 66 height 4
click at [180, 214] on input "I will receive a green pop up banner." at bounding box center [177, 212] width 3 height 3
radio input "true"
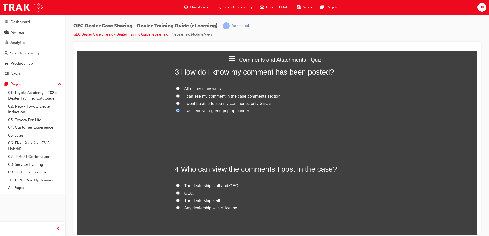
click at [205, 186] on span "The dealership staff and GEC." at bounding box center [212, 186] width 55 height 4
click at [180, 186] on input "The dealership staff and GEC." at bounding box center [177, 185] width 3 height 3
radio input "true"
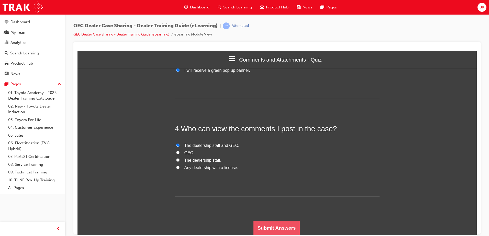
click at [272, 227] on button "Submit Answers" at bounding box center [277, 228] width 47 height 14
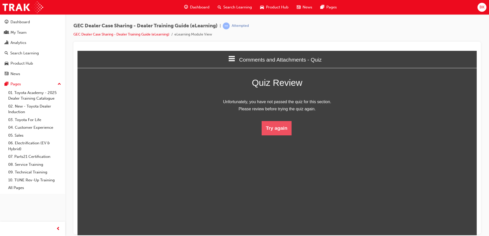
click at [273, 130] on button "Try again" at bounding box center [277, 128] width 30 height 14
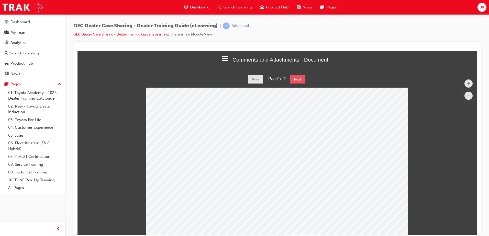
click at [299, 77] on button "Next" at bounding box center [297, 79] width 15 height 8
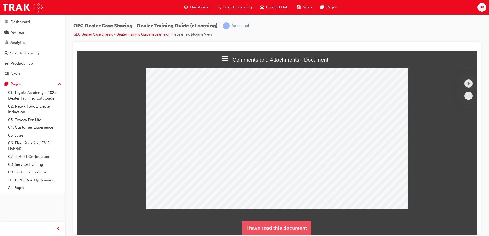
click at [284, 225] on button "I have read this document" at bounding box center [276, 228] width 69 height 14
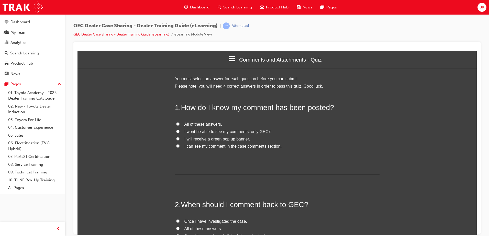
click at [176, 145] on input "I can see my comment in the case comments section." at bounding box center [177, 145] width 3 height 3
radio input "true"
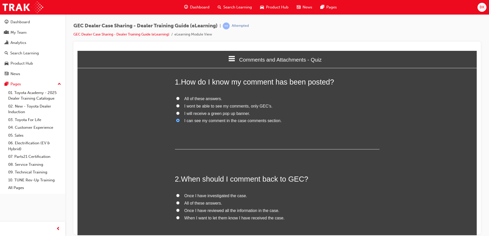
click at [176, 210] on input "Once I have reviewed all the information in the case." at bounding box center [177, 210] width 3 height 3
radio input "true"
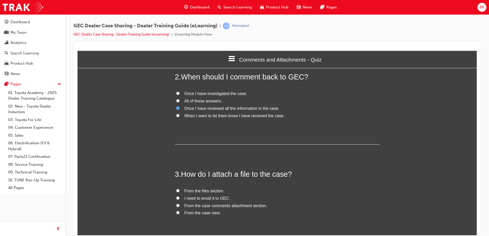
click at [215, 205] on span "From the case comments attachment section." at bounding box center [226, 206] width 83 height 4
click at [180, 205] on input "From the case comments attachment section." at bounding box center [177, 205] width 3 height 3
radio input "true"
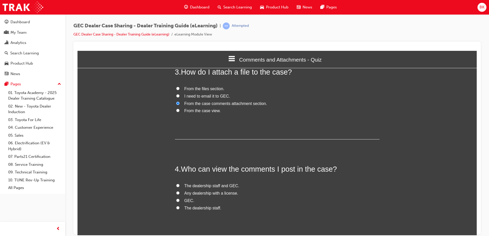
click at [211, 184] on span "The dealership staff and GEC." at bounding box center [212, 186] width 55 height 4
click at [180, 184] on input "The dealership staff and GEC." at bounding box center [177, 185] width 3 height 3
radio input "true"
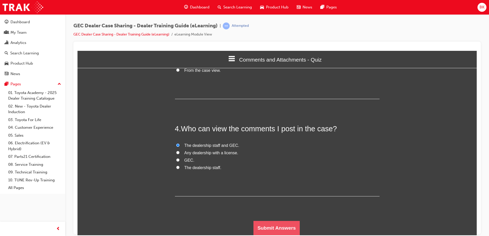
click at [280, 229] on button "Submit Answers" at bounding box center [277, 228] width 47 height 14
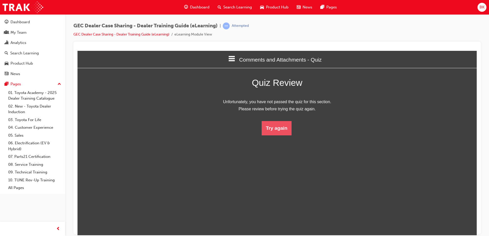
click at [272, 131] on button "Try again" at bounding box center [277, 128] width 30 height 14
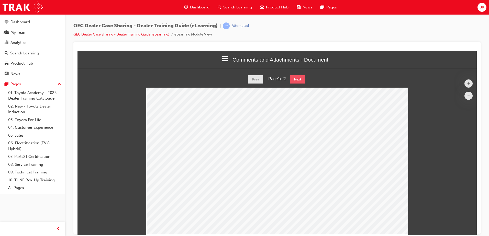
click at [303, 77] on button "Next" at bounding box center [297, 79] width 15 height 8
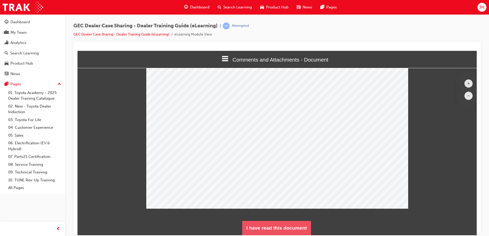
click at [289, 227] on button "I have read this document" at bounding box center [276, 228] width 69 height 14
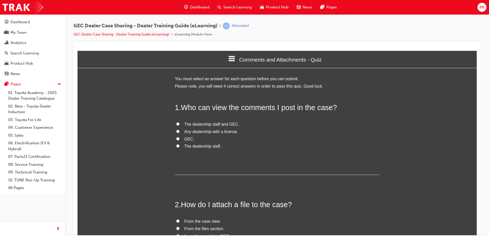
click at [176, 139] on input "GEC." at bounding box center [177, 138] width 3 height 3
radio input "true"
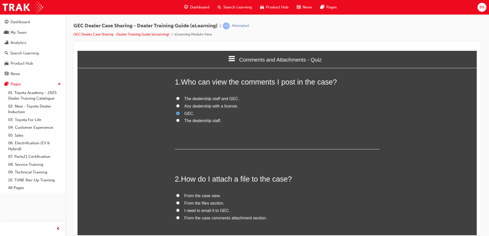
click at [195, 218] on span "From the case comments attachment section." at bounding box center [226, 218] width 83 height 4
click at [180, 218] on input "From the case comments attachment section." at bounding box center [177, 217] width 3 height 3
radio input "true"
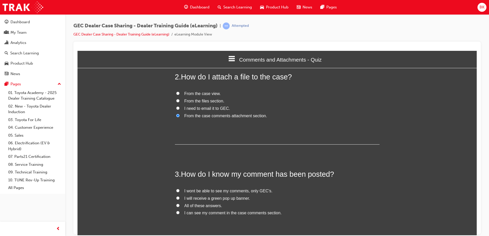
click at [198, 213] on span "I can see my comment in the case comments section." at bounding box center [233, 213] width 97 height 4
click at [180, 213] on input "I can see my comment in the case comments section." at bounding box center [177, 212] width 3 height 3
radio input "true"
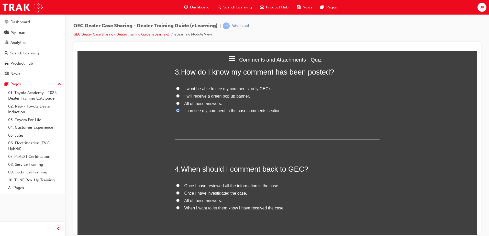
click at [211, 188] on span "Once I have reviewed all the information in the case." at bounding box center [232, 186] width 95 height 4
click at [180, 187] on input "Once I have reviewed all the information in the case." at bounding box center [177, 185] width 3 height 3
radio input "true"
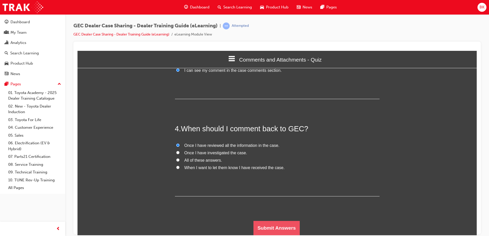
click at [283, 229] on button "Submit Answers" at bounding box center [277, 228] width 47 height 14
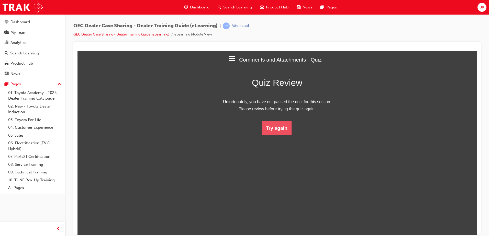
click at [275, 128] on button "Try again" at bounding box center [277, 128] width 30 height 14
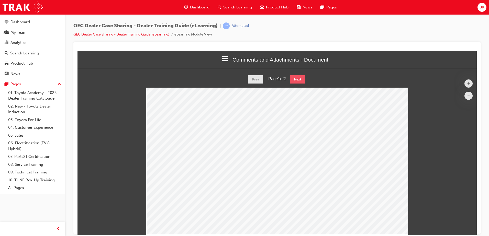
click at [294, 81] on button "Next" at bounding box center [297, 79] width 15 height 8
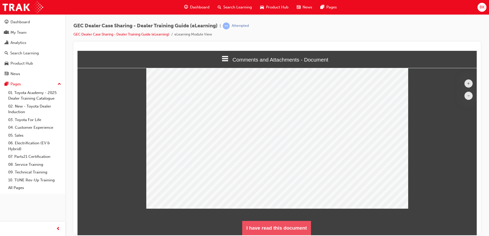
click at [291, 226] on button "I have read this document" at bounding box center [276, 228] width 69 height 14
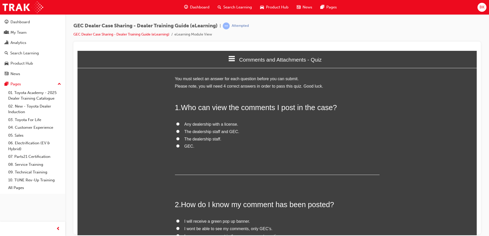
click at [177, 147] on input "GEC." at bounding box center [177, 145] width 3 height 3
radio input "true"
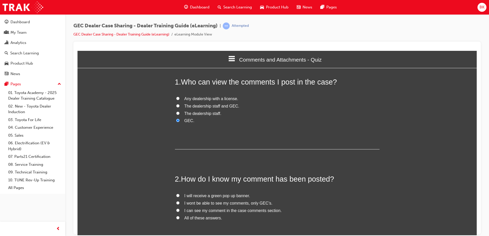
click at [188, 210] on span "I can see my comment in the case comments section." at bounding box center [233, 211] width 97 height 4
click at [180, 210] on input "I can see my comment in the case comments section." at bounding box center [177, 210] width 3 height 3
radio input "true"
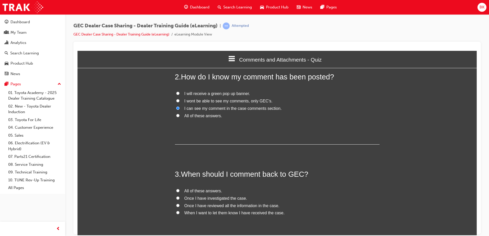
click at [212, 206] on span "Once I have reviewed all the information in the case." at bounding box center [232, 206] width 95 height 4
click at [180, 206] on input "Once I have reviewed all the information in the case." at bounding box center [177, 205] width 3 height 3
radio input "true"
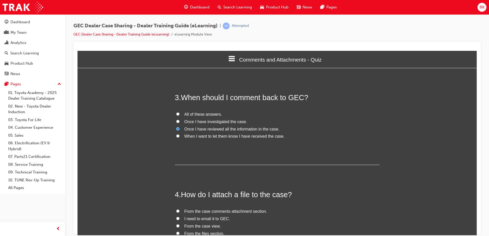
click at [252, 211] on span "From the case comments attachment section." at bounding box center [226, 211] width 83 height 4
click at [180, 211] on input "From the case comments attachment section." at bounding box center [177, 211] width 3 height 3
radio input "true"
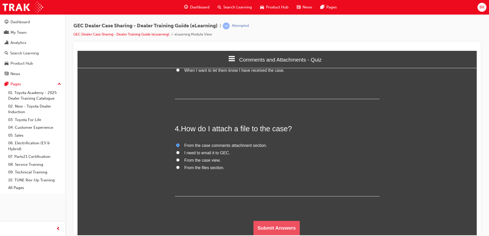
click at [273, 223] on button "Submit Answers" at bounding box center [277, 228] width 47 height 14
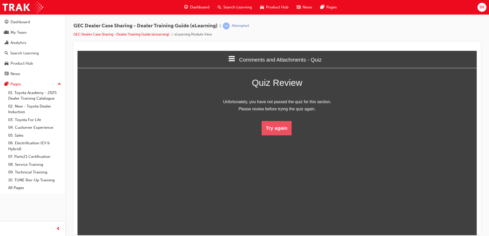
click at [281, 134] on button "Try again" at bounding box center [277, 128] width 30 height 14
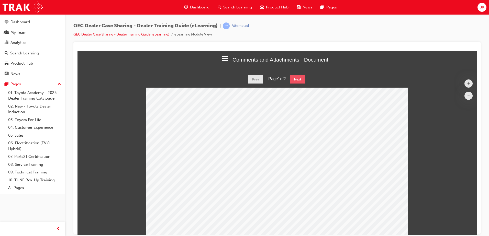
click at [296, 77] on button "Next" at bounding box center [297, 79] width 15 height 8
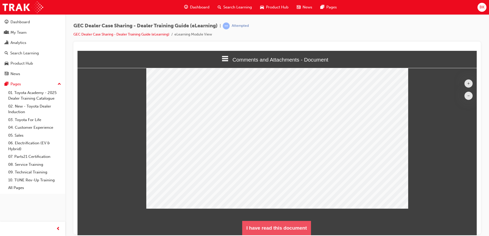
click at [298, 223] on button "I have read this document" at bounding box center [276, 228] width 69 height 14
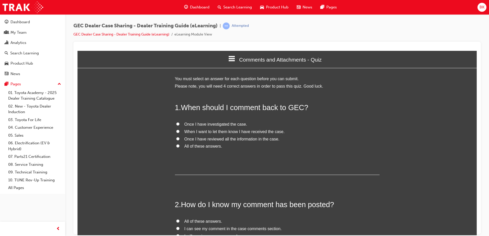
click at [202, 138] on span "Once I have reviewed all the information in the case." at bounding box center [232, 139] width 95 height 4
click at [180, 138] on input "Once I have reviewed all the information in the case." at bounding box center [177, 138] width 3 height 3
radio input "true"
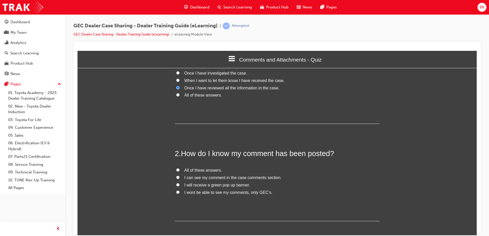
click at [216, 186] on span "I will receive a green pop up banner." at bounding box center [218, 185] width 66 height 4
click at [180, 186] on input "I will receive a green pop up banner." at bounding box center [177, 184] width 3 height 3
radio input "true"
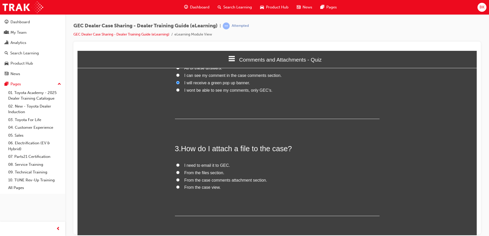
click at [218, 182] on span "From the case comments attachment section." at bounding box center [226, 180] width 83 height 4
click at [180, 182] on input "From the case comments attachment section." at bounding box center [177, 179] width 3 height 3
radio input "true"
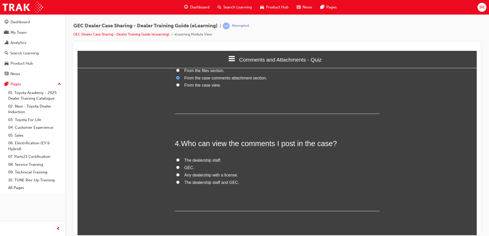
click at [186, 168] on span "GEC." at bounding box center [190, 168] width 10 height 4
click at [180, 168] on input "GEC." at bounding box center [177, 167] width 3 height 3
radio input "true"
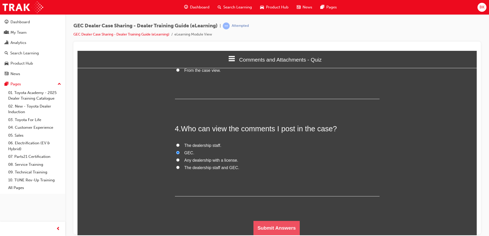
click at [281, 228] on button "Submit Answers" at bounding box center [277, 228] width 47 height 14
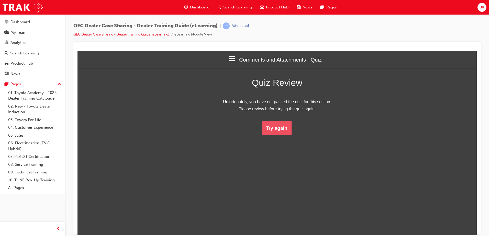
click at [280, 127] on button "Try again" at bounding box center [277, 128] width 30 height 14
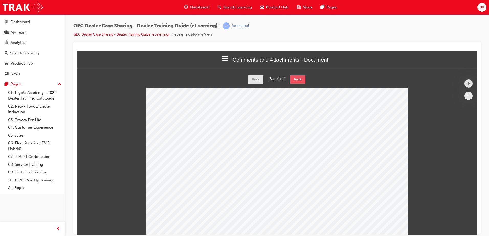
click at [298, 81] on button "Next" at bounding box center [297, 79] width 15 height 8
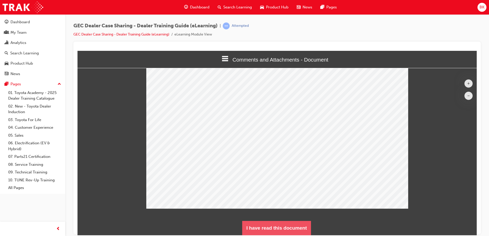
click at [294, 228] on button "I have read this document" at bounding box center [276, 228] width 69 height 14
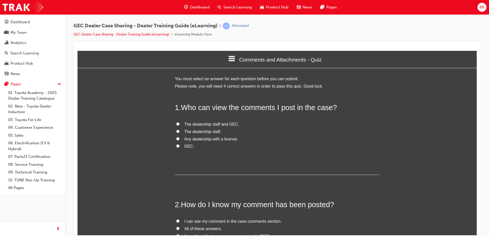
click at [188, 147] on span "GEC." at bounding box center [190, 146] width 10 height 4
click at [180, 147] on input "GEC." at bounding box center [177, 145] width 3 height 3
radio input "true"
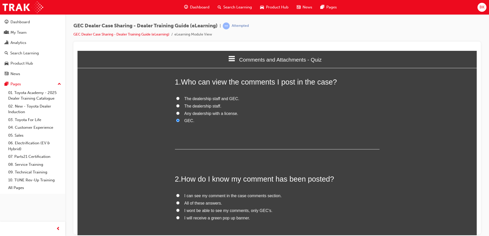
click at [193, 217] on span "I will receive a green pop up banner." at bounding box center [218, 218] width 66 height 4
click at [180, 217] on input "I will receive a green pop up banner." at bounding box center [177, 217] width 3 height 3
radio input "true"
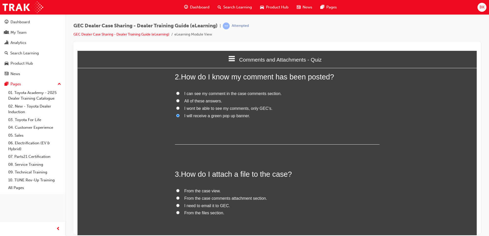
click at [209, 199] on span "From the case comments attachment section." at bounding box center [226, 198] width 83 height 4
click at [180, 199] on input "From the case comments attachment section." at bounding box center [177, 198] width 3 height 3
radio input "true"
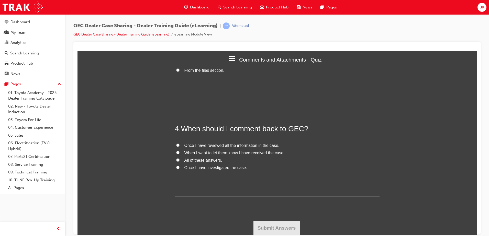
click at [199, 143] on span "Once I have reviewed all the information in the case." at bounding box center [232, 145] width 95 height 4
click at [180, 144] on input "Once I have reviewed all the information in the case." at bounding box center [177, 145] width 3 height 3
radio input "true"
click at [274, 229] on button "Submit Answers" at bounding box center [277, 228] width 47 height 14
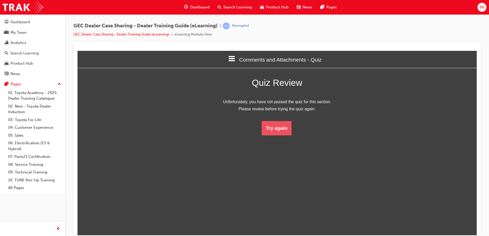
click at [273, 131] on button "Try again" at bounding box center [277, 128] width 30 height 14
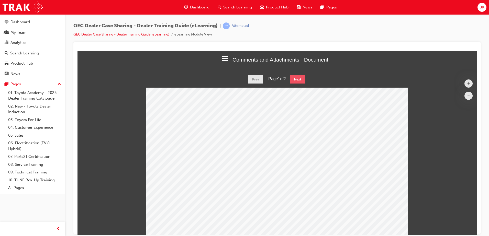
click at [295, 80] on button "Next" at bounding box center [297, 79] width 15 height 8
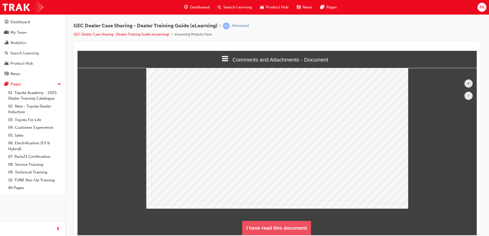
click at [286, 227] on button "I have read this document" at bounding box center [276, 228] width 69 height 14
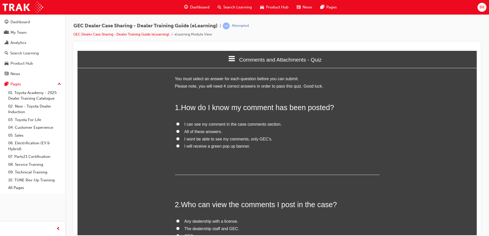
click at [184, 121] on label "I can see my comment in the case comments section." at bounding box center [277, 124] width 205 height 7
click at [180, 122] on input "I can see my comment in the case comments section." at bounding box center [177, 123] width 3 height 3
radio input "true"
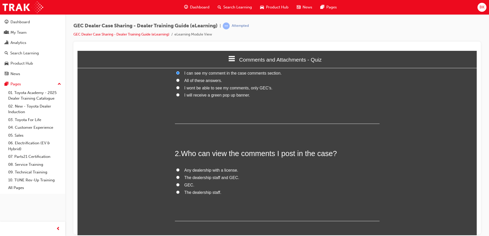
click at [179, 184] on label "GEC." at bounding box center [277, 185] width 205 height 7
click at [179, 184] on input "GEC." at bounding box center [177, 184] width 3 height 3
radio input "true"
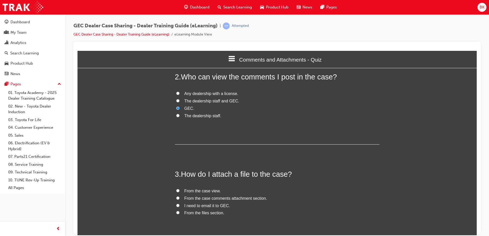
click at [190, 195] on label "From the case comments attachment section." at bounding box center [277, 198] width 205 height 7
click at [180, 197] on input "From the case comments attachment section." at bounding box center [177, 198] width 3 height 3
radio input "true"
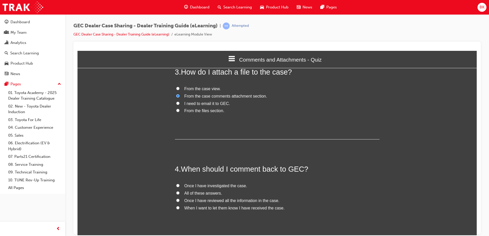
click at [195, 201] on span "Once I have reviewed all the information in the case." at bounding box center [232, 201] width 95 height 4
click at [180, 201] on input "Once I have reviewed all the information in the case." at bounding box center [177, 200] width 3 height 3
radio input "true"
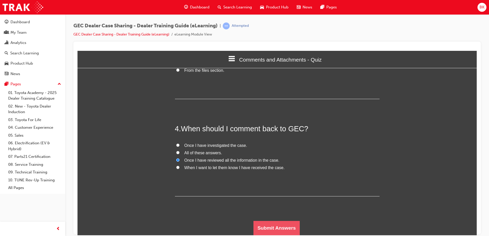
click at [269, 228] on button "Submit Answers" at bounding box center [277, 228] width 47 height 14
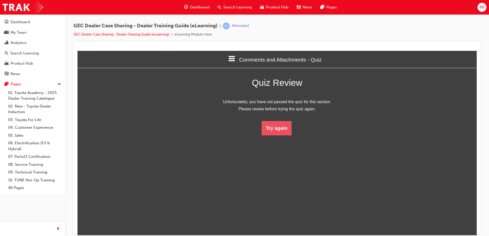
click at [282, 131] on button "Try again" at bounding box center [277, 128] width 30 height 14
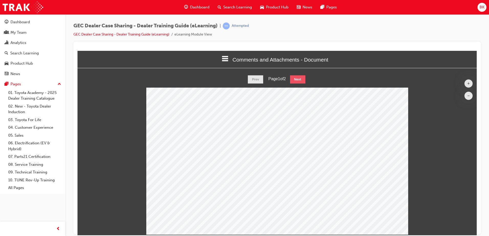
click at [299, 76] on button "Next" at bounding box center [297, 79] width 15 height 8
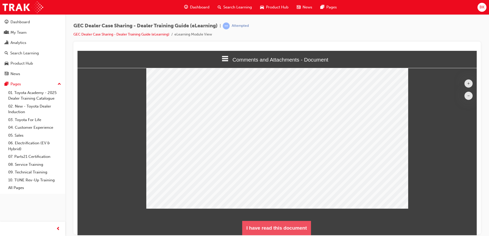
click at [277, 223] on button "I have read this document" at bounding box center [276, 228] width 69 height 14
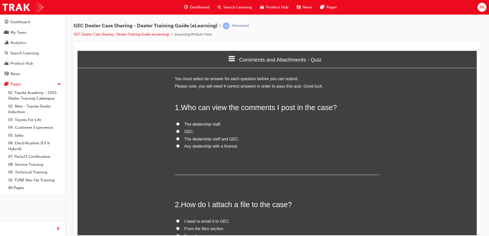
click at [178, 132] on label "GEC." at bounding box center [277, 131] width 205 height 7
click at [178, 132] on input "GEC." at bounding box center [177, 131] width 3 height 3
radio input "true"
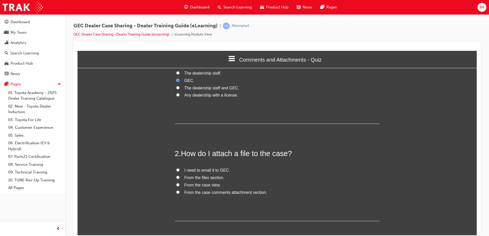
click at [212, 192] on span "From the case comments attachment section." at bounding box center [226, 192] width 83 height 4
click at [180, 192] on input "From the case comments attachment section." at bounding box center [177, 192] width 3 height 3
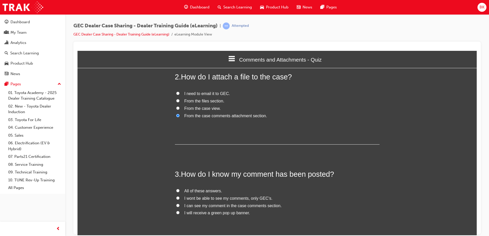
click at [222, 207] on span "I can see my comment in the case comments section." at bounding box center [233, 206] width 97 height 4
click at [180, 207] on input "I can see my comment in the case comments section." at bounding box center [177, 205] width 3 height 3
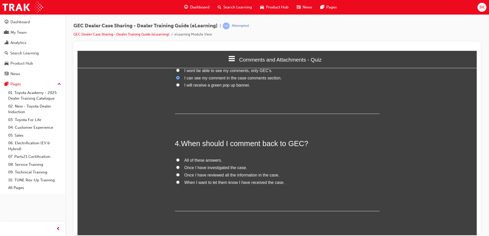
click at [220, 176] on span "Once I have reviewed all the information in the case." at bounding box center [232, 175] width 95 height 4
click at [180, 176] on input "Once I have reviewed all the information in the case." at bounding box center [177, 174] width 3 height 3
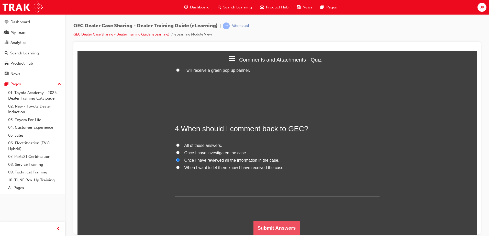
click at [265, 231] on button "Submit Answers" at bounding box center [277, 228] width 47 height 14
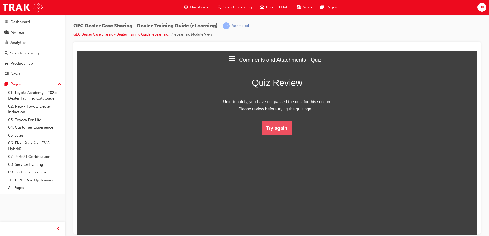
click at [281, 131] on button "Try again" at bounding box center [277, 128] width 30 height 14
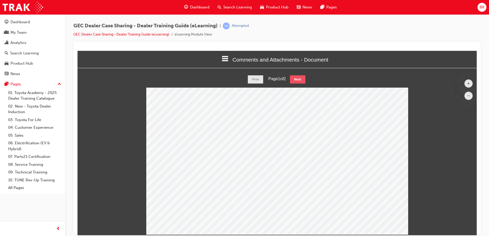
click at [294, 79] on button "Next" at bounding box center [297, 79] width 15 height 8
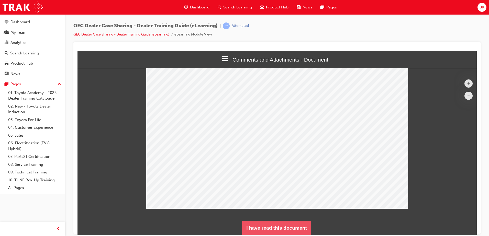
click at [282, 224] on button "I have read this document" at bounding box center [276, 228] width 69 height 14
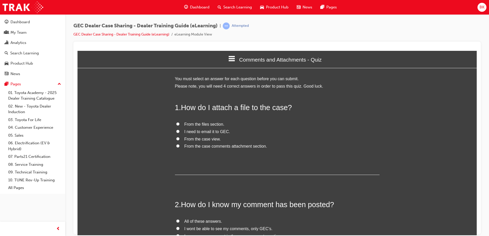
click at [191, 146] on span "From the case comments attachment section." at bounding box center [226, 146] width 83 height 4
click at [180, 146] on input "From the case comments attachment section." at bounding box center [177, 145] width 3 height 3
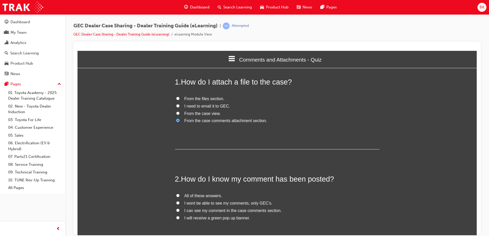
click at [199, 218] on span "I will receive a green pop up banner." at bounding box center [218, 218] width 66 height 4
click at [180, 218] on input "I will receive a green pop up banner." at bounding box center [177, 217] width 3 height 3
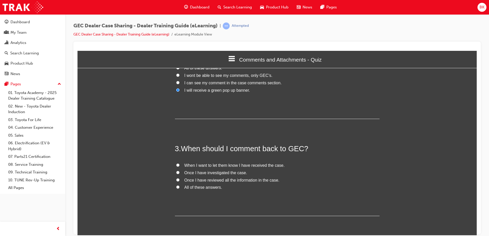
click at [201, 183] on label "Once I have reviewed all the information in the case." at bounding box center [277, 180] width 205 height 7
click at [180, 182] on input "Once I have reviewed all the information in the case." at bounding box center [177, 179] width 3 height 3
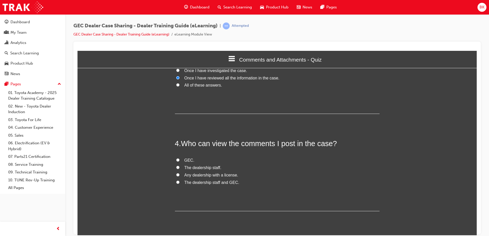
click at [186, 159] on span "GEC." at bounding box center [190, 160] width 10 height 4
click at [180, 159] on input "GEC." at bounding box center [177, 159] width 3 height 3
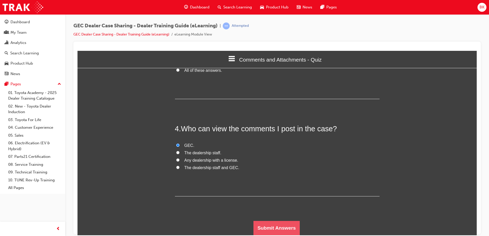
click at [269, 222] on button "Submit Answers" at bounding box center [277, 228] width 47 height 14
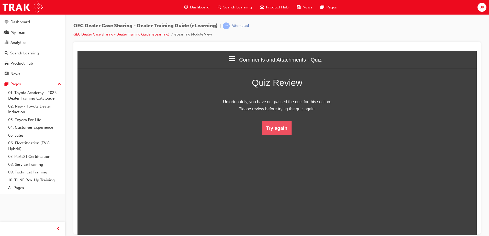
click at [275, 130] on button "Try again" at bounding box center [277, 128] width 30 height 14
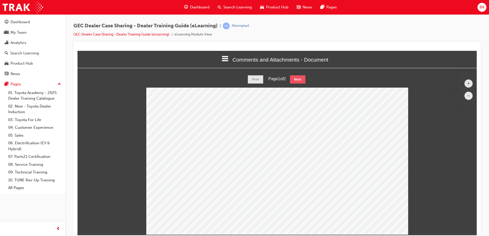
click at [301, 78] on button "Next" at bounding box center [297, 79] width 15 height 8
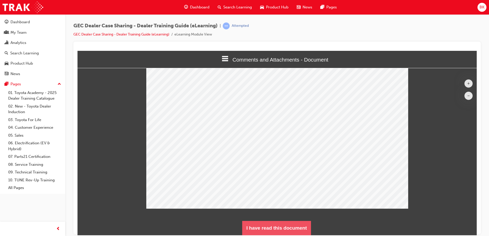
click at [295, 225] on button "I have read this document" at bounding box center [276, 228] width 69 height 14
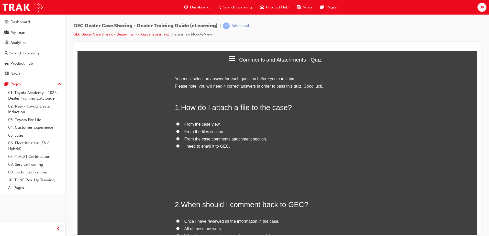
click at [245, 138] on span "From the case comments attachment section." at bounding box center [226, 139] width 83 height 4
click at [180, 138] on input "From the case comments attachment section." at bounding box center [177, 138] width 3 height 3
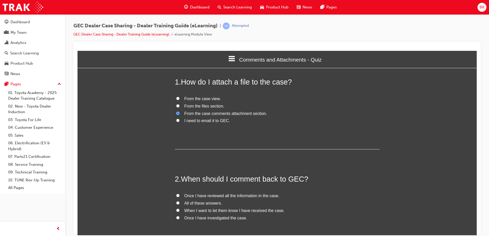
click at [196, 196] on span "Once I have reviewed all the information in the case." at bounding box center [232, 196] width 95 height 4
click at [180, 196] on input "Once I have reviewed all the information in the case." at bounding box center [177, 195] width 3 height 3
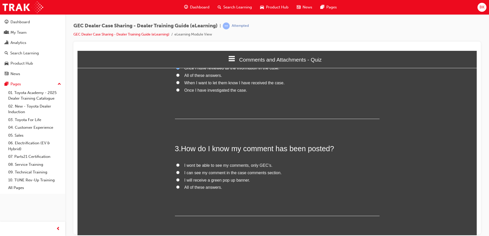
click at [179, 172] on label "I can see my comment in the case comments section." at bounding box center [277, 172] width 205 height 7
click at [179, 172] on input "I can see my comment in the case comments section." at bounding box center [177, 172] width 3 height 3
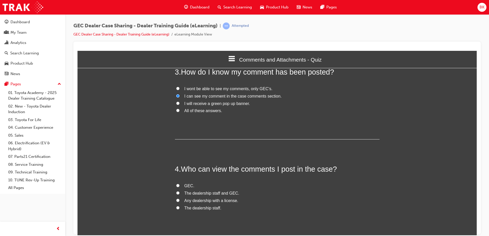
click at [179, 187] on label "GEC." at bounding box center [277, 185] width 205 height 7
click at [179, 187] on input "GEC." at bounding box center [177, 185] width 3 height 3
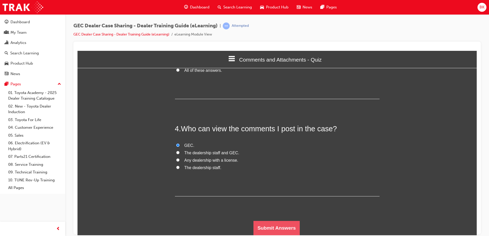
click at [258, 227] on button "Submit Answers" at bounding box center [277, 228] width 47 height 14
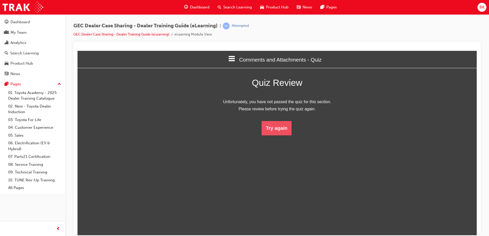
click at [268, 130] on button "Try again" at bounding box center [277, 128] width 30 height 14
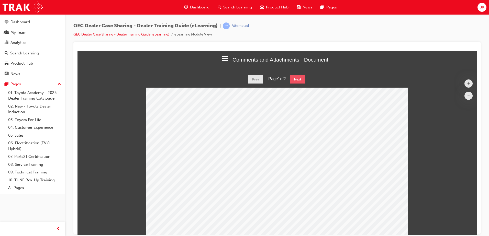
click at [302, 75] on button "Next" at bounding box center [297, 79] width 15 height 8
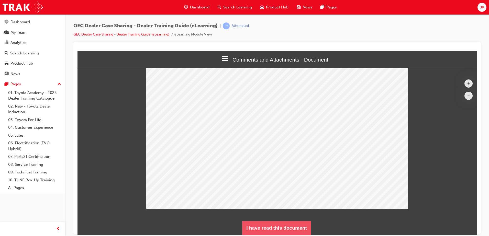
click at [290, 224] on button "I have read this document" at bounding box center [276, 228] width 69 height 14
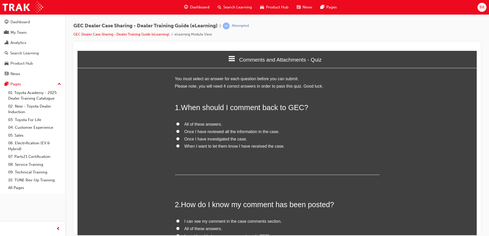
click at [217, 133] on span "Once I have reviewed all the information in the case." at bounding box center [232, 131] width 95 height 4
click at [180, 133] on input "Once I have reviewed all the information in the case." at bounding box center [177, 131] width 3 height 3
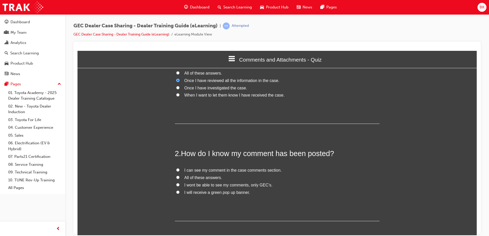
click at [224, 172] on span "I can see my comment in the case comments section." at bounding box center [233, 170] width 97 height 4
click at [180, 172] on input "I can see my comment in the case comments section." at bounding box center [177, 169] width 3 height 3
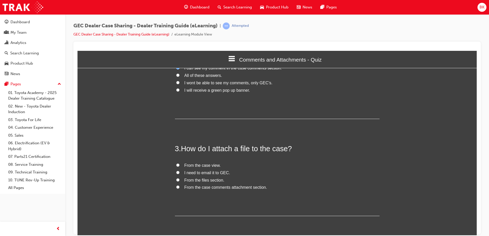
click at [209, 187] on span "From the case comments attachment section." at bounding box center [226, 187] width 83 height 4
click at [180, 187] on input "From the case comments attachment section." at bounding box center [177, 187] width 3 height 3
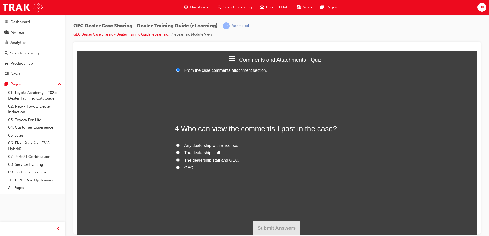
click at [189, 169] on span "GEC." at bounding box center [190, 168] width 10 height 4
click at [180, 169] on input "GEC." at bounding box center [177, 167] width 3 height 3
click at [278, 228] on button "Submit Answers" at bounding box center [277, 228] width 47 height 14
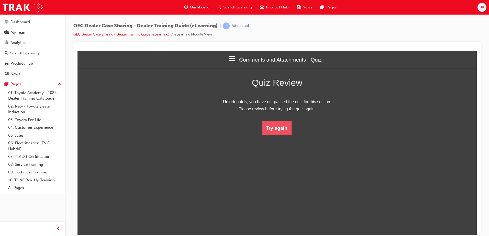
click at [282, 127] on button "Try again" at bounding box center [277, 128] width 30 height 14
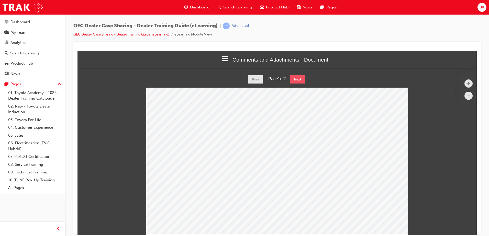
drag, startPoint x: 304, startPoint y: 84, endPoint x: 304, endPoint y: 81, distance: 3.1
click at [304, 82] on div "+ – Prev Page 1 of 2 Next" at bounding box center [277, 155] width 399 height 160
click at [304, 79] on button "Next" at bounding box center [297, 79] width 15 height 8
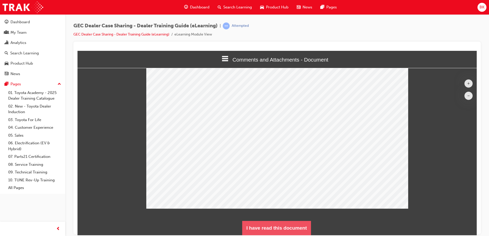
click at [293, 229] on button "I have read this document" at bounding box center [276, 228] width 69 height 14
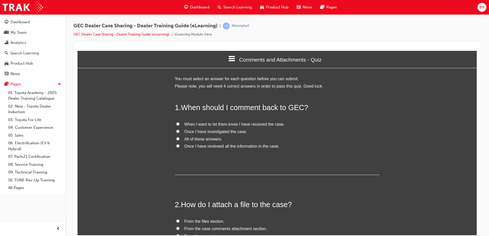
click at [199, 147] on span "Once I have reviewed all the information in the case." at bounding box center [232, 146] width 95 height 4
click at [180, 147] on input "Once I have reviewed all the information in the case." at bounding box center [177, 145] width 3 height 3
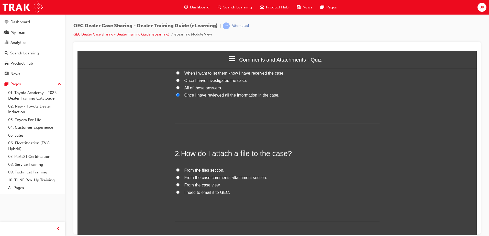
click at [214, 180] on span "From the case comments attachment section." at bounding box center [226, 178] width 83 height 4
click at [180, 179] on input "From the case comments attachment section." at bounding box center [177, 177] width 3 height 3
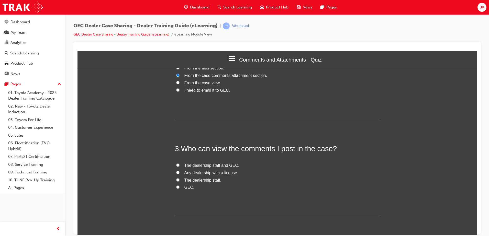
click at [185, 165] on span "The dealership staff and GEC." at bounding box center [212, 165] width 55 height 4
click at [180, 165] on input "The dealership staff and GEC." at bounding box center [177, 165] width 3 height 3
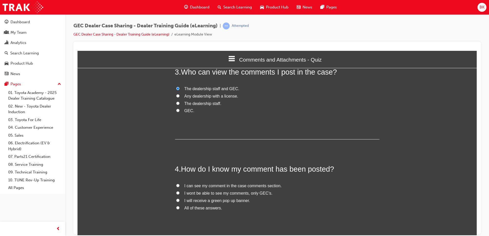
click at [189, 186] on span "I can see my comment in the case comments section." at bounding box center [233, 186] width 97 height 4
click at [180, 186] on input "I can see my comment in the case comments section." at bounding box center [177, 185] width 3 height 3
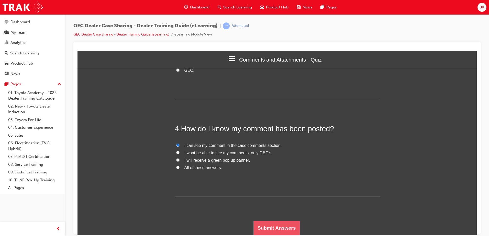
click at [285, 226] on button "Submit Answers" at bounding box center [277, 228] width 47 height 14
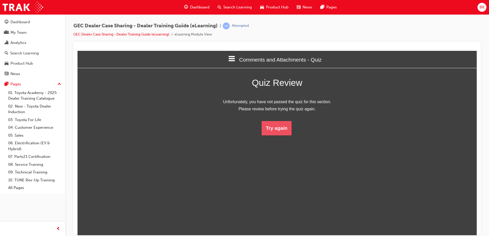
click at [270, 132] on button "Try again" at bounding box center [277, 128] width 30 height 14
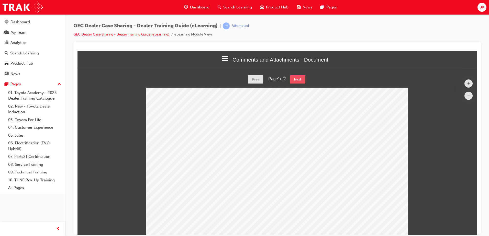
click at [297, 78] on button "Next" at bounding box center [297, 79] width 15 height 8
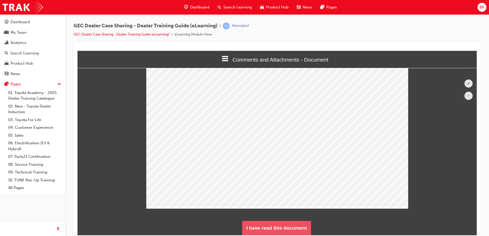
click at [297, 227] on button "I have read this document" at bounding box center [276, 228] width 69 height 14
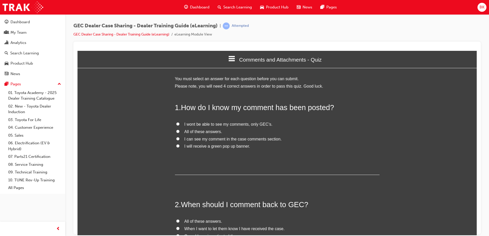
click at [214, 147] on span "I will receive a green pop up banner." at bounding box center [218, 146] width 66 height 4
click at [180, 147] on input "I will receive a green pop up banner." at bounding box center [177, 145] width 3 height 3
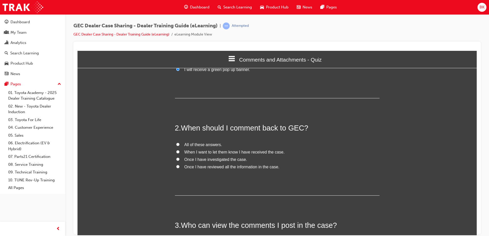
click at [208, 168] on span "Once I have reviewed all the information in the case." at bounding box center [232, 167] width 95 height 4
click at [180, 168] on input "Once I have reviewed all the information in the case." at bounding box center [177, 166] width 3 height 3
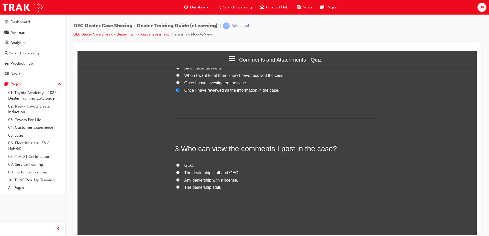
click at [189, 172] on span "The dealership staff and GEC." at bounding box center [212, 173] width 55 height 4
click at [180, 172] on input "The dealership staff and GEC." at bounding box center [177, 172] width 3 height 3
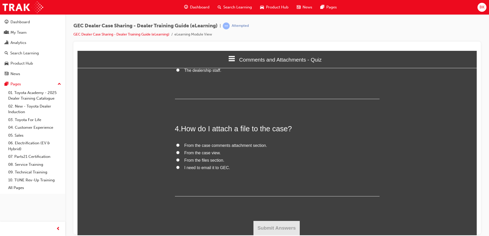
click at [214, 145] on span "From the case comments attachment section." at bounding box center [226, 145] width 83 height 4
click at [180, 145] on input "From the case comments attachment section." at bounding box center [177, 145] width 3 height 3
click at [275, 226] on button "Submit Answers" at bounding box center [277, 228] width 47 height 14
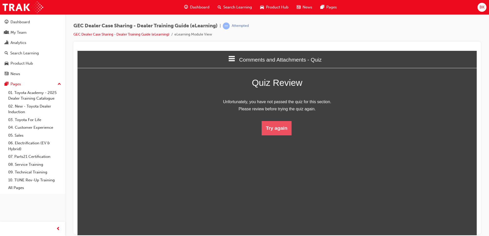
click at [273, 127] on button "Try again" at bounding box center [277, 128] width 30 height 14
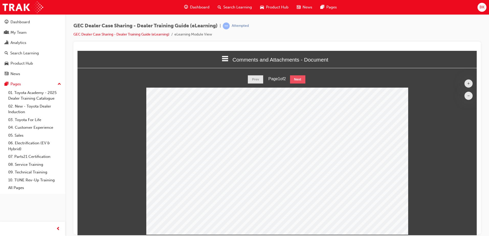
click at [295, 75] on button "Next" at bounding box center [297, 79] width 15 height 8
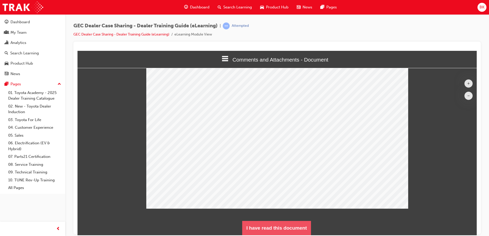
click at [282, 230] on button "I have read this document" at bounding box center [276, 228] width 69 height 14
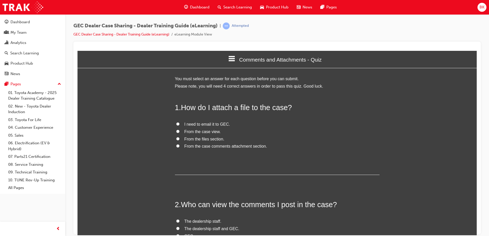
click at [209, 145] on span "From the case comments attachment section." at bounding box center [226, 146] width 83 height 4
click at [180, 145] on input "From the case comments attachment section." at bounding box center [177, 145] width 3 height 3
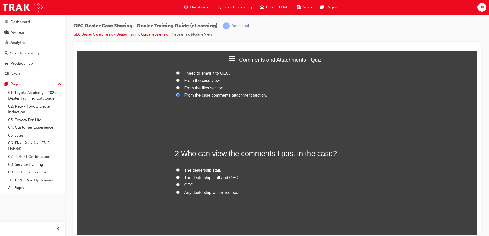
click at [203, 178] on span "The dealership staff and GEC." at bounding box center [212, 178] width 55 height 4
click at [180, 178] on input "The dealership staff and GEC." at bounding box center [177, 177] width 3 height 3
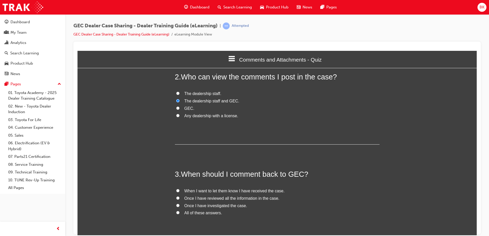
click at [207, 197] on span "Once I have reviewed all the information in the case." at bounding box center [232, 198] width 95 height 4
click at [180, 197] on input "Once I have reviewed all the information in the case." at bounding box center [177, 198] width 3 height 3
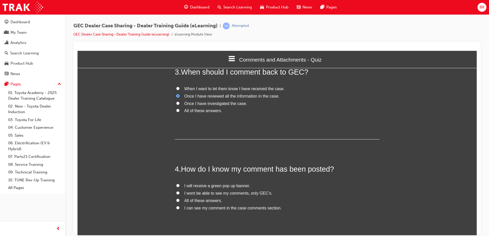
click at [212, 207] on span "I can see my comment in the case comments section." at bounding box center [233, 208] width 97 height 4
click at [180, 207] on input "I can see my comment in the case comments section." at bounding box center [177, 207] width 3 height 3
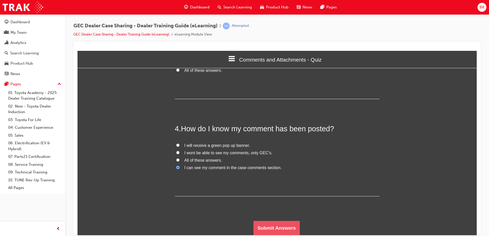
click at [264, 224] on button "Submit Answers" at bounding box center [277, 228] width 47 height 14
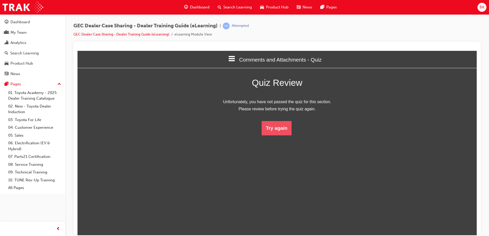
click at [273, 126] on button "Try again" at bounding box center [277, 128] width 30 height 14
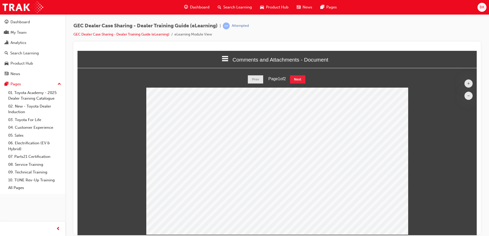
click at [295, 84] on div "+ – Prev Page 1 of 2 Next" at bounding box center [277, 155] width 399 height 160
click at [304, 81] on button "Next" at bounding box center [297, 79] width 15 height 8
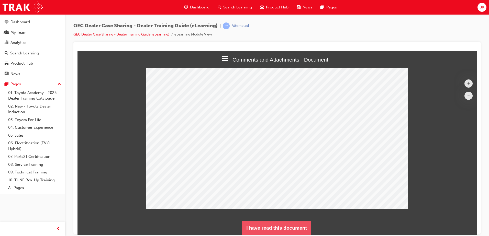
click at [269, 226] on button "I have read this document" at bounding box center [276, 228] width 69 height 14
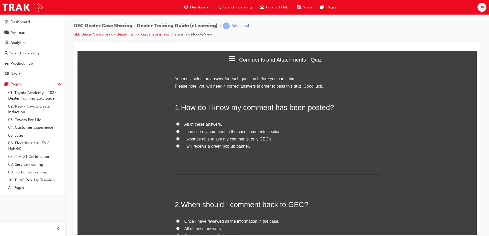
click at [219, 139] on span "I wont be able to see my comments, only GEC’s." at bounding box center [229, 139] width 88 height 4
click at [180, 139] on input "I wont be able to see my comments, only GEC’s." at bounding box center [177, 138] width 3 height 3
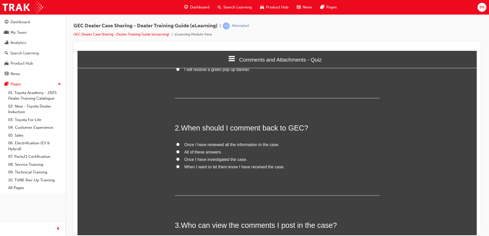
click at [215, 145] on span "Once I have reviewed all the information in the case." at bounding box center [232, 145] width 95 height 4
click at [180, 145] on input "Once I have reviewed all the information in the case." at bounding box center [177, 144] width 3 height 3
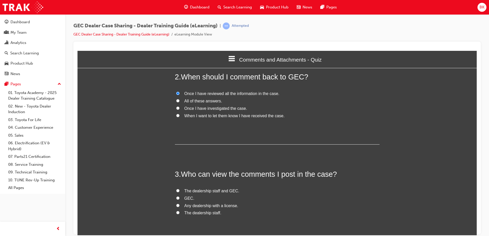
click at [210, 191] on span "The dealership staff and GEC." at bounding box center [212, 191] width 55 height 4
click at [180, 191] on input "The dealership staff and GEC." at bounding box center [177, 190] width 3 height 3
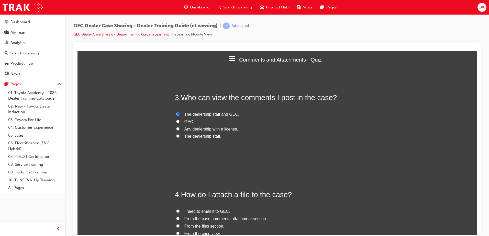
click at [232, 221] on span "From the case comments attachment section." at bounding box center [226, 219] width 83 height 4
click at [180, 220] on input "From the case comments attachment section." at bounding box center [177, 218] width 3 height 3
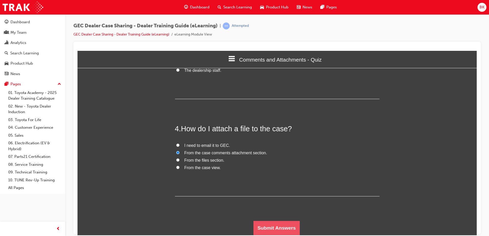
click at [262, 226] on button "Submit Answers" at bounding box center [277, 228] width 47 height 14
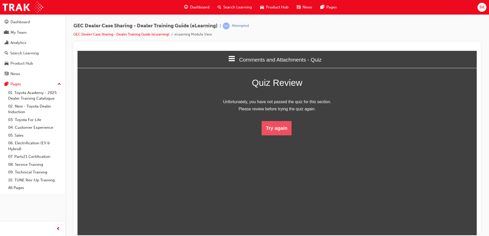
click at [280, 130] on button "Try again" at bounding box center [277, 128] width 30 height 14
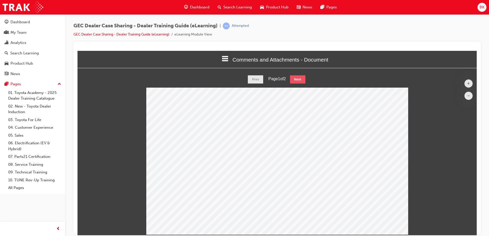
click at [306, 75] on button "Next" at bounding box center [297, 79] width 15 height 8
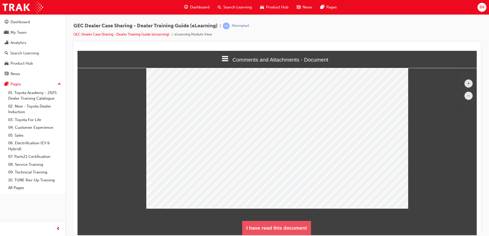
click at [288, 230] on button "I have read this document" at bounding box center [276, 228] width 69 height 14
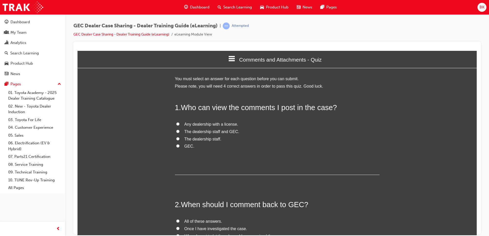
click at [191, 134] on span "The dealership staff and GEC." at bounding box center [212, 131] width 55 height 4
click at [180, 133] on input "The dealership staff and GEC." at bounding box center [177, 131] width 3 height 3
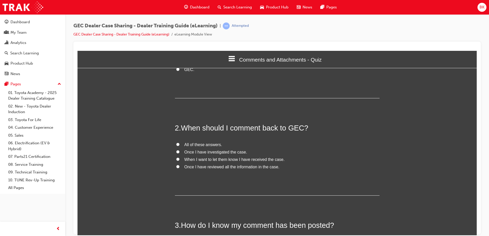
click at [208, 168] on span "Once I have reviewed all the information in the case." at bounding box center [232, 167] width 95 height 4
click at [180, 168] on input "Once I have reviewed all the information in the case." at bounding box center [177, 166] width 3 height 3
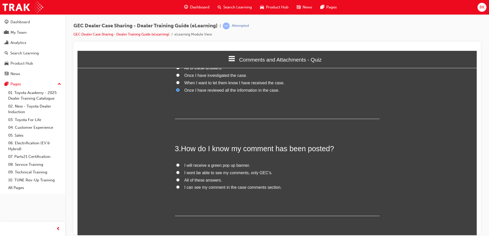
click at [214, 187] on span "I can see my comment in the case comments section." at bounding box center [233, 187] width 97 height 4
click at [180, 187] on input "I can see my comment in the case comments section." at bounding box center [177, 187] width 3 height 3
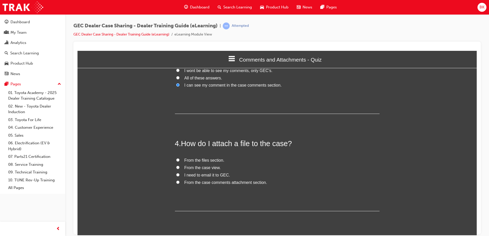
click at [218, 183] on span "From the case comments attachment section." at bounding box center [226, 182] width 83 height 4
click at [180, 183] on input "From the case comments attachment section." at bounding box center [177, 182] width 3 height 3
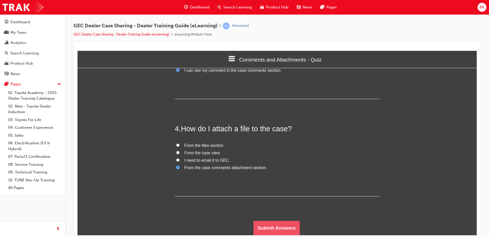
click at [281, 226] on button "Submit Answers" at bounding box center [277, 228] width 47 height 14
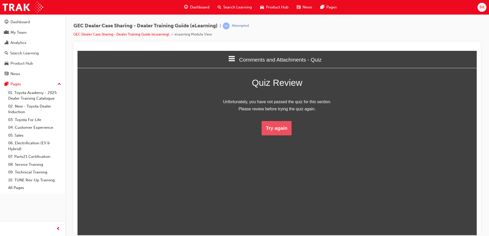
click at [278, 130] on button "Try again" at bounding box center [277, 128] width 30 height 14
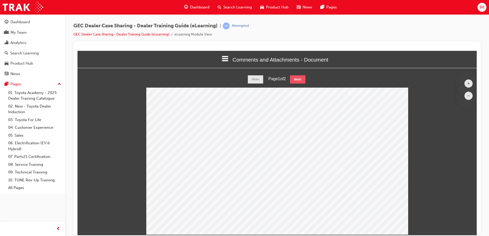
click at [297, 82] on button "Next" at bounding box center [297, 79] width 15 height 8
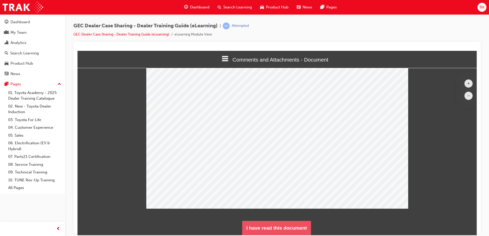
click at [285, 227] on button "I have read this document" at bounding box center [276, 228] width 69 height 14
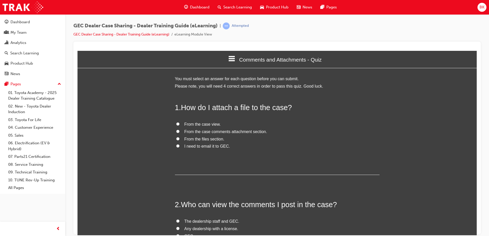
click at [205, 133] on span "From the case comments attachment section." at bounding box center [226, 131] width 83 height 4
click at [180, 133] on input "From the case comments attachment section." at bounding box center [177, 131] width 3 height 3
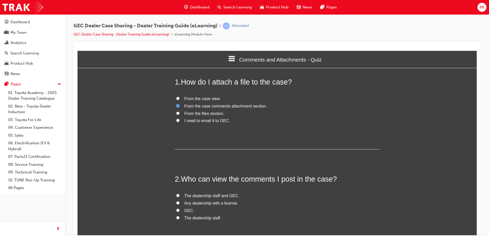
click at [208, 194] on span "The dealership staff and GEC." at bounding box center [212, 196] width 55 height 4
click at [180, 194] on input "The dealership staff and GEC." at bounding box center [177, 195] width 3 height 3
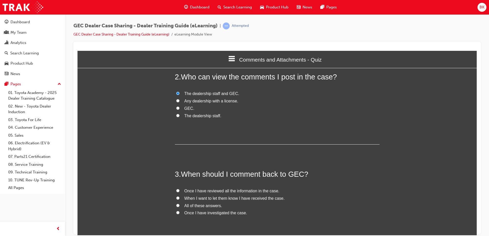
click at [219, 189] on span "Once I have reviewed all the information in the case." at bounding box center [232, 191] width 95 height 4
click at [180, 189] on input "Once I have reviewed all the information in the case." at bounding box center [177, 190] width 3 height 3
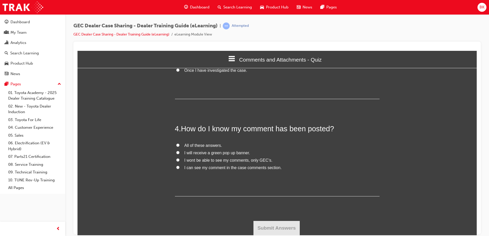
click at [221, 153] on span "I will receive a green pop up banner." at bounding box center [218, 153] width 66 height 4
click at [180, 153] on input "I will receive a green pop up banner." at bounding box center [177, 152] width 3 height 3
click at [277, 230] on button "Submit Answers" at bounding box center [277, 228] width 47 height 14
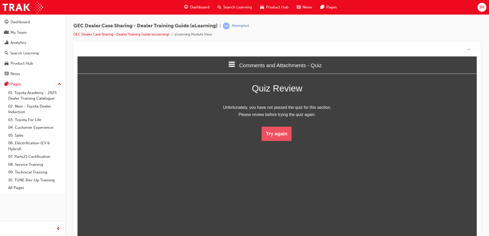
click at [276, 135] on button "Try again" at bounding box center [277, 134] width 30 height 14
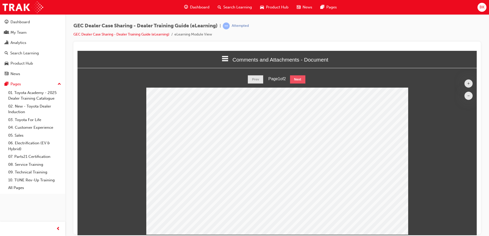
click at [302, 77] on button "Next" at bounding box center [297, 79] width 15 height 8
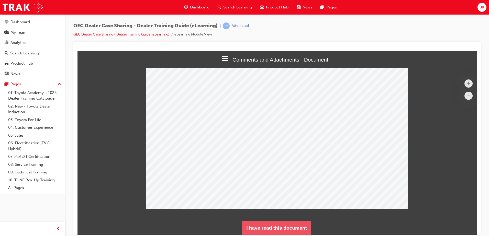
click at [287, 225] on button "I have read this document" at bounding box center [276, 228] width 69 height 14
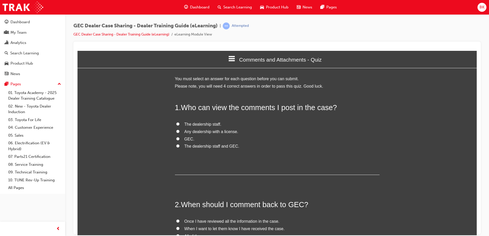
click at [192, 143] on label "The dealership staff and GEC." at bounding box center [277, 146] width 205 height 7
click at [180, 144] on input "The dealership staff and GEC." at bounding box center [177, 145] width 3 height 3
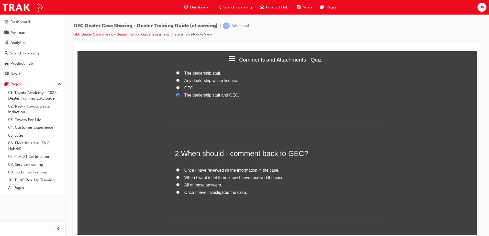
click at [209, 170] on span "Once I have reviewed all the information in the case." at bounding box center [232, 170] width 95 height 4
click at [180, 170] on input "Once I have reviewed all the information in the case." at bounding box center [177, 169] width 3 height 3
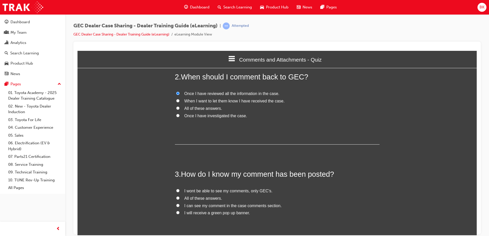
click at [239, 191] on span "I wont be able to see my comments, only GEC’s." at bounding box center [229, 191] width 88 height 4
click at [180, 191] on input "I wont be able to see my comments, only GEC’s." at bounding box center [177, 190] width 3 height 3
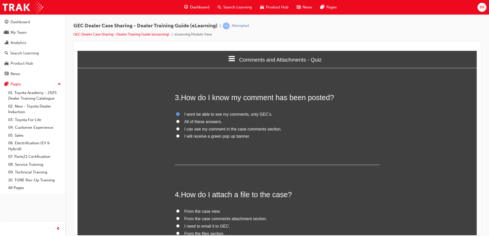
click at [242, 220] on span "From the case comments attachment section." at bounding box center [226, 219] width 83 height 4
click at [180, 220] on input "From the case comments attachment section." at bounding box center [177, 218] width 3 height 3
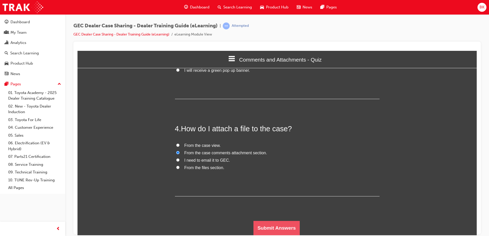
click at [266, 225] on button "Submit Answers" at bounding box center [277, 228] width 47 height 14
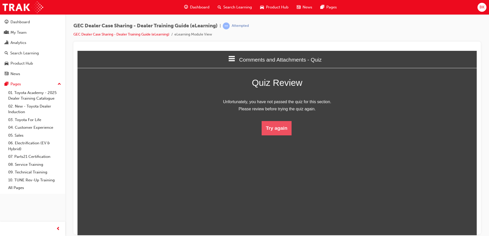
click at [278, 126] on button "Try again" at bounding box center [277, 128] width 30 height 14
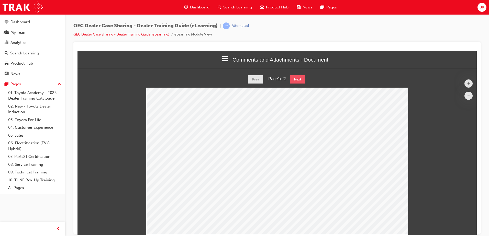
click at [292, 78] on button "Next" at bounding box center [297, 79] width 15 height 8
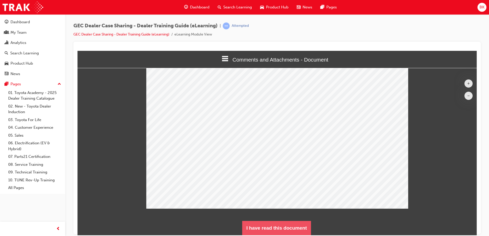
click at [293, 226] on button "I have read this document" at bounding box center [276, 228] width 69 height 14
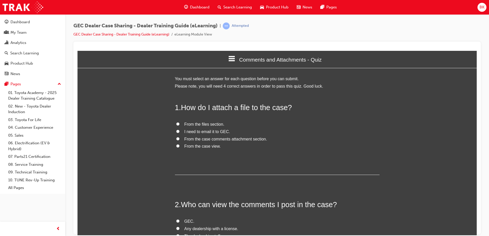
click at [216, 139] on span "From the case comments attachment section." at bounding box center [226, 139] width 83 height 4
click at [180, 139] on input "From the case comments attachment section." at bounding box center [177, 138] width 3 height 3
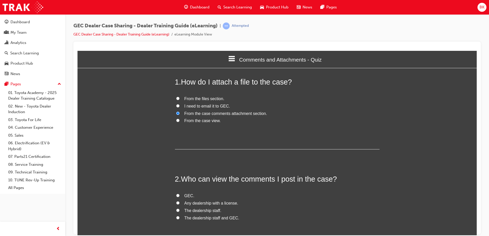
click at [189, 196] on span "GEC." at bounding box center [190, 196] width 10 height 4
click at [180, 196] on input "GEC." at bounding box center [177, 195] width 3 height 3
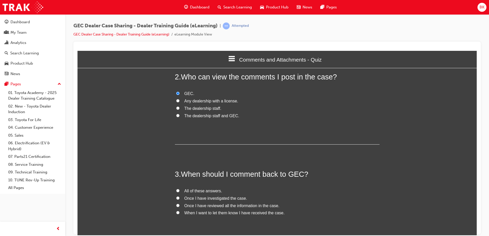
click at [209, 208] on span "Once I have reviewed all the information in the case." at bounding box center [232, 206] width 95 height 4
click at [180, 207] on input "Once I have reviewed all the information in the case." at bounding box center [177, 205] width 3 height 3
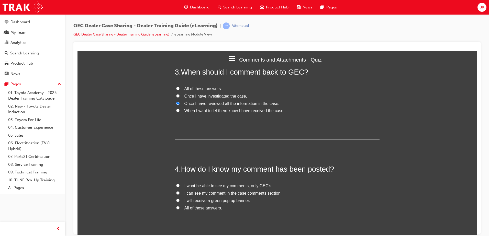
click at [210, 193] on span "I can see my comment in the case comments section." at bounding box center [233, 193] width 97 height 4
click at [180, 193] on input "I can see my comment in the case comments section." at bounding box center [177, 192] width 3 height 3
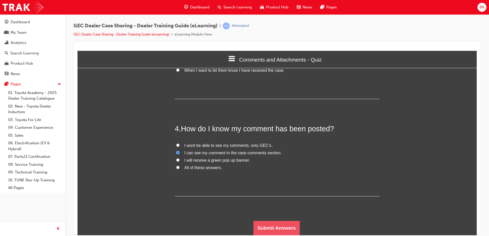
click at [286, 222] on button "Submit Answers" at bounding box center [277, 228] width 47 height 14
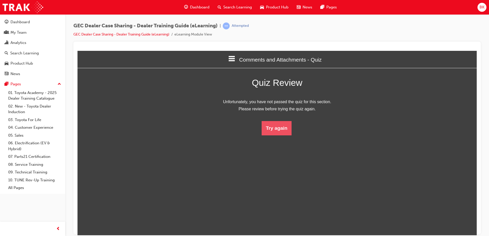
click at [275, 123] on button "Try again" at bounding box center [277, 128] width 30 height 14
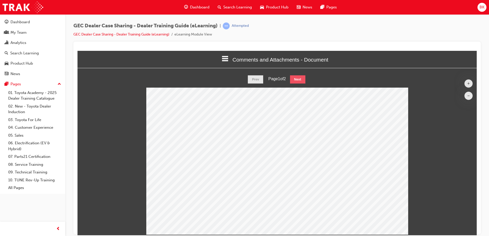
click at [299, 81] on button "Next" at bounding box center [297, 79] width 15 height 8
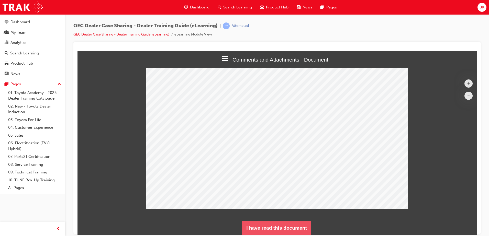
click at [290, 227] on button "I have read this document" at bounding box center [276, 228] width 69 height 14
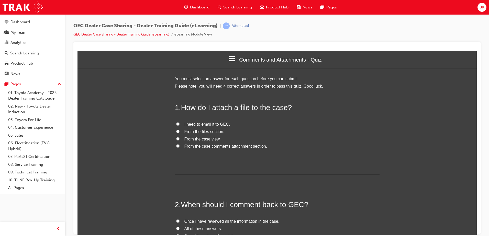
click at [241, 148] on span "From the case comments attachment section." at bounding box center [226, 146] width 83 height 4
click at [180, 148] on input "From the case comments attachment section." at bounding box center [177, 145] width 3 height 3
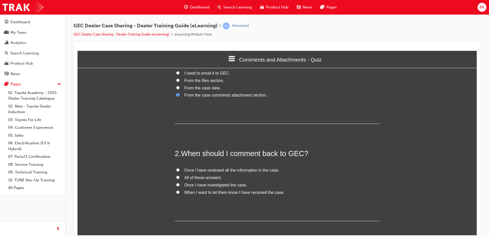
click at [218, 171] on span "Once I have reviewed all the information in the case." at bounding box center [232, 170] width 95 height 4
click at [180, 171] on input "Once I have reviewed all the information in the case." at bounding box center [177, 169] width 3 height 3
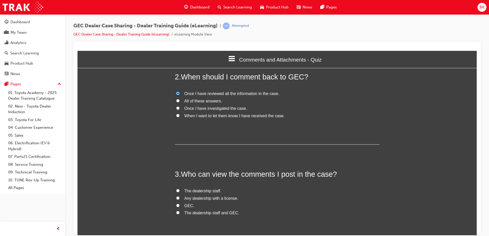
click at [179, 204] on label "GEC." at bounding box center [277, 205] width 205 height 7
click at [179, 204] on input "GEC." at bounding box center [177, 205] width 3 height 3
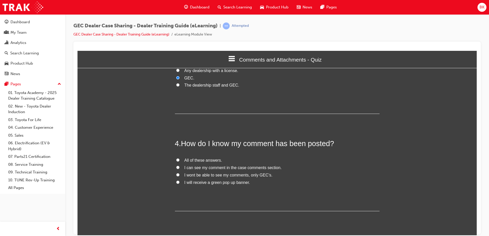
click at [204, 166] on span "I can see my comment in the case comments section." at bounding box center [233, 168] width 97 height 4
click at [180, 166] on input "I can see my comment in the case comments section." at bounding box center [177, 167] width 3 height 3
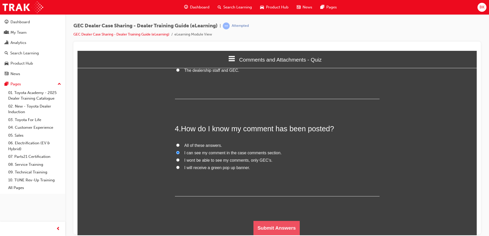
click at [280, 225] on button "Submit Answers" at bounding box center [277, 228] width 47 height 14
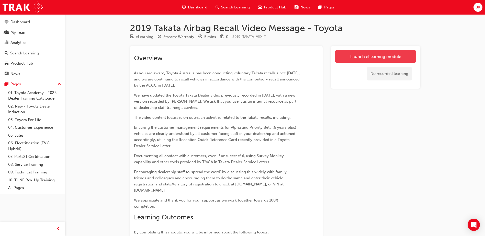
click at [353, 56] on link "Launch eLearning module" at bounding box center [375, 56] width 81 height 13
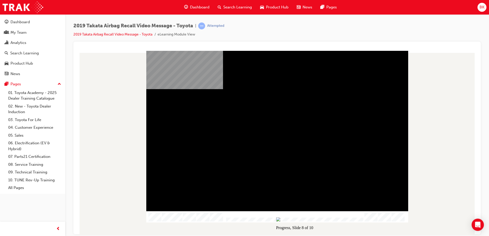
click at [363, 218] on div "Progress, Slide 8 of 10" at bounding box center [294, 220] width 139 height 4
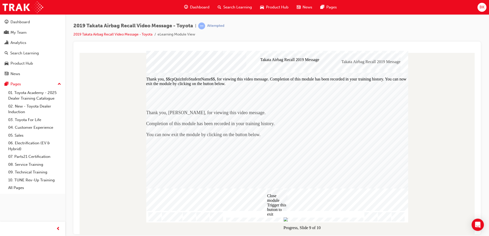
drag, startPoint x: 362, startPoint y: 218, endPoint x: 365, endPoint y: 217, distance: 3.5
click at [364, 218] on div "Progress, Slide 9 of 10" at bounding box center [294, 220] width 139 height 4
